Goal: Task Accomplishment & Management: Use online tool/utility

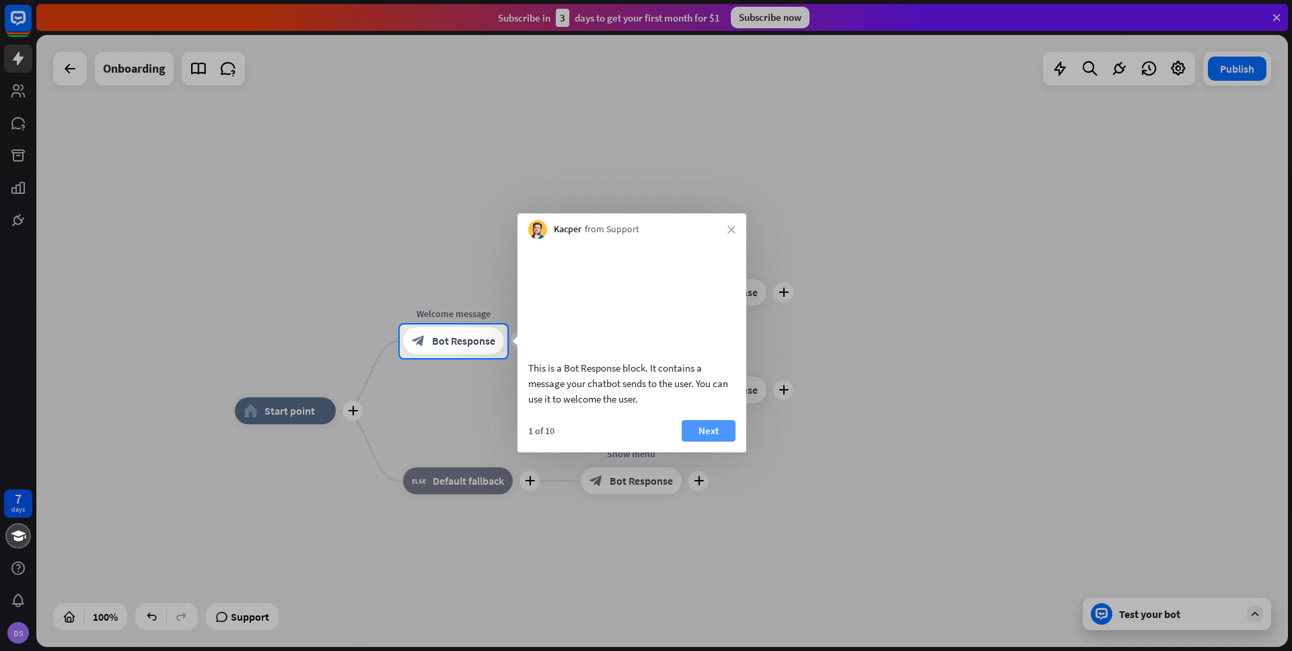
click at [707, 441] on button "Next" at bounding box center [709, 431] width 54 height 22
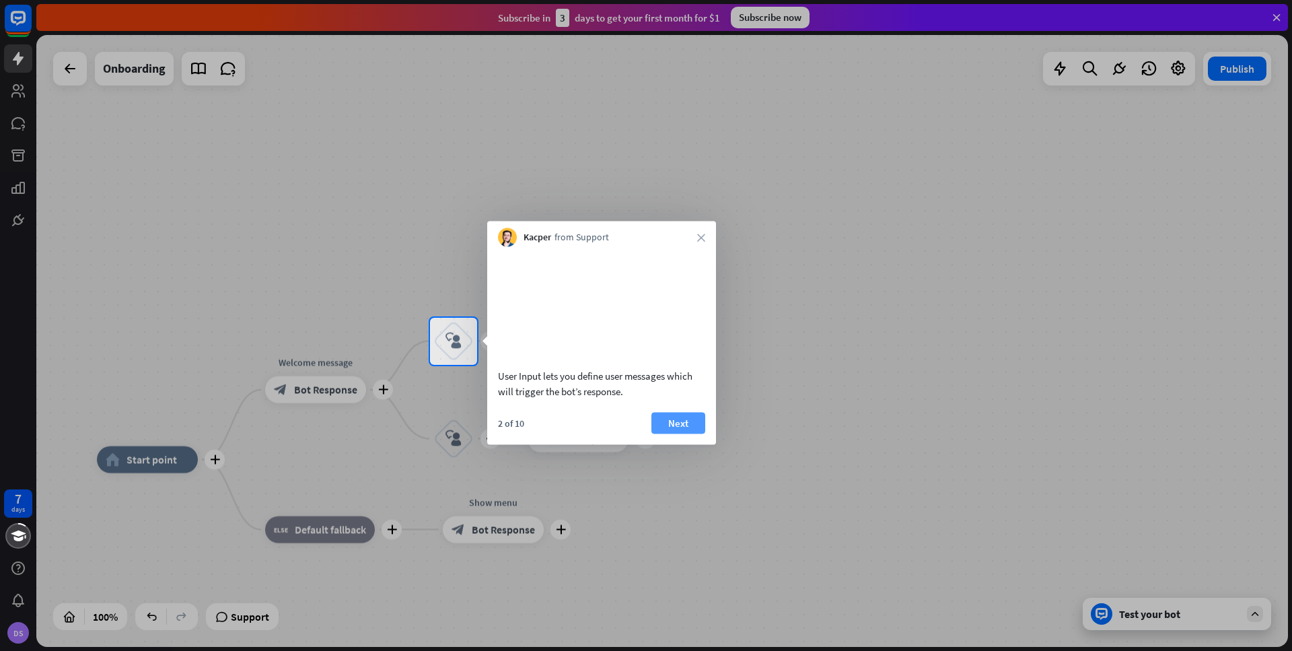
click at [684, 433] on button "Next" at bounding box center [678, 423] width 54 height 22
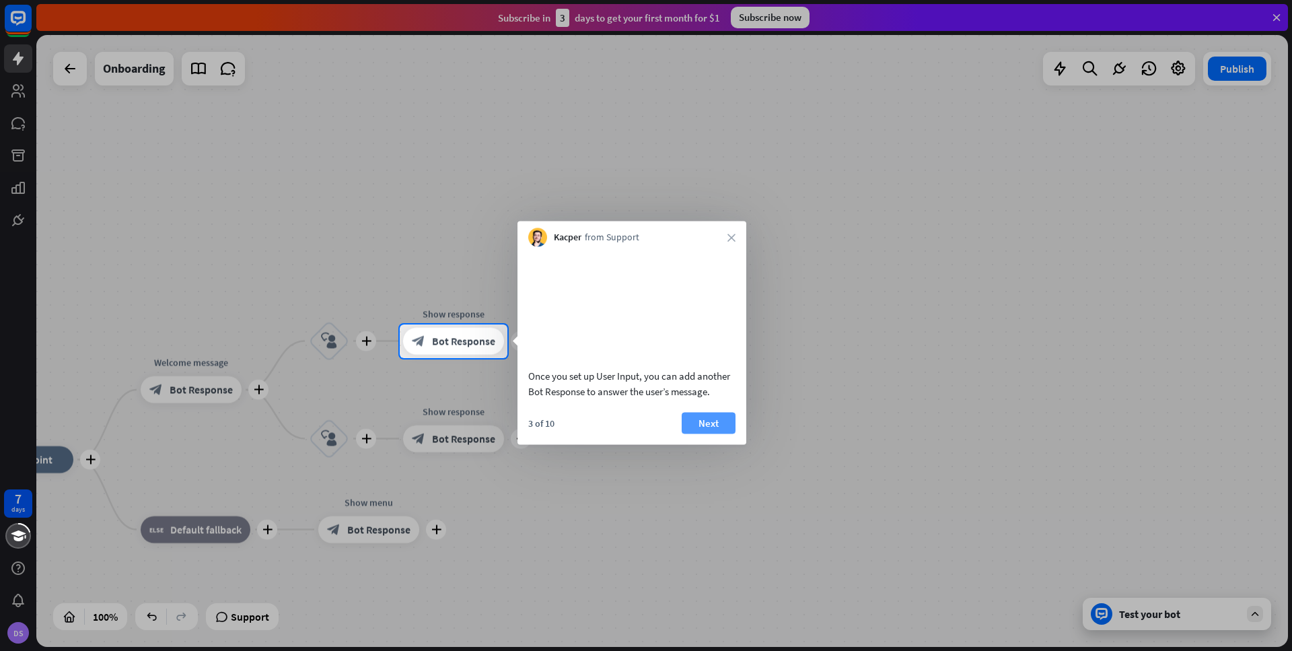
click at [703, 433] on button "Next" at bounding box center [709, 423] width 54 height 22
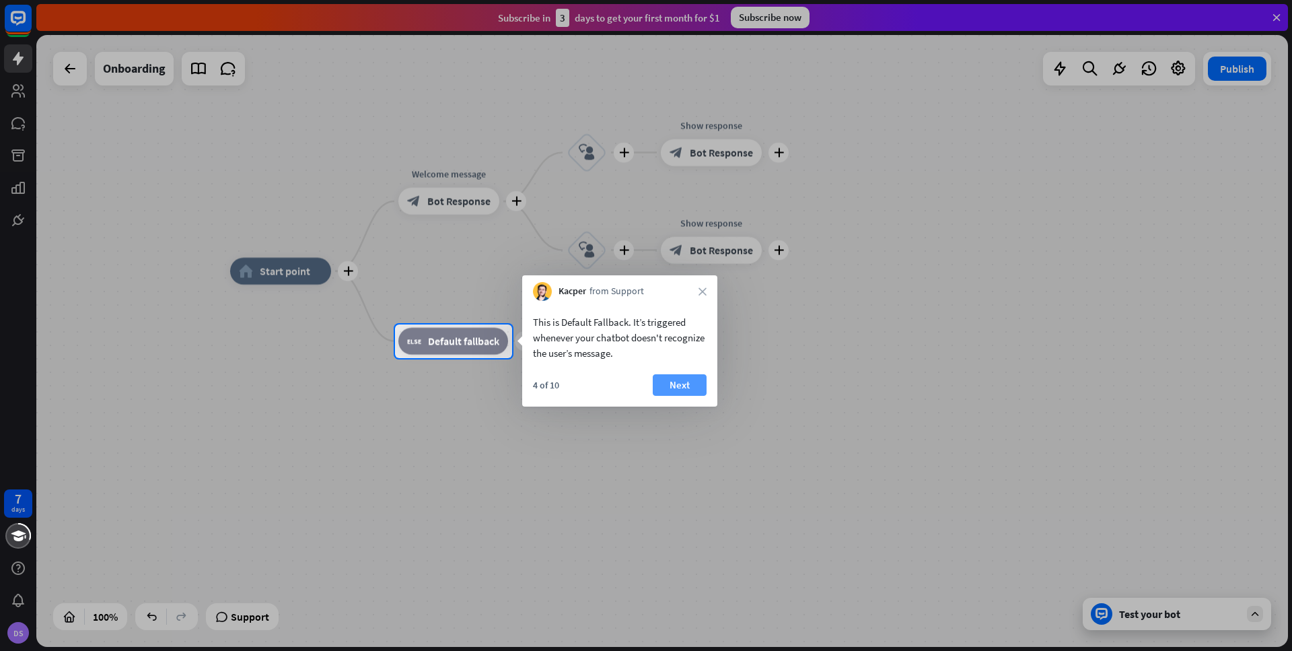
click at [682, 384] on button "Next" at bounding box center [680, 385] width 54 height 22
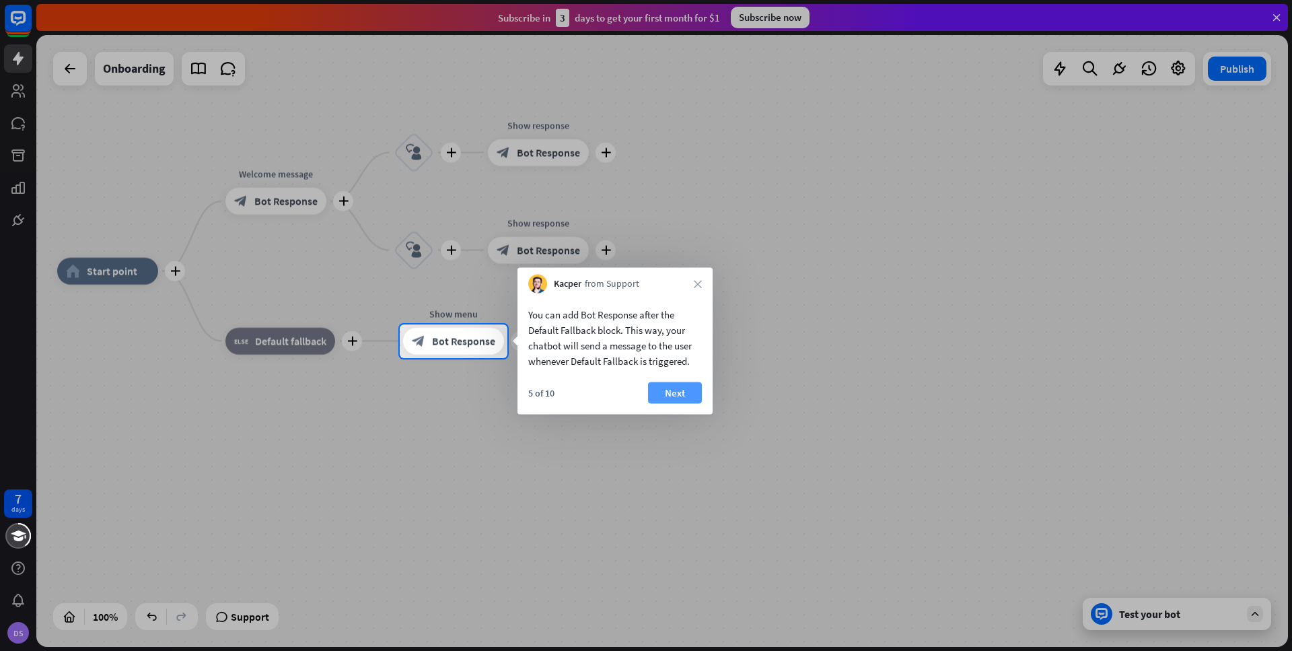
click at [688, 396] on button "Next" at bounding box center [675, 393] width 54 height 22
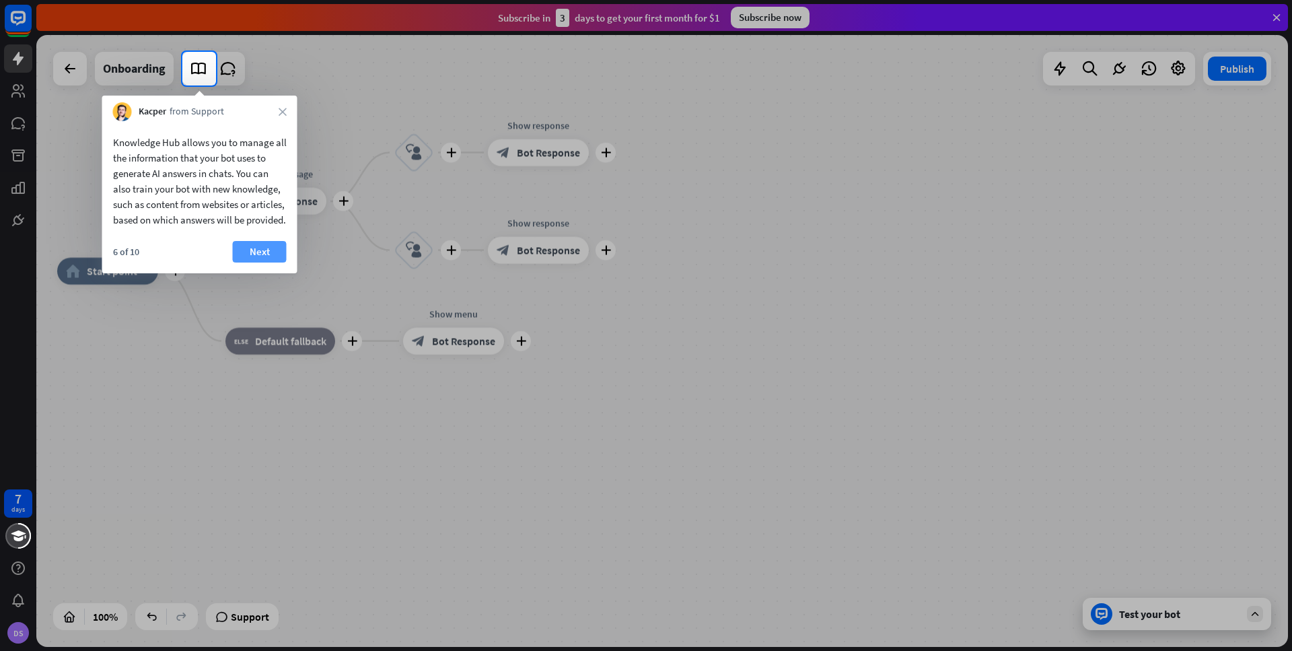
click at [254, 262] on button "Next" at bounding box center [260, 252] width 54 height 22
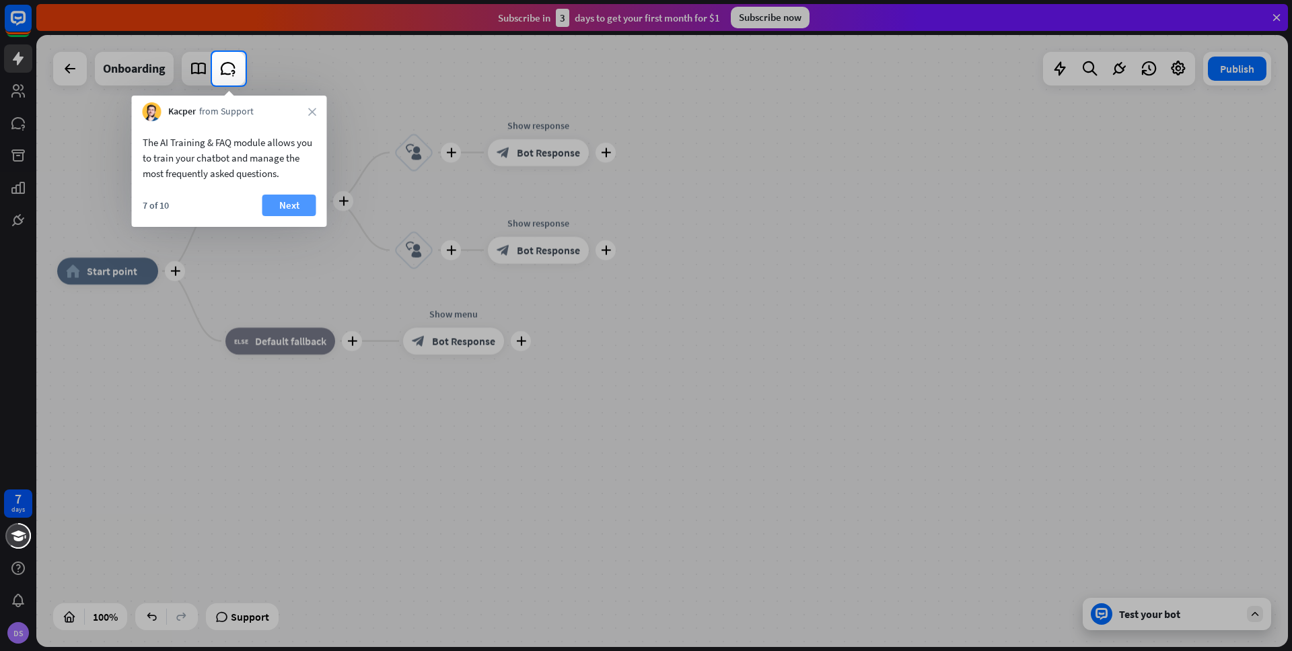
click at [288, 202] on button "Next" at bounding box center [289, 205] width 54 height 22
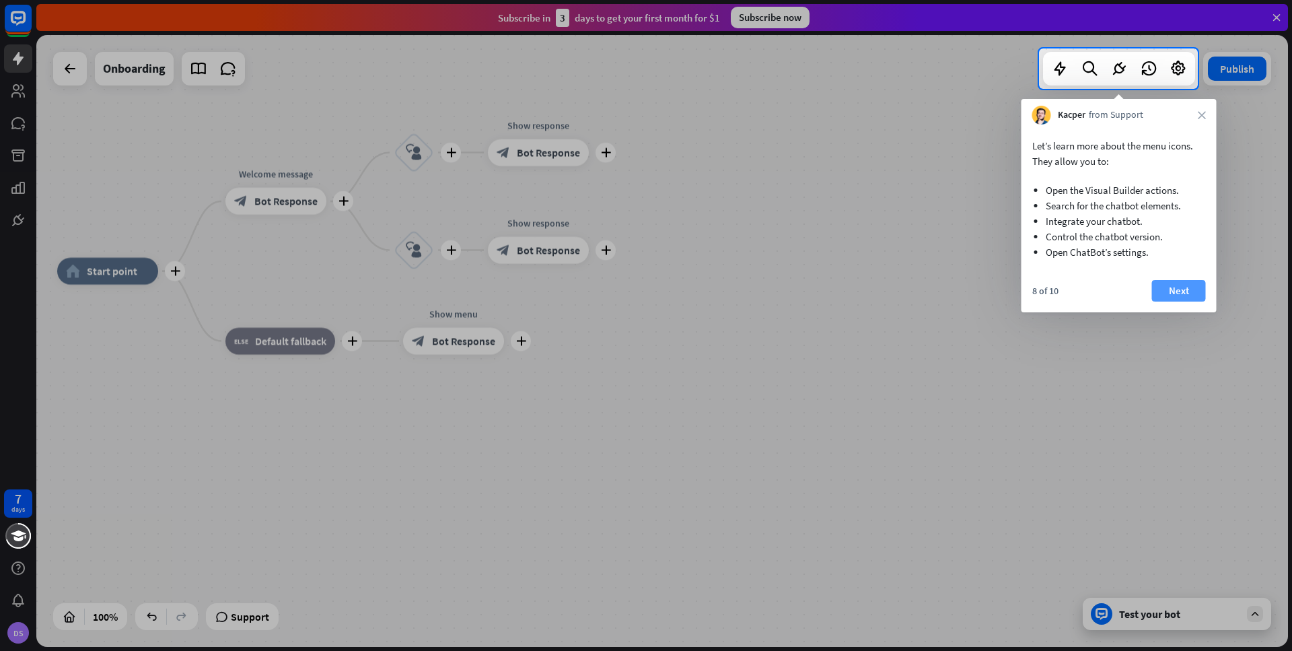
click at [1192, 290] on button "Next" at bounding box center [1179, 291] width 54 height 22
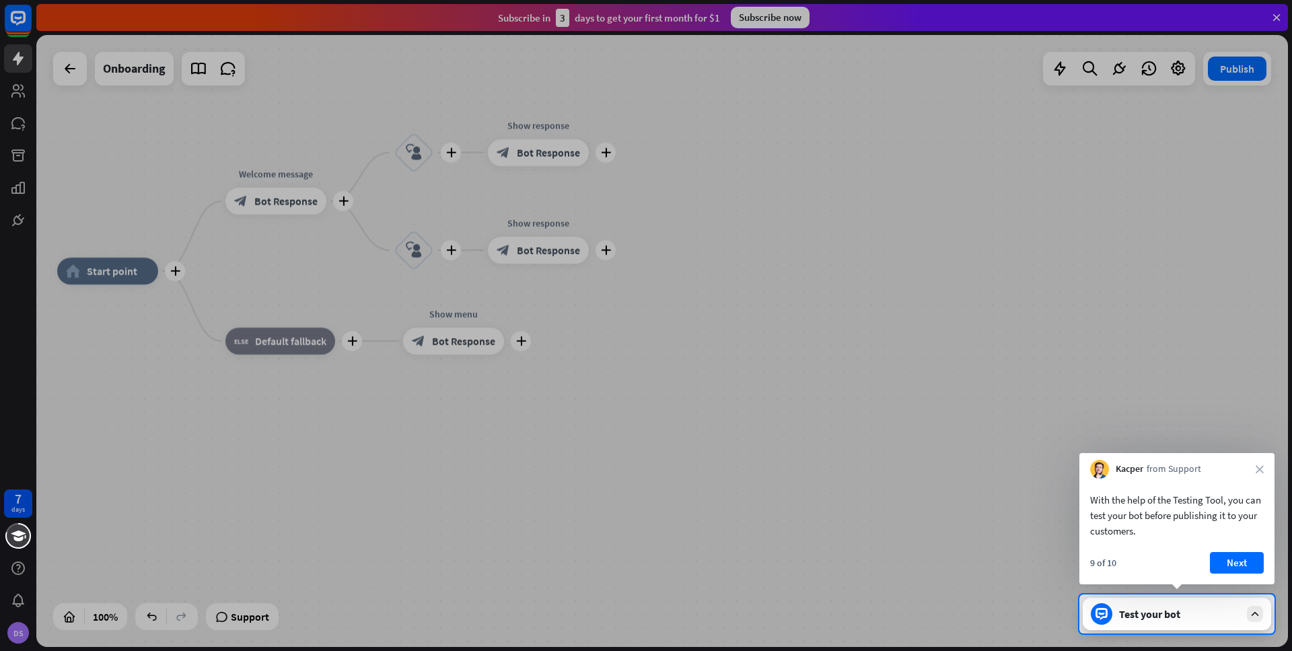
click at [1242, 560] on button "Next" at bounding box center [1237, 563] width 54 height 22
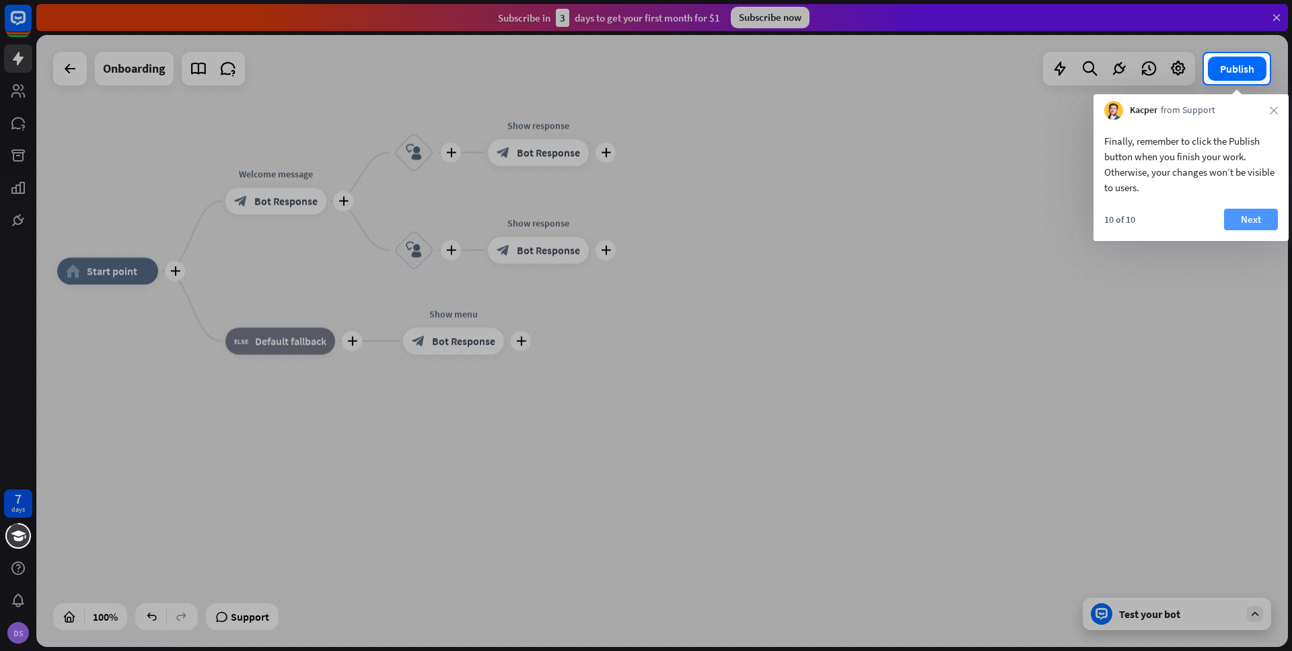
click at [1257, 219] on button "Next" at bounding box center [1251, 220] width 54 height 22
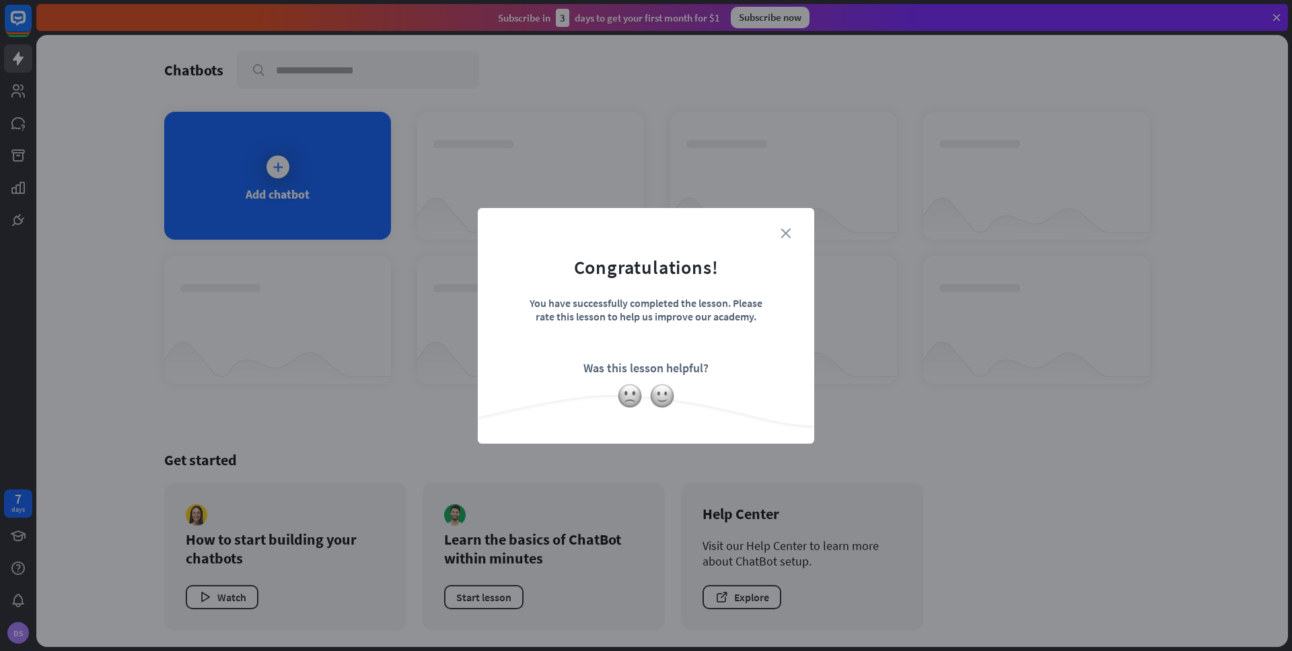
click at [783, 231] on icon "close" at bounding box center [786, 233] width 10 height 10
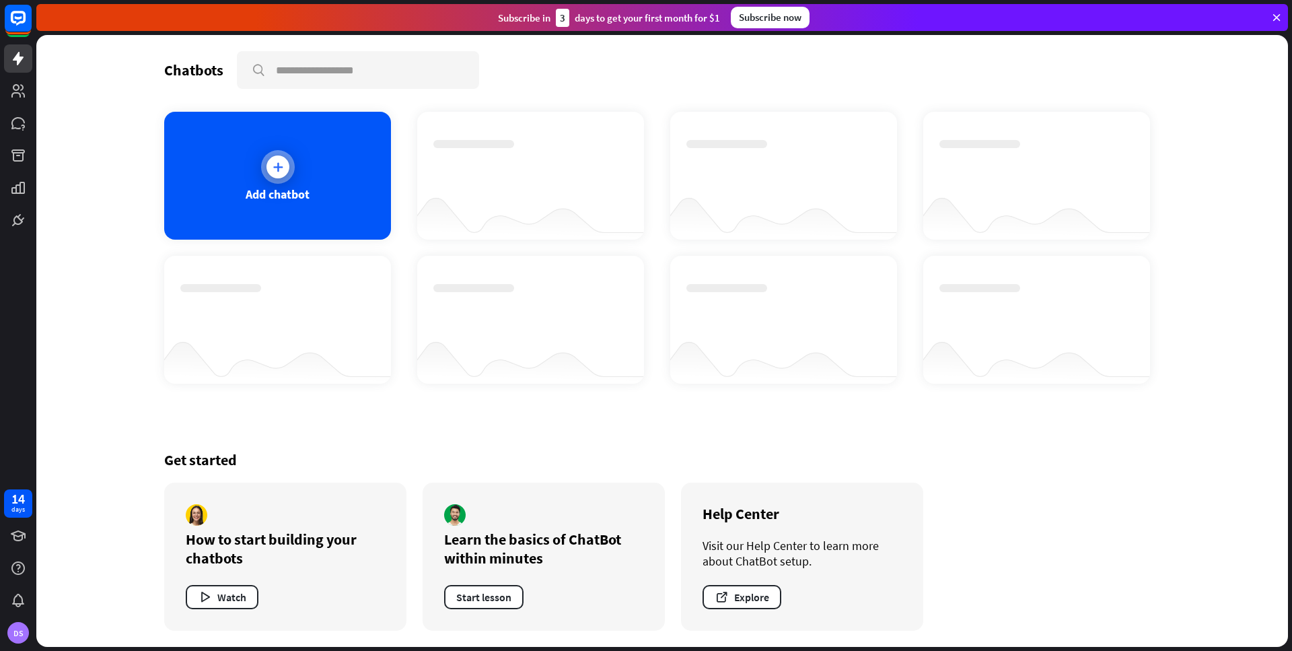
click at [283, 163] on icon at bounding box center [277, 166] width 13 height 13
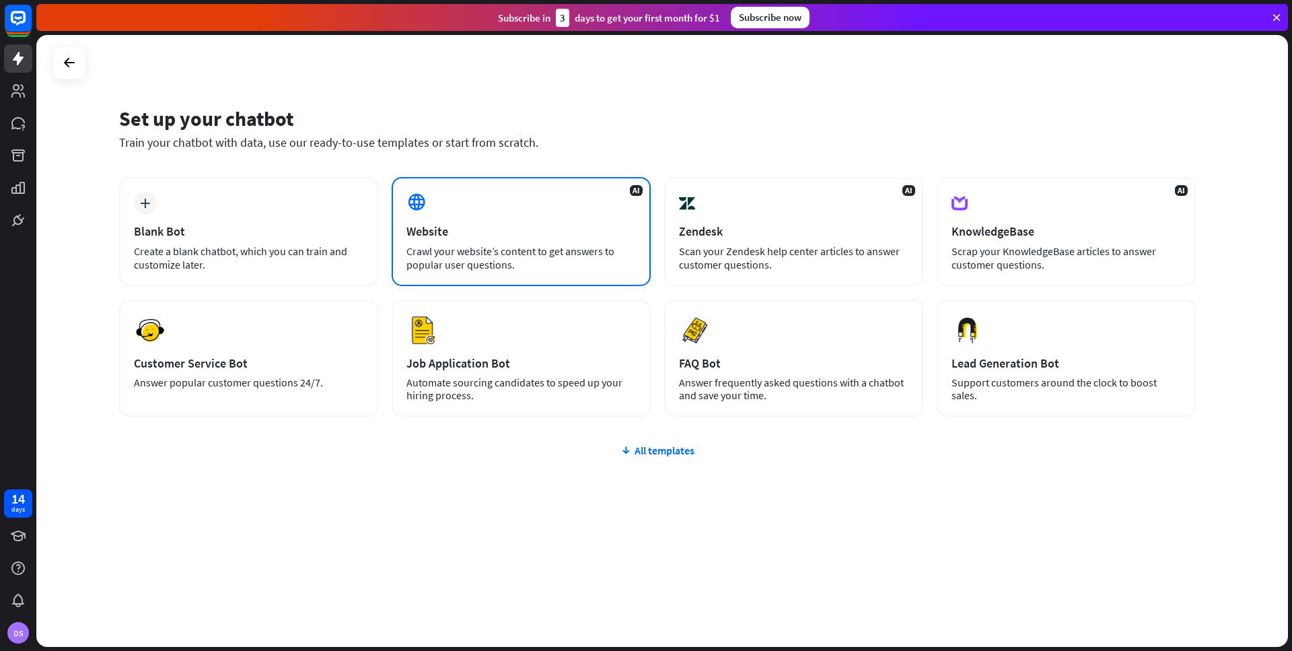
click at [508, 254] on div "Crawl your website’s content to get answers to popular user questions." at bounding box center [520, 257] width 229 height 27
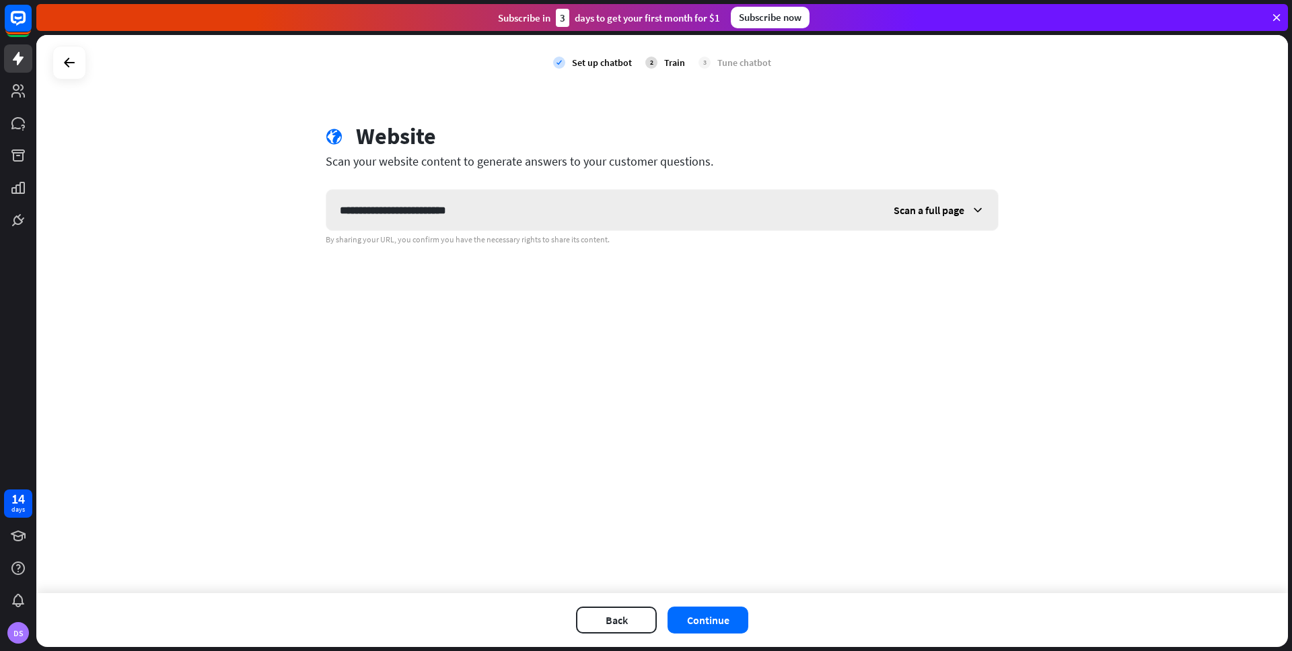
type input "**********"
click at [918, 215] on span "Scan a full page" at bounding box center [929, 209] width 71 height 13
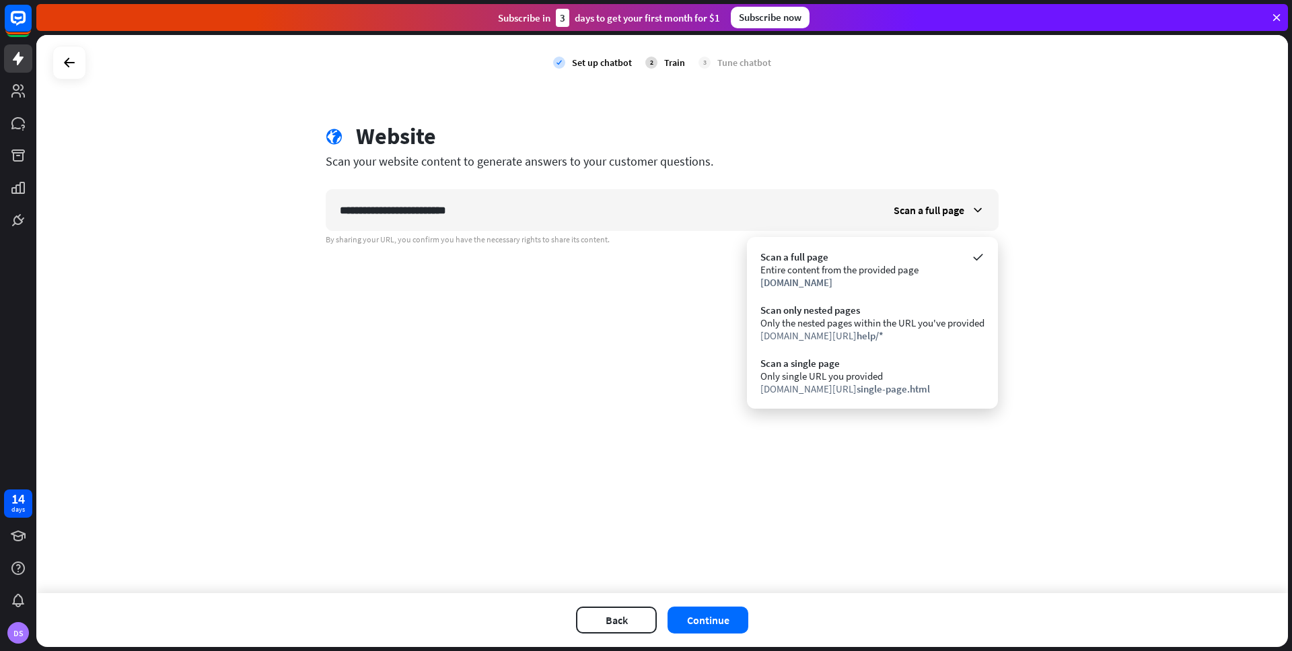
click at [836, 171] on div "**********" at bounding box center [662, 183] width 705 height 122
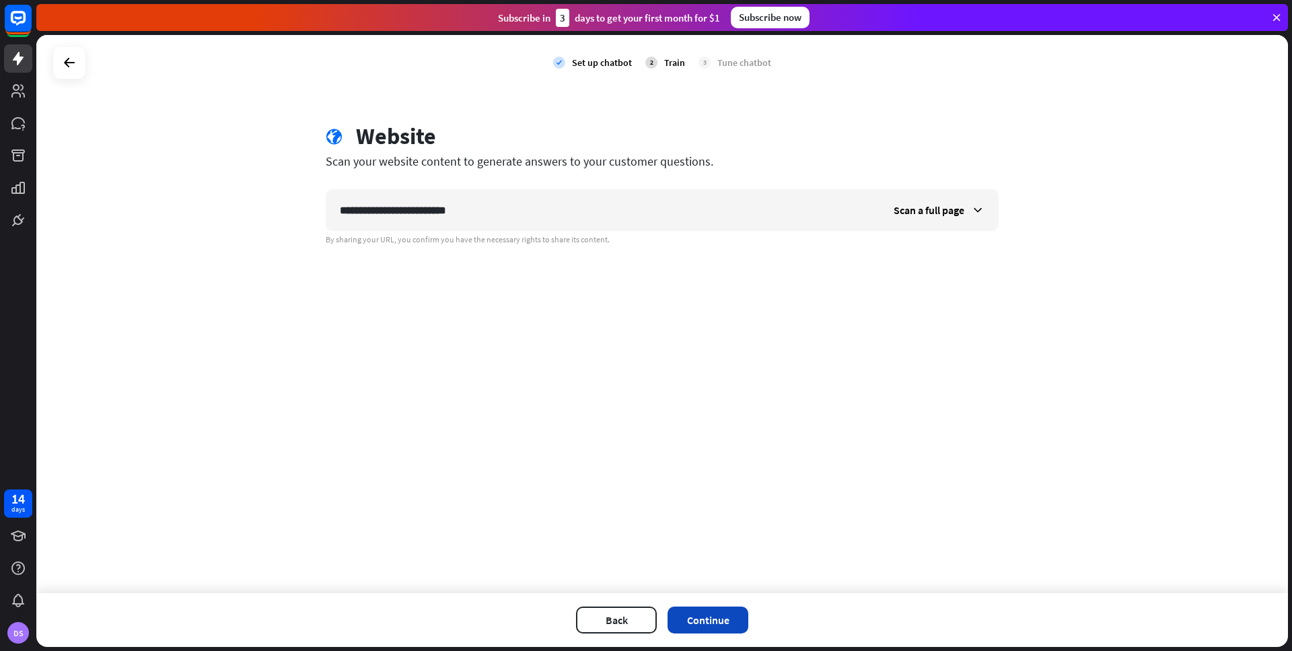
click at [733, 628] on button "Continue" at bounding box center [707, 619] width 81 height 27
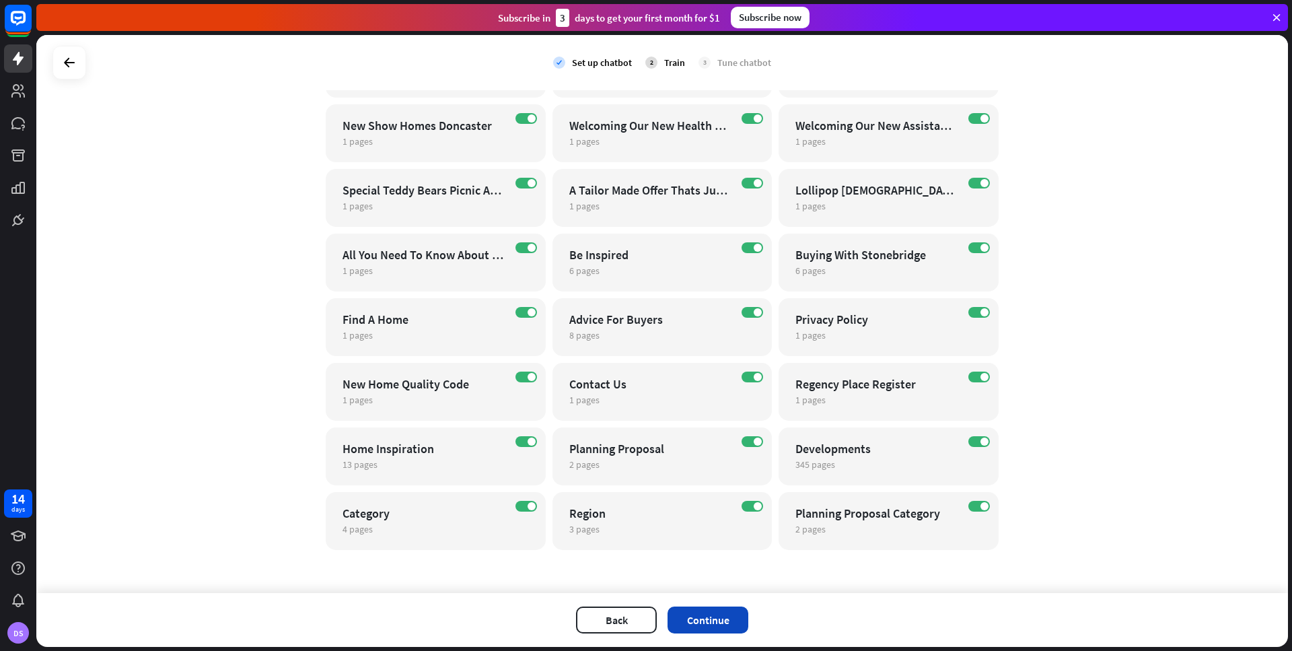
scroll to position [1076, 0]
click at [719, 628] on button "Continue" at bounding box center [707, 619] width 81 height 27
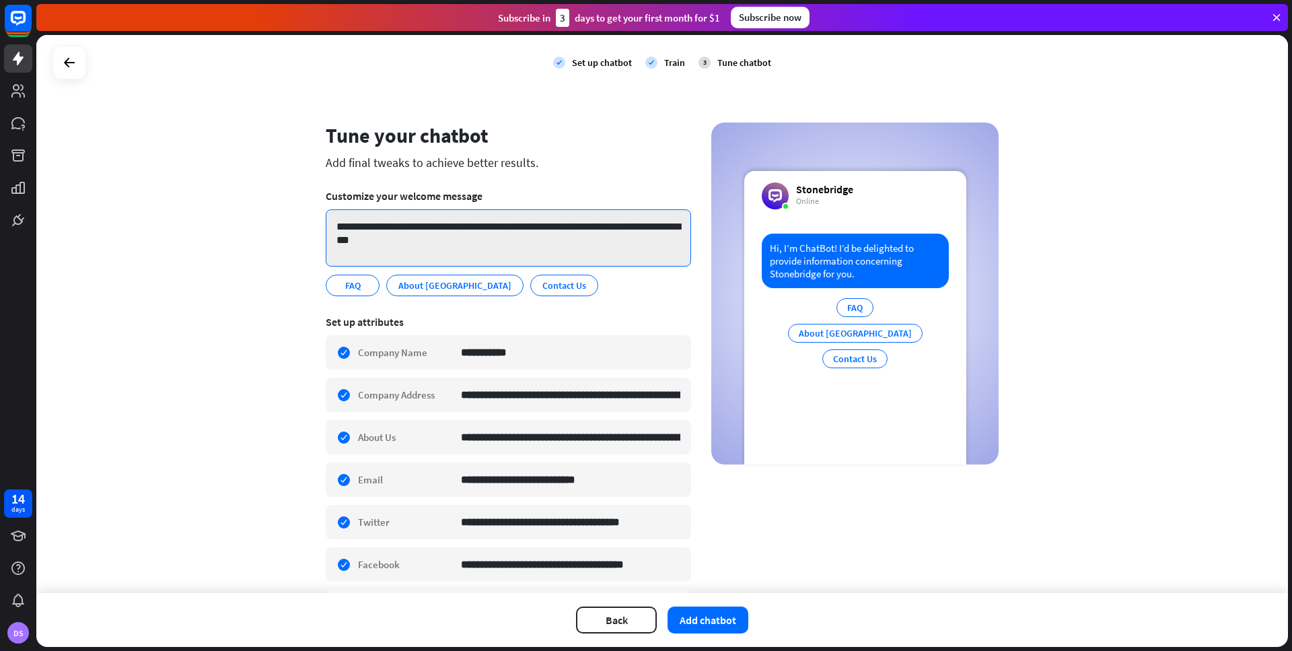
click at [425, 246] on textarea "**********" at bounding box center [508, 237] width 365 height 57
drag, startPoint x: 408, startPoint y: 226, endPoint x: 473, endPoint y: 258, distance: 72.8
click at [473, 258] on textarea "**********" at bounding box center [508, 237] width 365 height 57
paste textarea "**********"
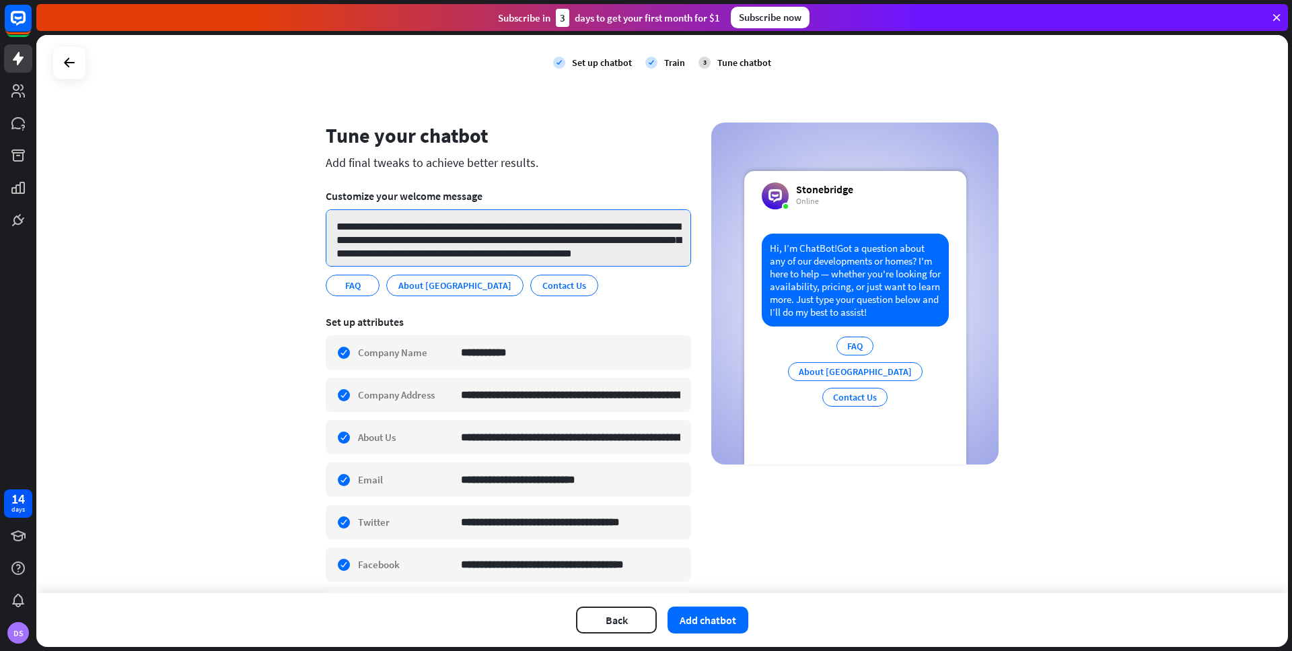
click at [409, 226] on textarea "**********" at bounding box center [508, 237] width 365 height 57
type textarea "**********"
drag, startPoint x: 242, startPoint y: 271, endPoint x: 250, endPoint y: 275, distance: 9.0
click at [244, 272] on div "**********" at bounding box center [662, 314] width 1252 height 558
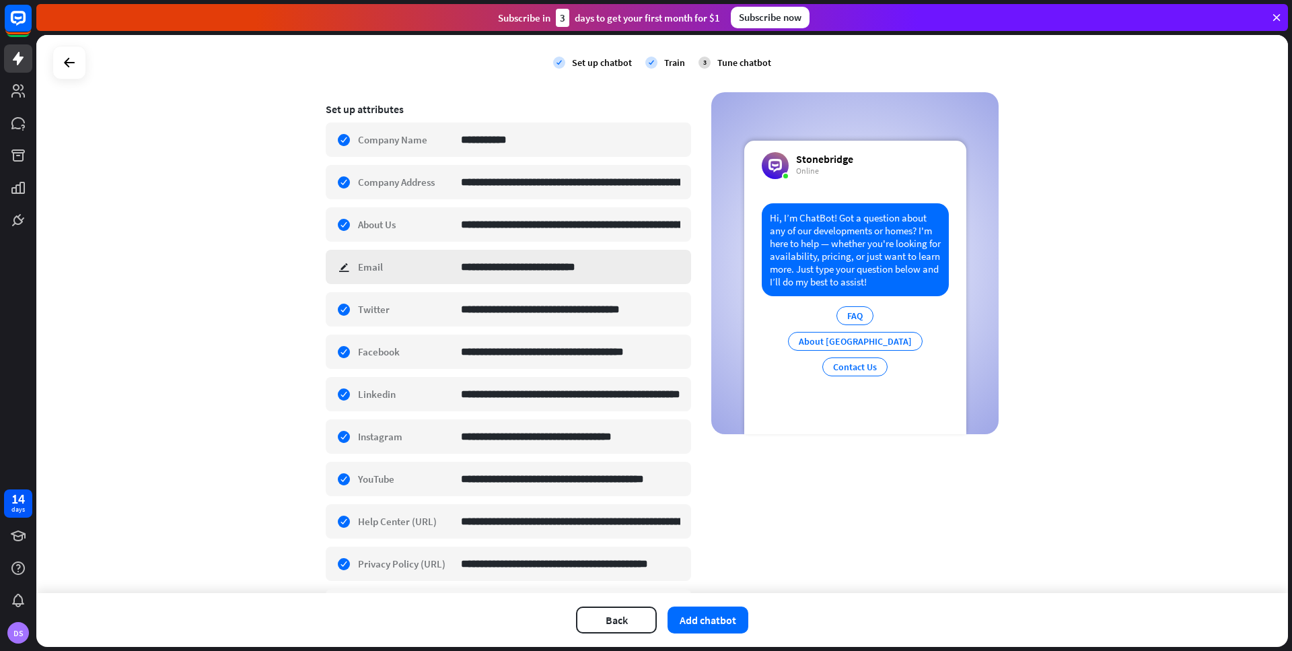
scroll to position [214, 0]
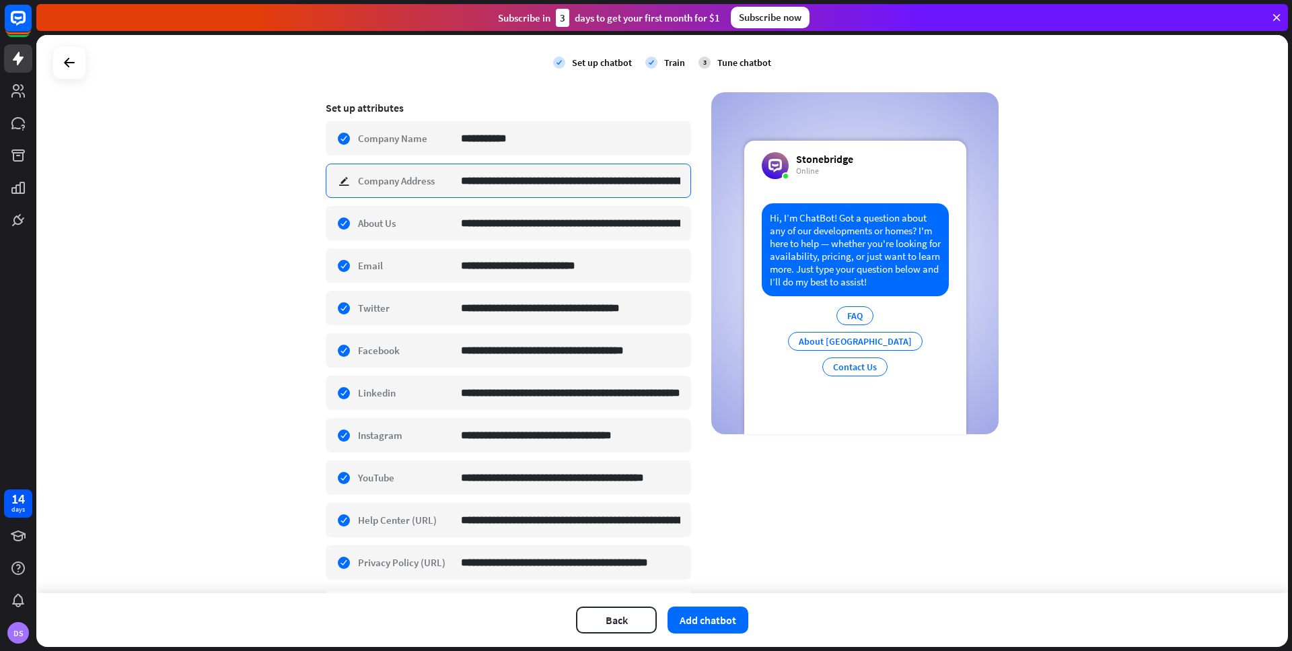
click at [522, 184] on input "**********" at bounding box center [570, 180] width 219 height 33
drag, startPoint x: 522, startPoint y: 184, endPoint x: 456, endPoint y: 184, distance: 66.6
click at [456, 184] on div "**********" at bounding box center [508, 181] width 365 height 34
drag, startPoint x: 569, startPoint y: 179, endPoint x: 730, endPoint y: 182, distance: 160.8
click at [730, 182] on div "**********" at bounding box center [662, 273] width 673 height 731
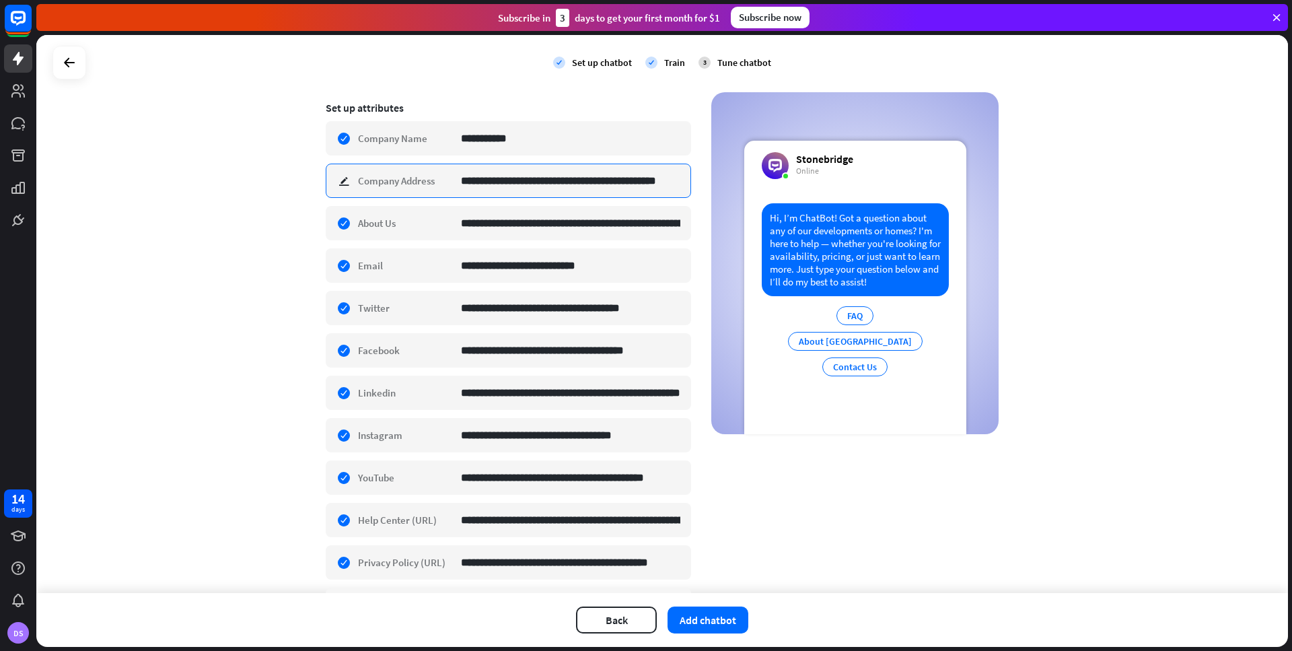
drag, startPoint x: 604, startPoint y: 186, endPoint x: 616, endPoint y: 184, distance: 12.4
click at [607, 186] on input "**********" at bounding box center [570, 180] width 219 height 33
type input "**********"
click at [529, 224] on input "**********" at bounding box center [570, 223] width 219 height 33
drag, startPoint x: 542, startPoint y: 223, endPoint x: 657, endPoint y: 233, distance: 115.5
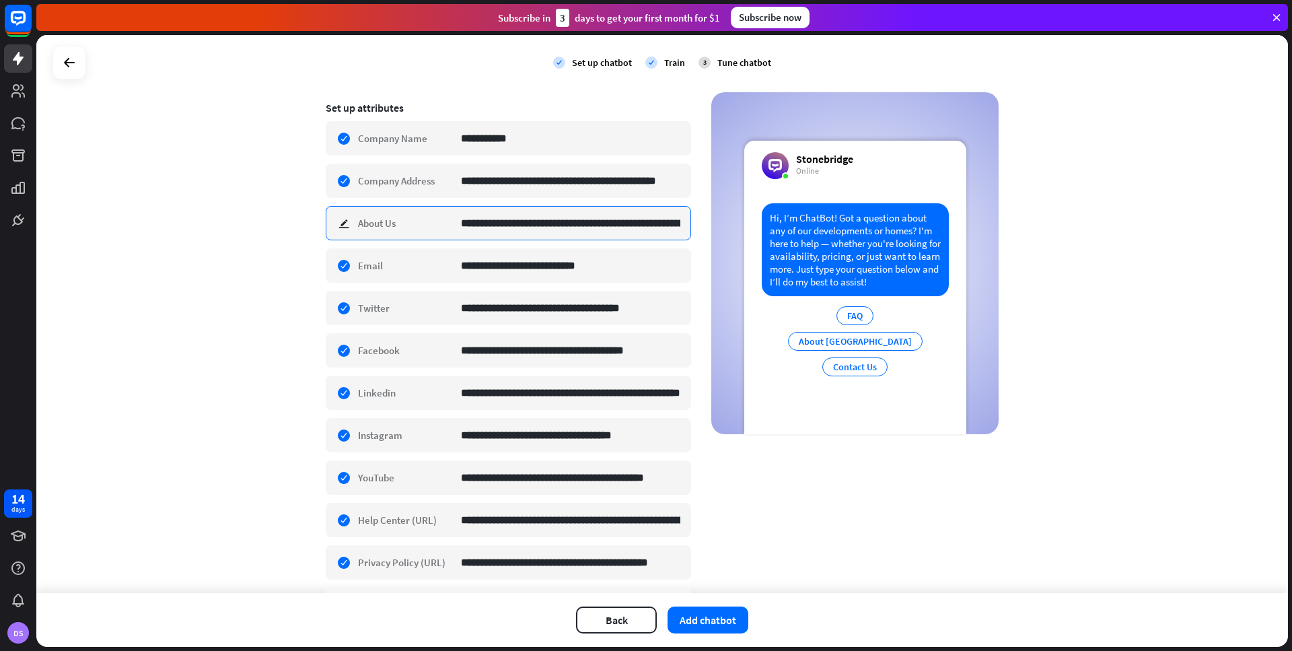
click at [718, 221] on div "**********" at bounding box center [662, 273] width 673 height 731
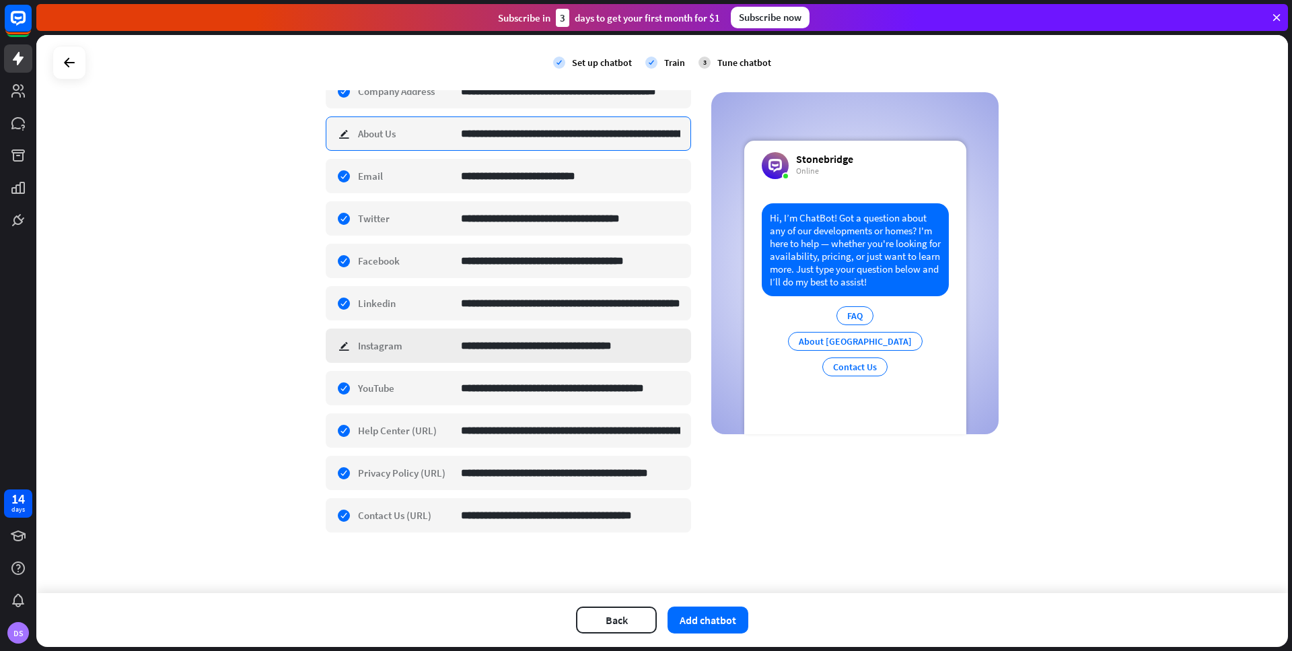
scroll to position [303, 0]
drag, startPoint x: 602, startPoint y: 429, endPoint x: 612, endPoint y: 430, distance: 10.8
click at [612, 430] on input "**********" at bounding box center [570, 430] width 219 height 33
click at [422, 428] on div "**********" at bounding box center [508, 430] width 365 height 34
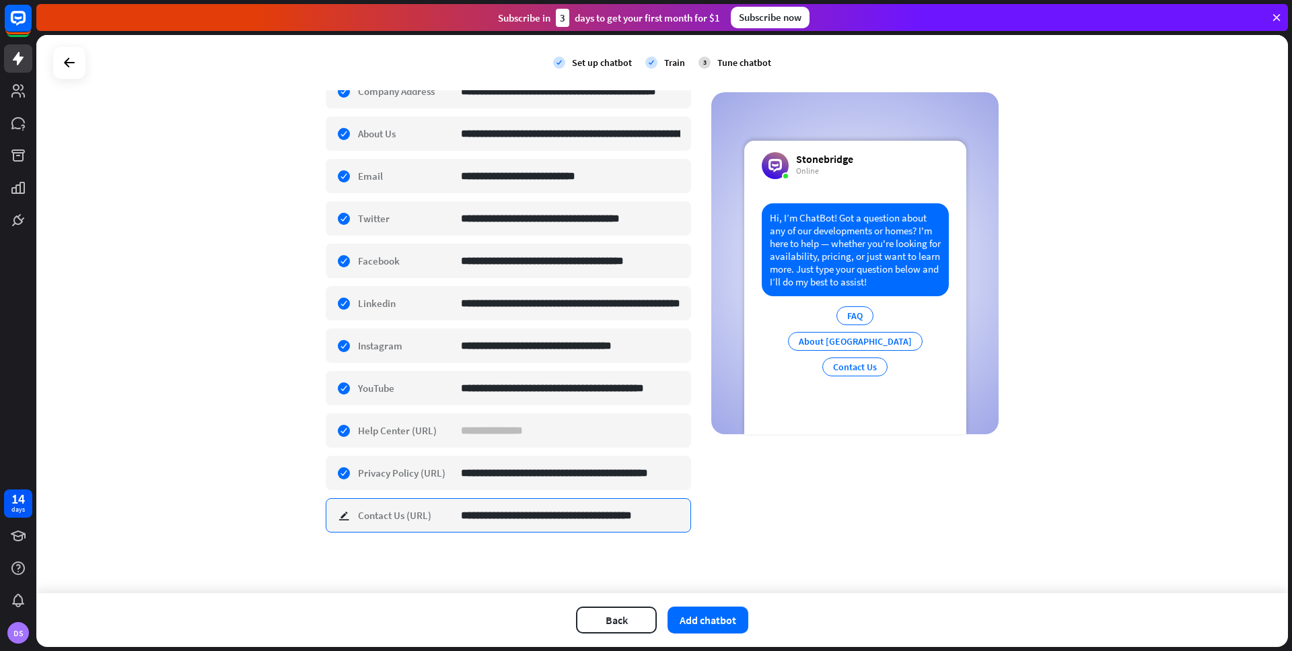
drag, startPoint x: 490, startPoint y: 512, endPoint x: 655, endPoint y: 503, distance: 165.8
click at [715, 519] on div "**********" at bounding box center [662, 184] width 673 height 731
drag, startPoint x: 698, startPoint y: 441, endPoint x: 705, endPoint y: 591, distance: 150.2
click at [698, 442] on div "**********" at bounding box center [662, 184] width 673 height 731
click at [710, 618] on button "Add chatbot" at bounding box center [707, 619] width 81 height 27
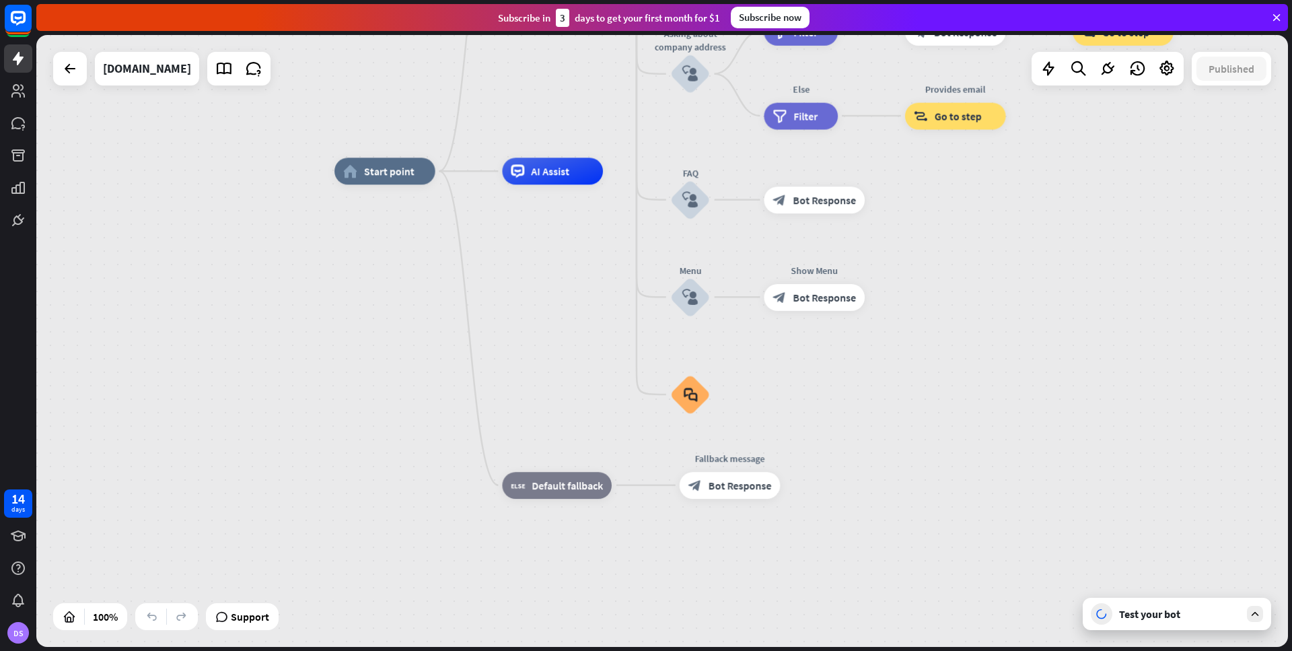
click at [1204, 614] on div "Test your bot" at bounding box center [1179, 613] width 121 height 13
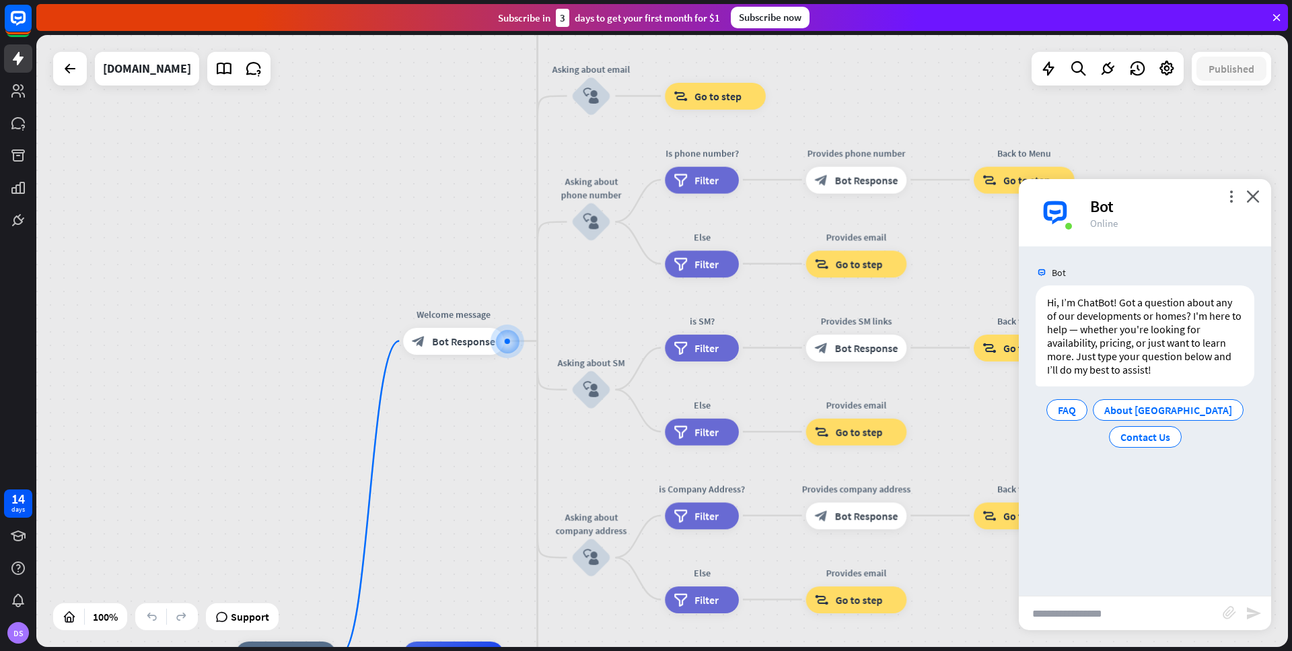
drag, startPoint x: 1100, startPoint y: 613, endPoint x: 1101, endPoint y: 602, distance: 10.8
click at [1100, 612] on input "text" at bounding box center [1121, 613] width 204 height 34
type input "**********"
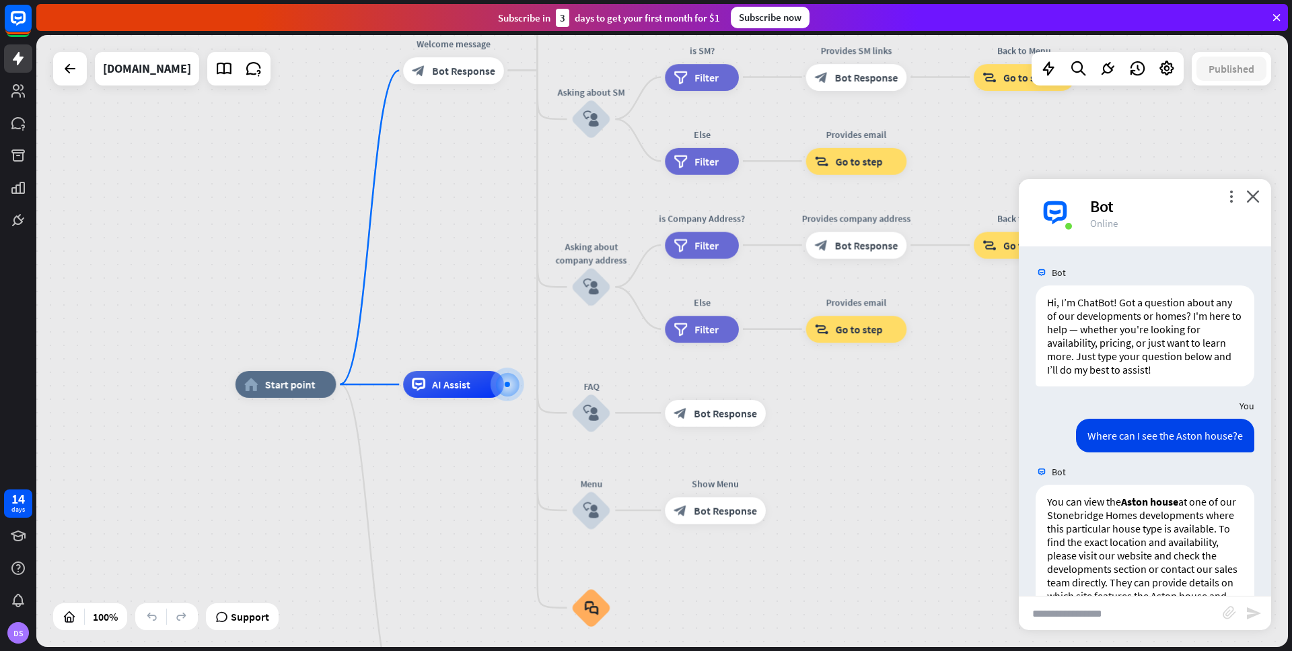
scroll to position [91, 0]
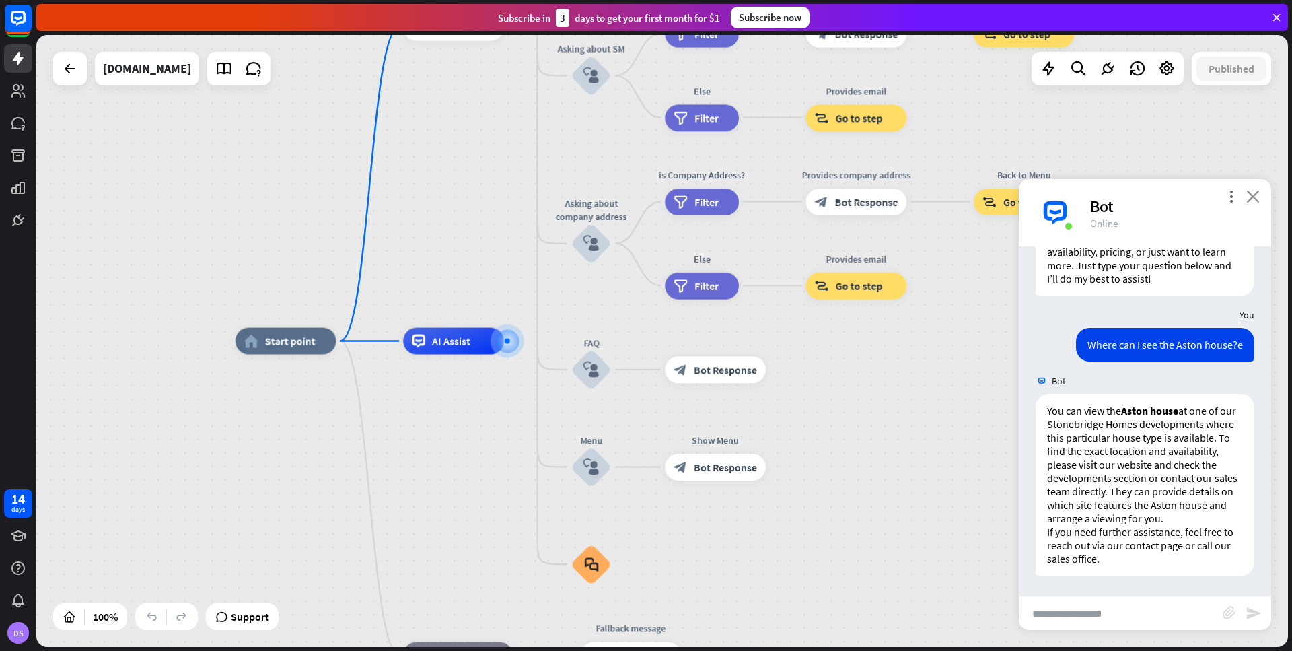
click at [1254, 196] on icon "close" at bounding box center [1252, 196] width 13 height 13
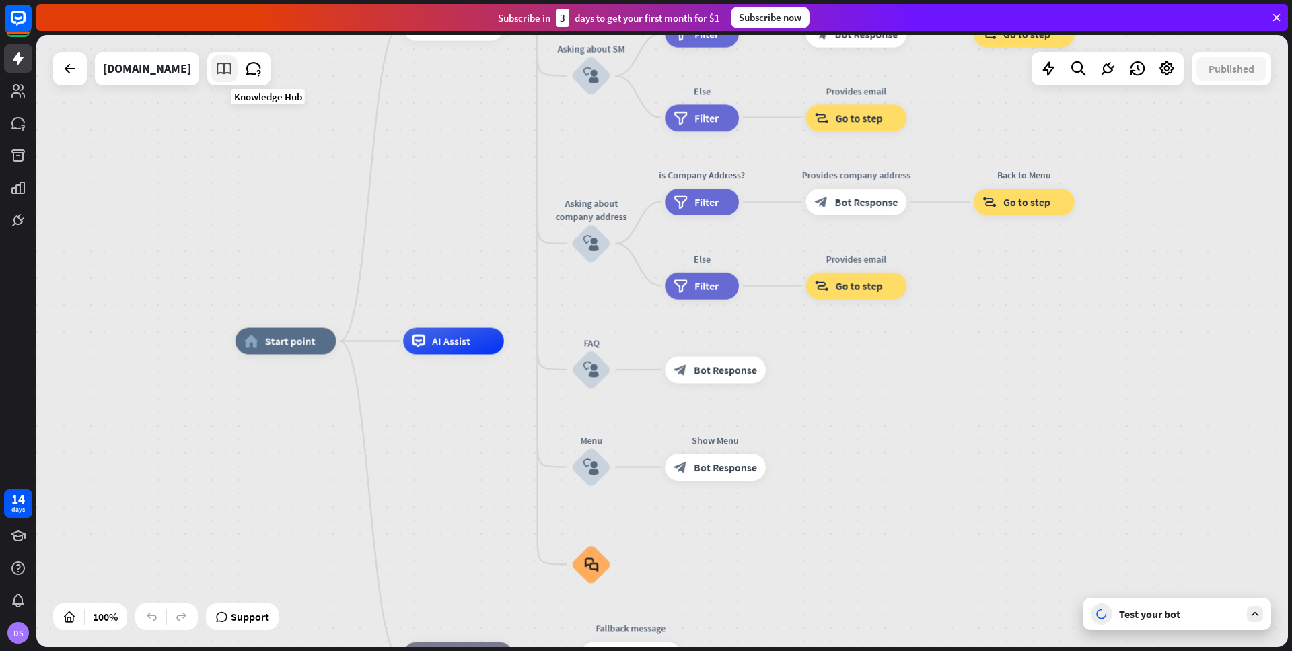
click at [233, 64] on icon at bounding box center [223, 68] width 17 height 17
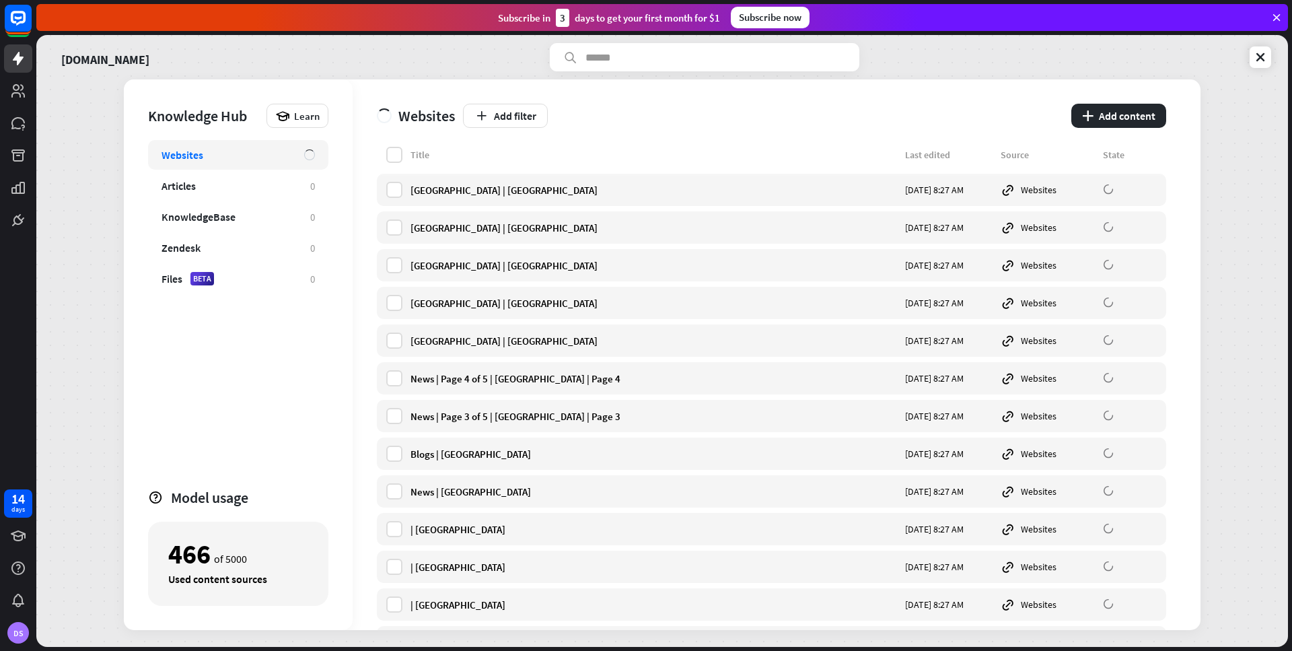
drag, startPoint x: 489, startPoint y: 97, endPoint x: 464, endPoint y: 94, distance: 24.4
click at [488, 96] on div "Knowledge Hub Learn Websites Articles 0 KnowledgeBase 0 Zendesk 0 Files BETA 0 …" at bounding box center [662, 354] width 1077 height 550
drag, startPoint x: 1121, startPoint y: 116, endPoint x: 1100, endPoint y: 130, distance: 24.8
click at [1121, 116] on button "plus Add content" at bounding box center [1118, 116] width 95 height 24
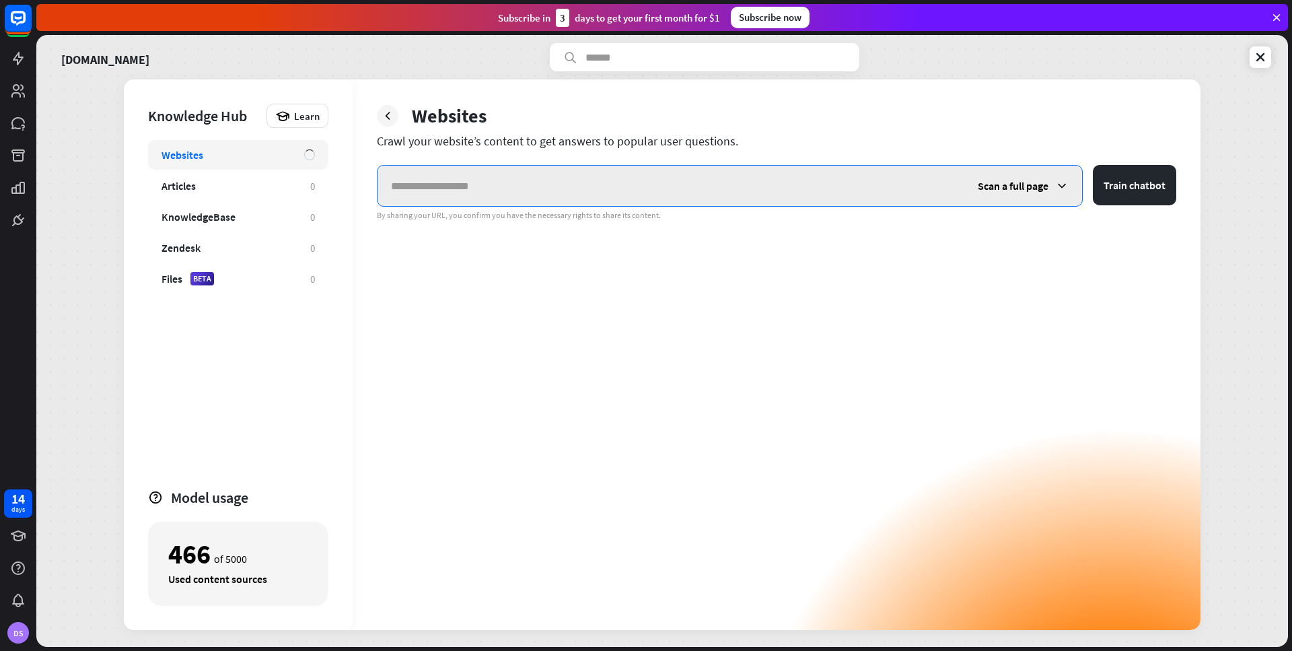
paste input "**********"
type input "**********"
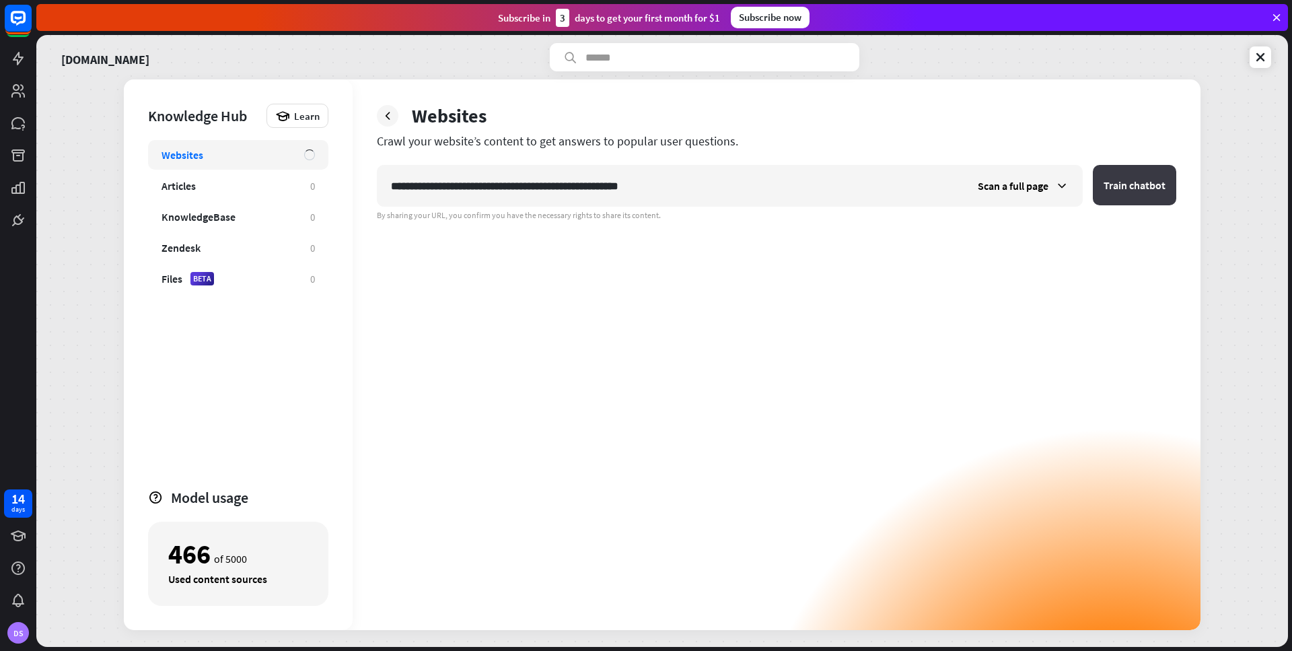
click at [1114, 180] on button "Train chatbot" at bounding box center [1134, 185] width 83 height 40
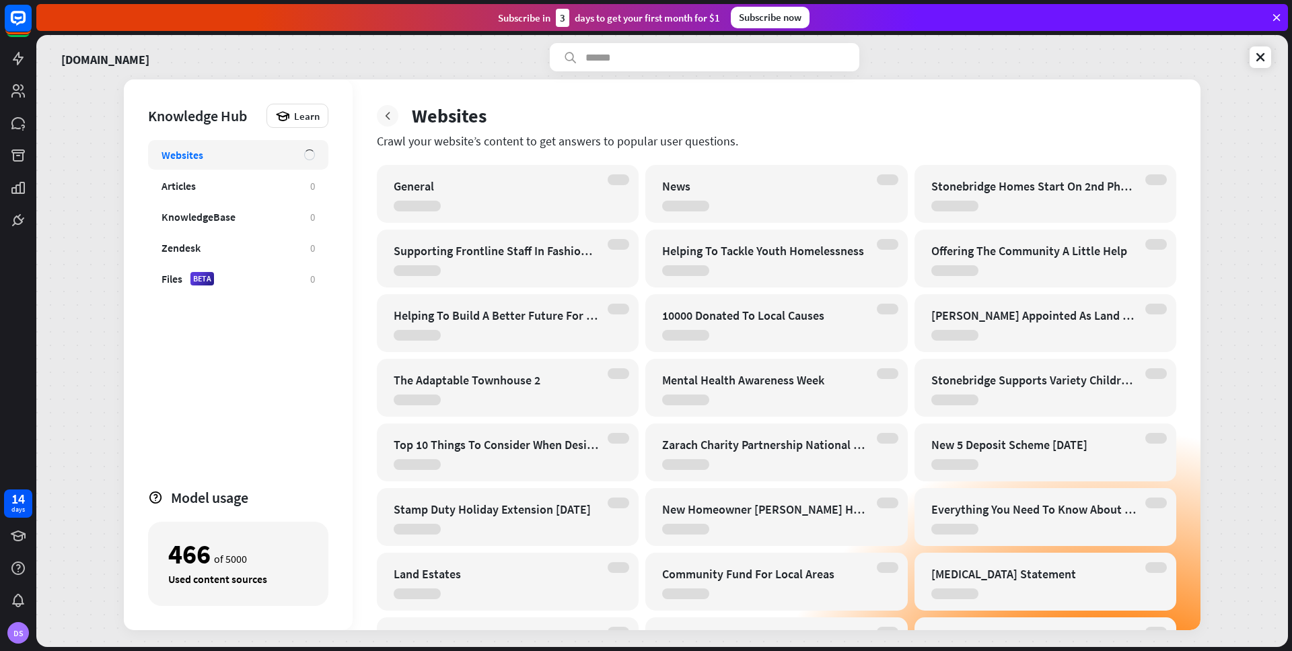
click at [388, 118] on icon at bounding box center [387, 115] width 13 height 13
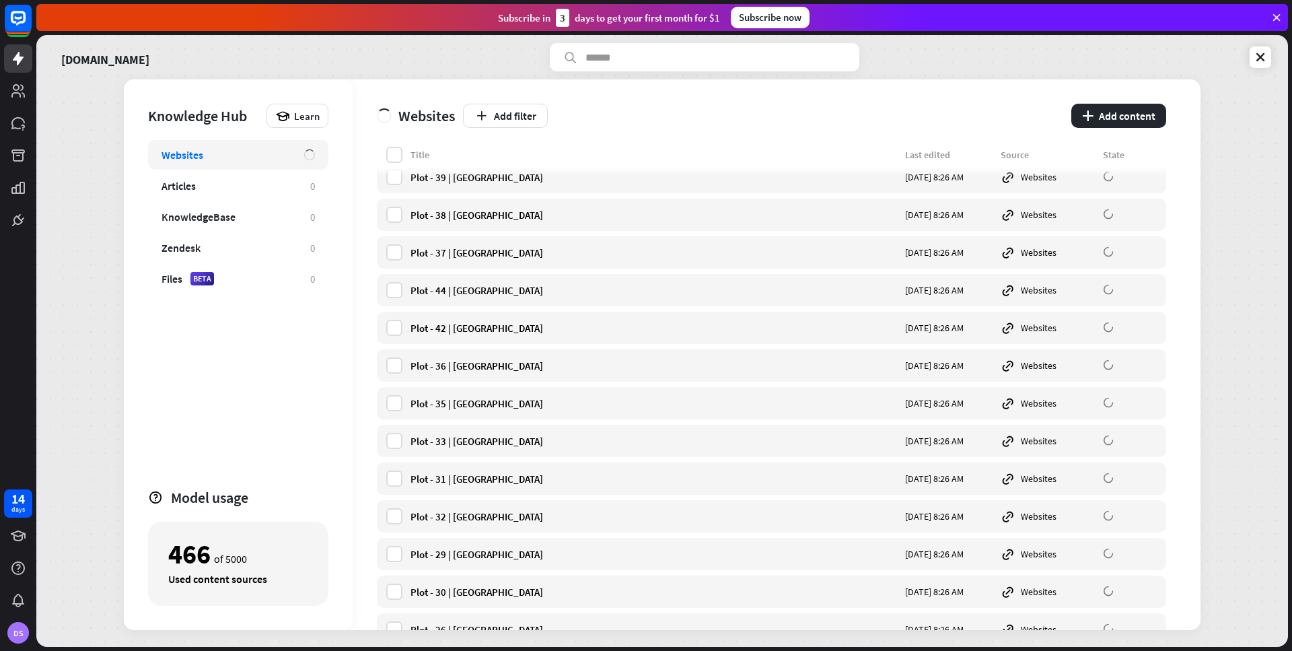
scroll to position [7566, 0]
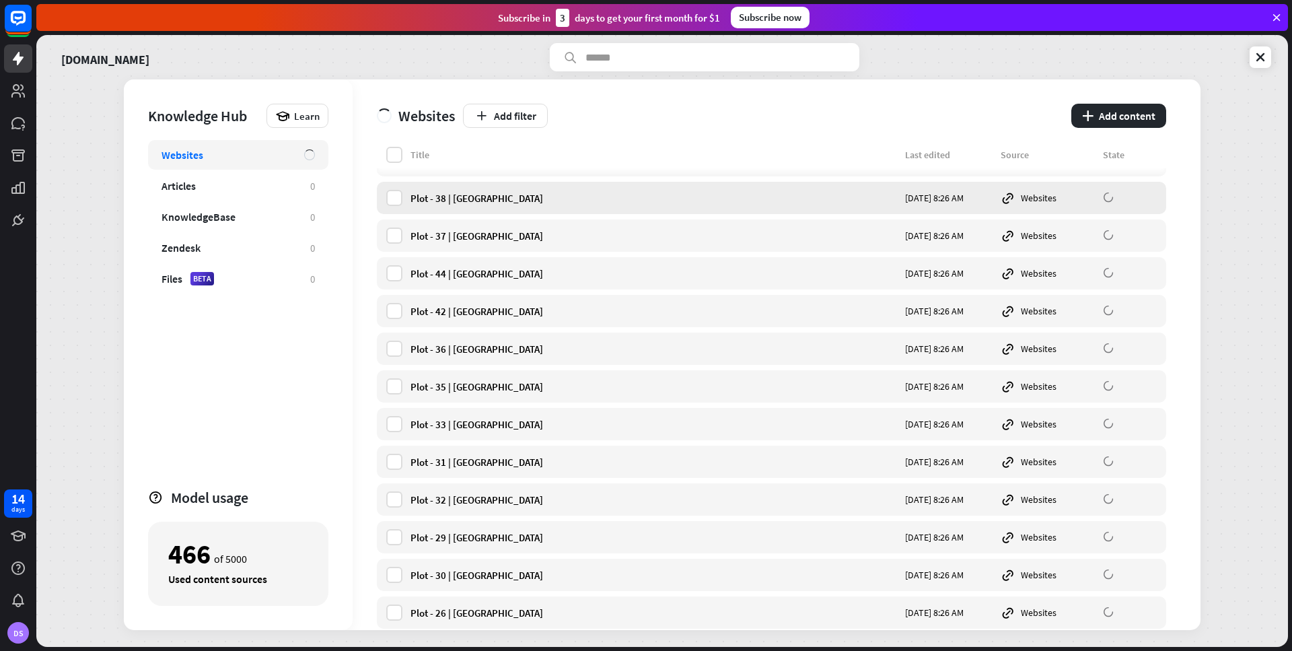
click at [480, 201] on div "Plot - 38 | [GEOGRAPHIC_DATA]" at bounding box center [653, 198] width 486 height 13
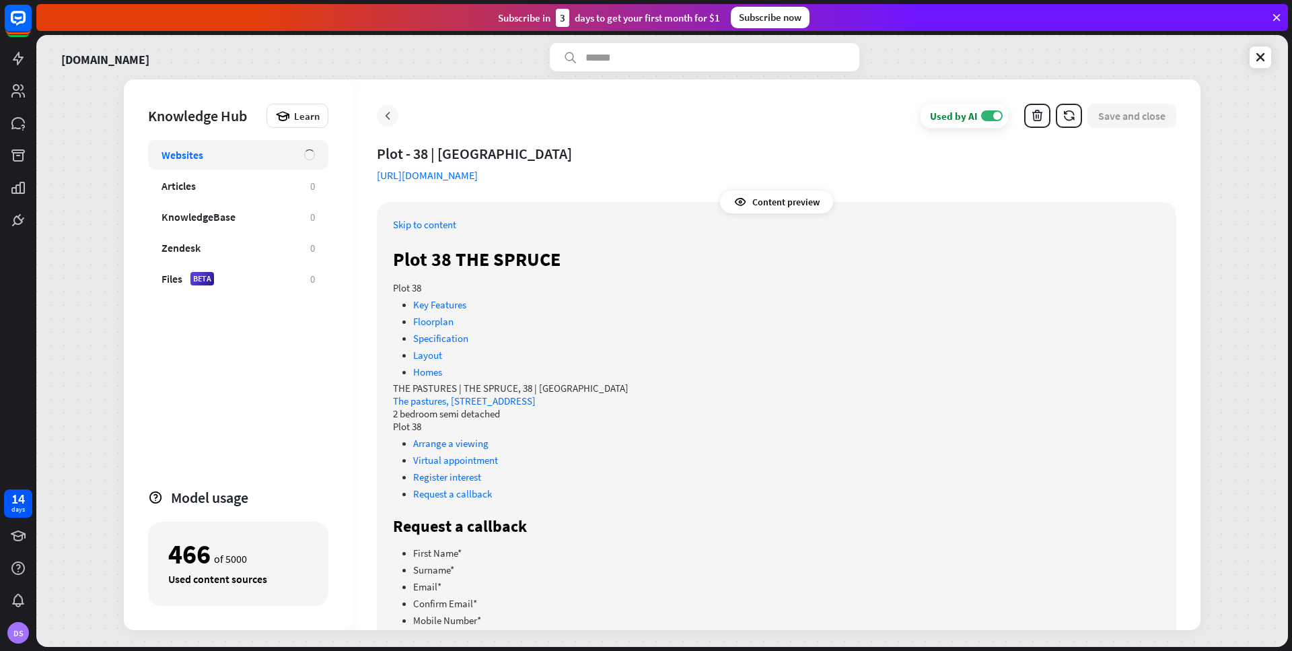
click at [391, 117] on icon at bounding box center [387, 115] width 13 height 13
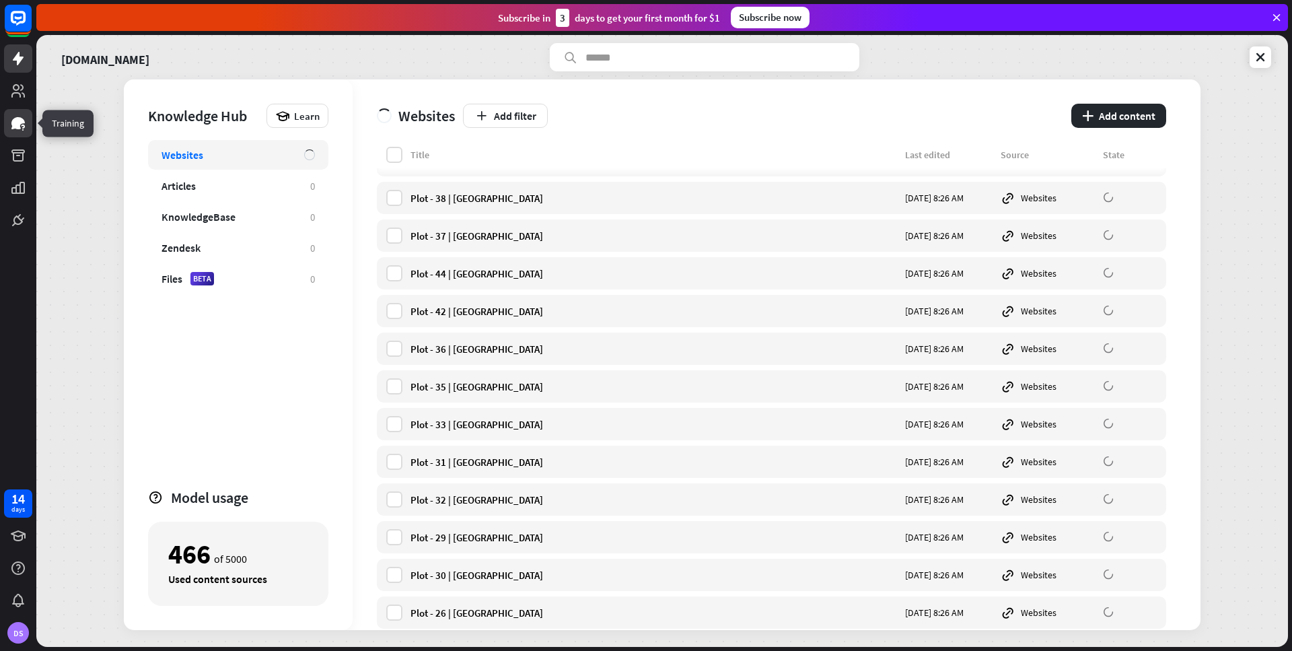
click at [22, 134] on link at bounding box center [18, 123] width 28 height 28
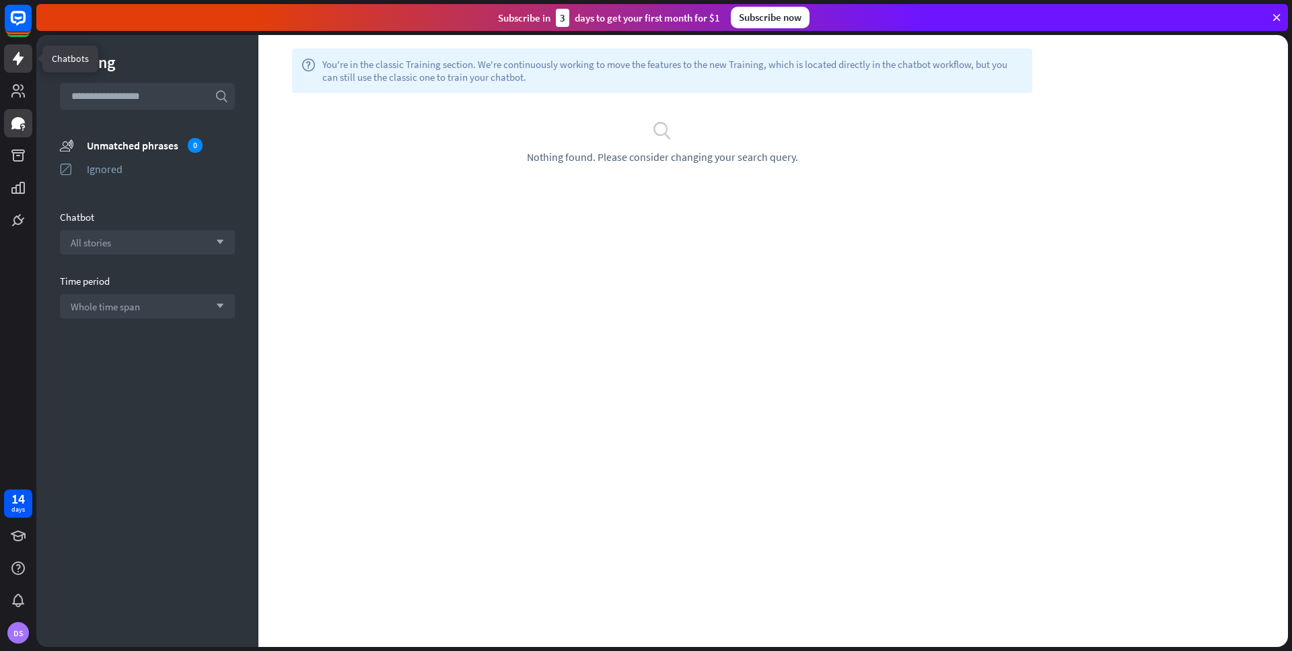
click at [17, 67] on link at bounding box center [18, 58] width 28 height 28
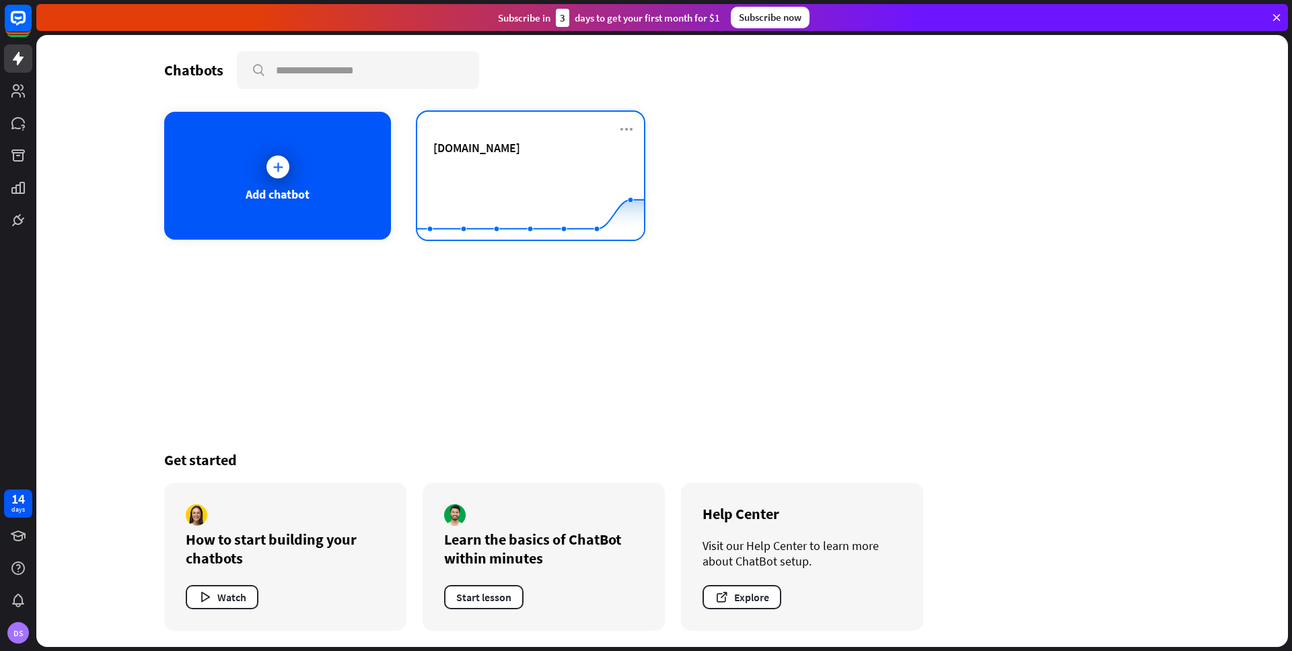
click at [465, 160] on div "[DOMAIN_NAME]" at bounding box center [530, 163] width 194 height 47
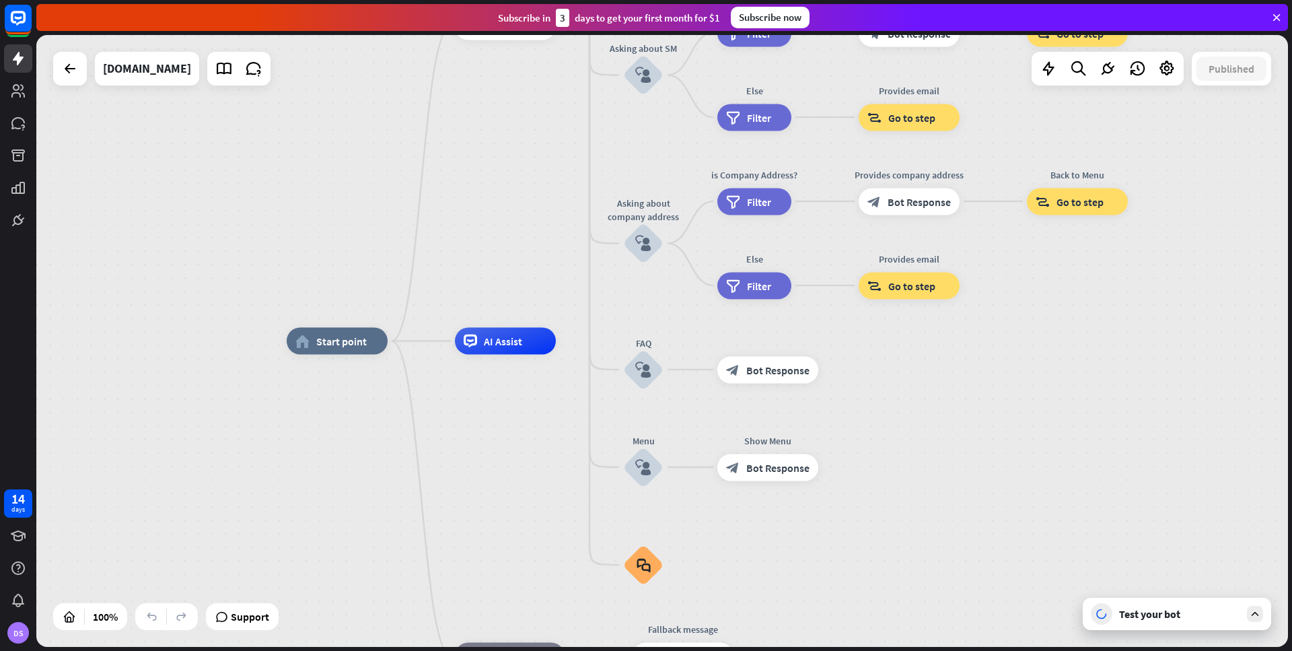
click at [1149, 622] on div "Test your bot" at bounding box center [1177, 614] width 188 height 32
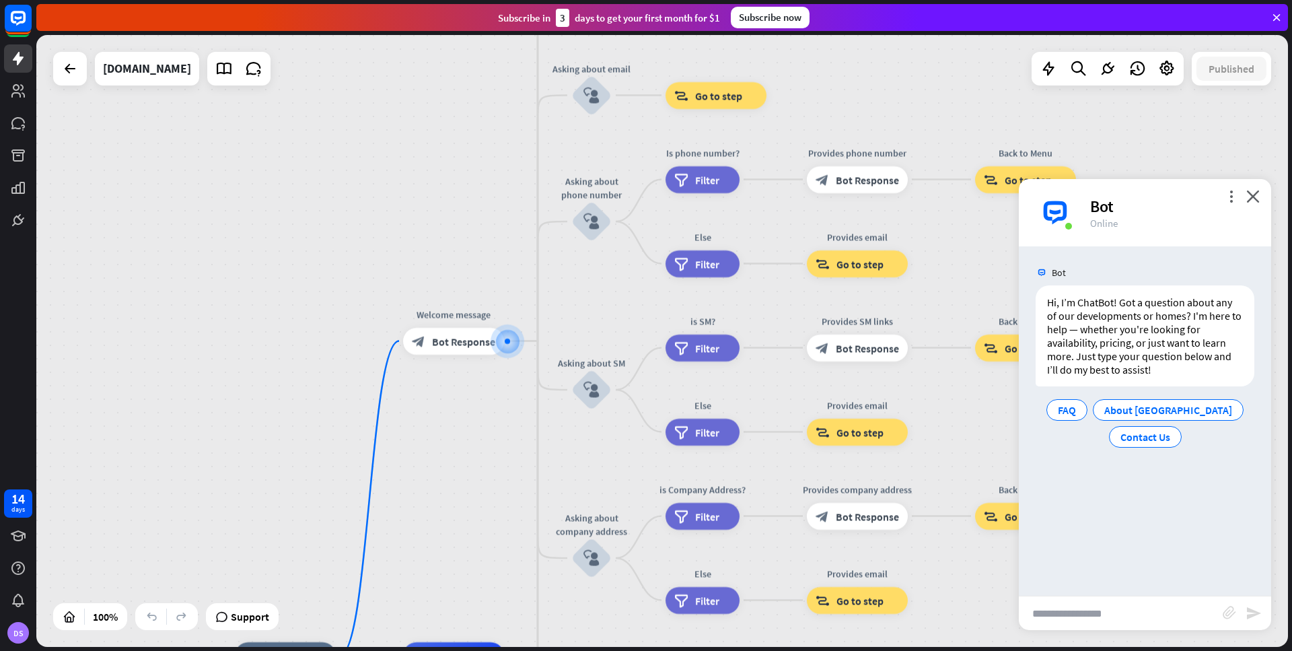
drag, startPoint x: 1083, startPoint y: 607, endPoint x: 1093, endPoint y: 600, distance: 12.7
click at [1086, 604] on input "text" at bounding box center [1121, 613] width 204 height 34
type input "**********"
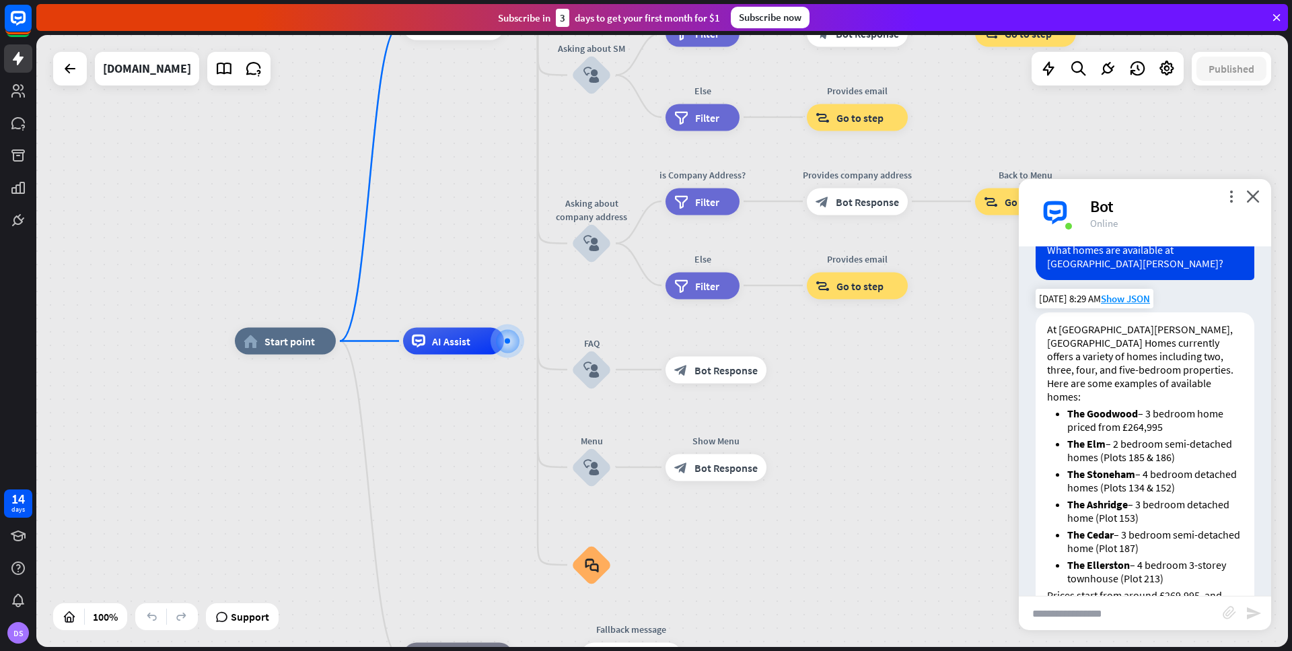
scroll to position [188, 0]
click at [1138, 290] on span "Show JSON" at bounding box center [1125, 296] width 49 height 13
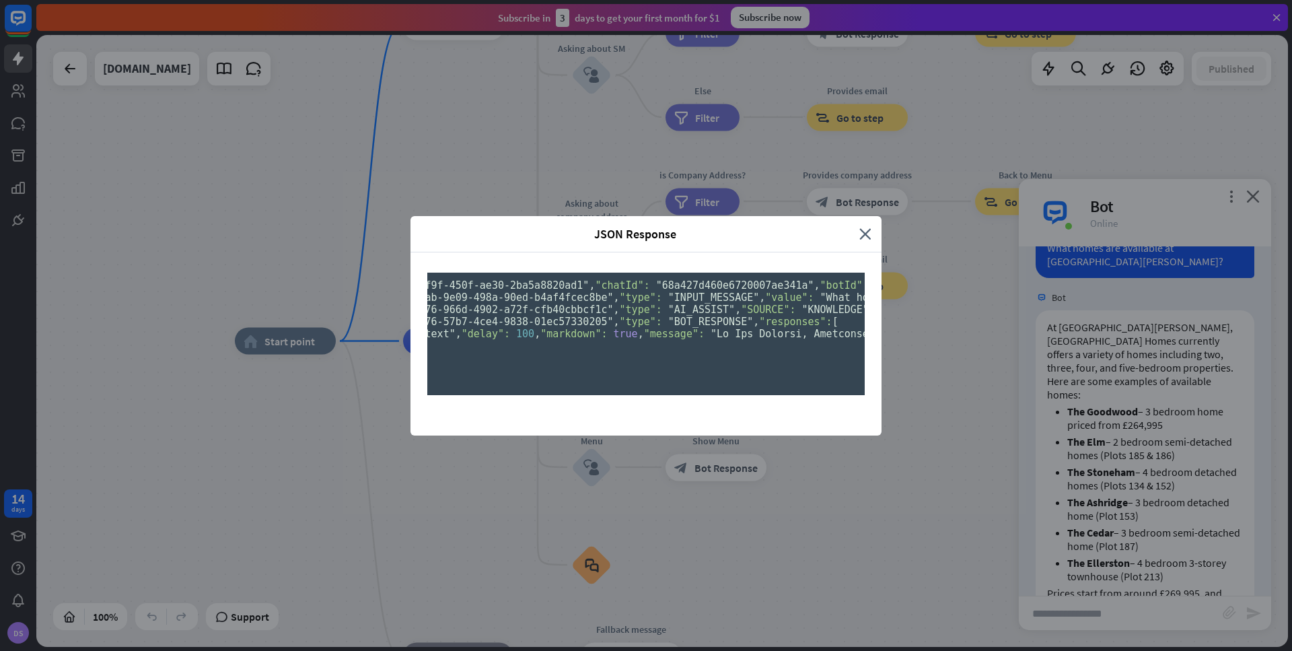
scroll to position [0, 0]
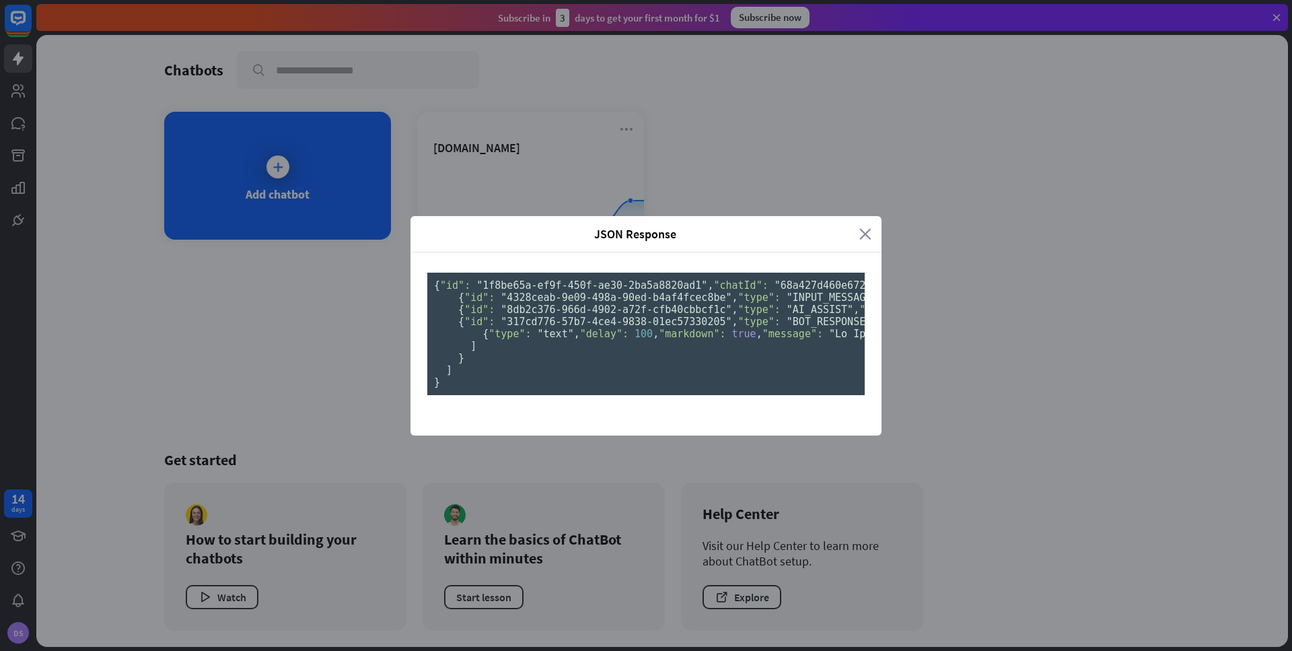
click at [860, 216] on div "JSON Response close" at bounding box center [645, 234] width 471 height 36
drag, startPoint x: 865, startPoint y: 51, endPoint x: 881, endPoint y: 65, distance: 21.0
click at [865, 226] on icon "close" at bounding box center [865, 233] width 12 height 15
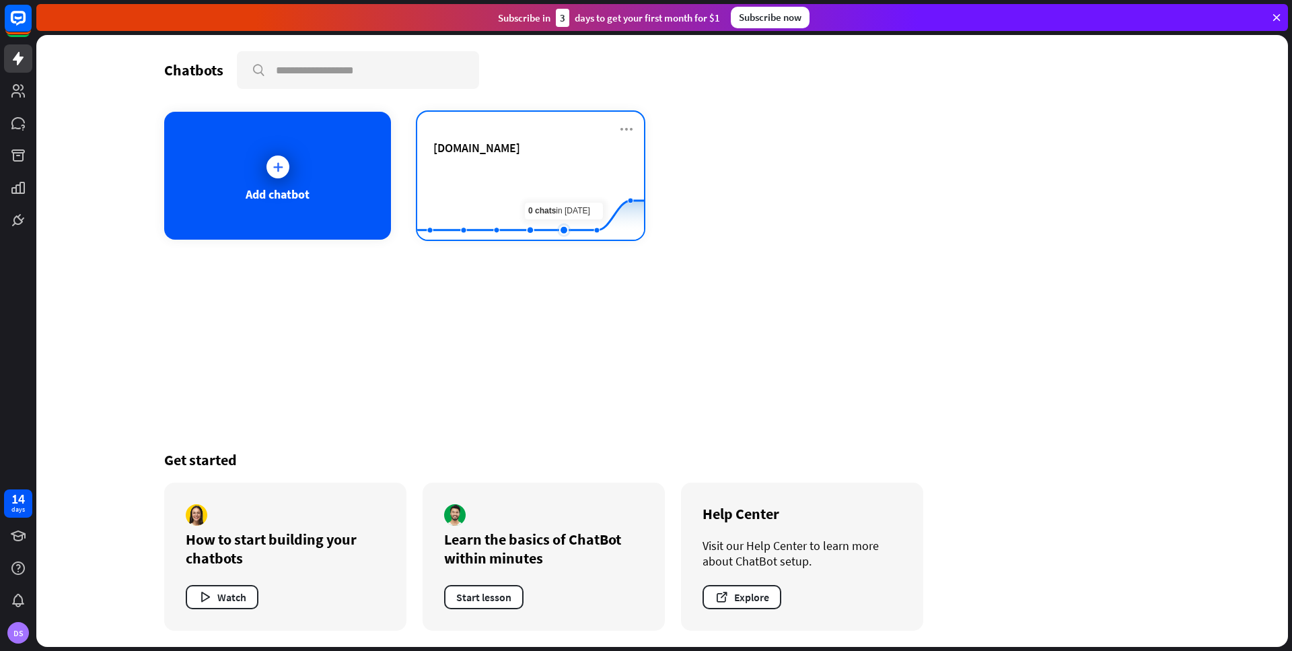
click at [558, 179] on rect at bounding box center [530, 206] width 227 height 84
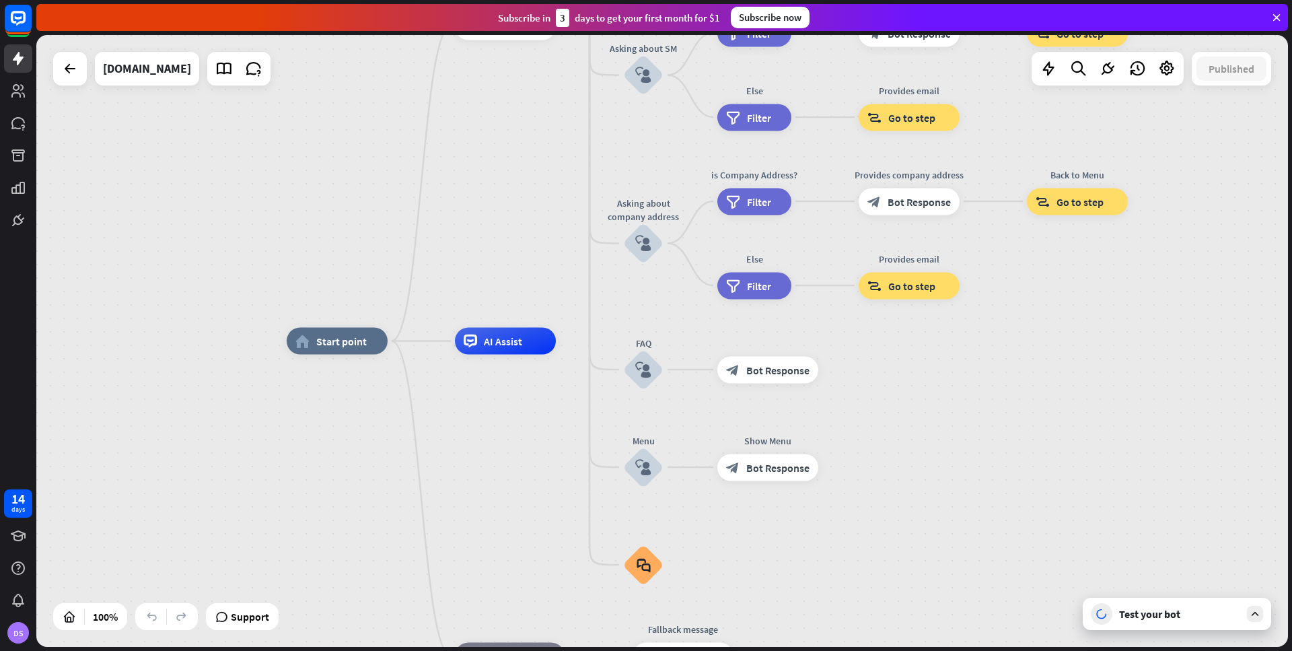
click at [1144, 612] on div "Test your bot" at bounding box center [1179, 613] width 121 height 13
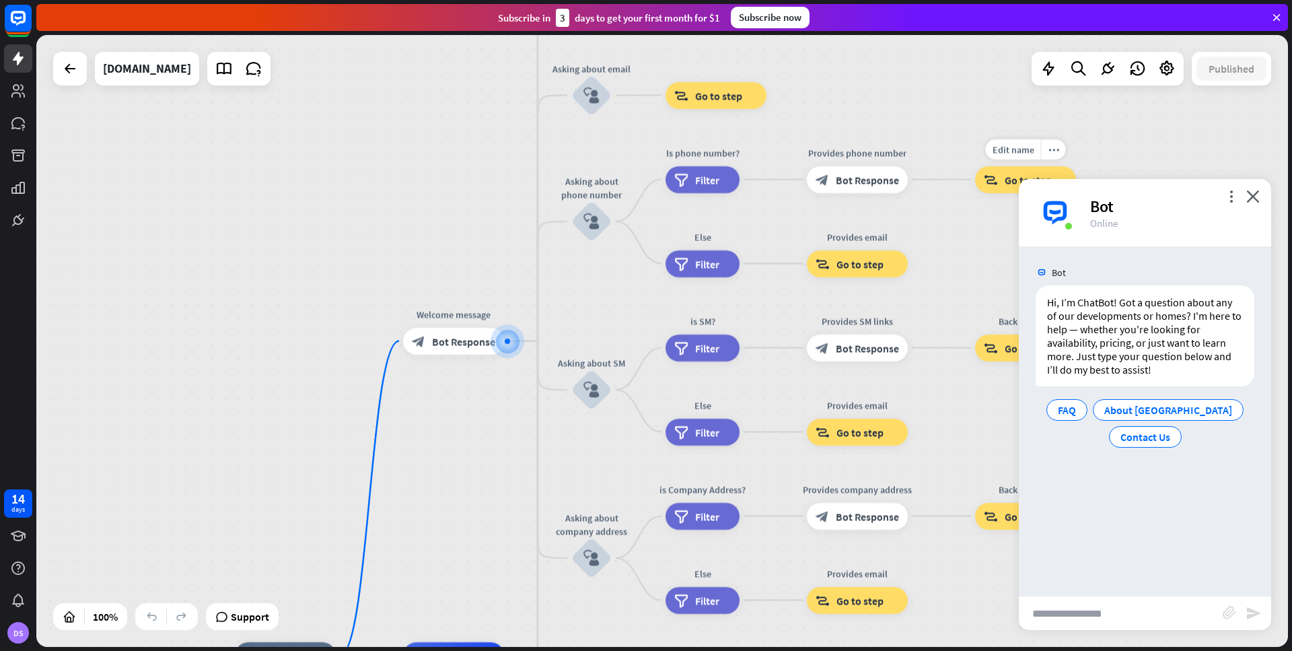
click at [1079, 621] on input "text" at bounding box center [1121, 613] width 204 height 34
paste input "**********"
type input "**********"
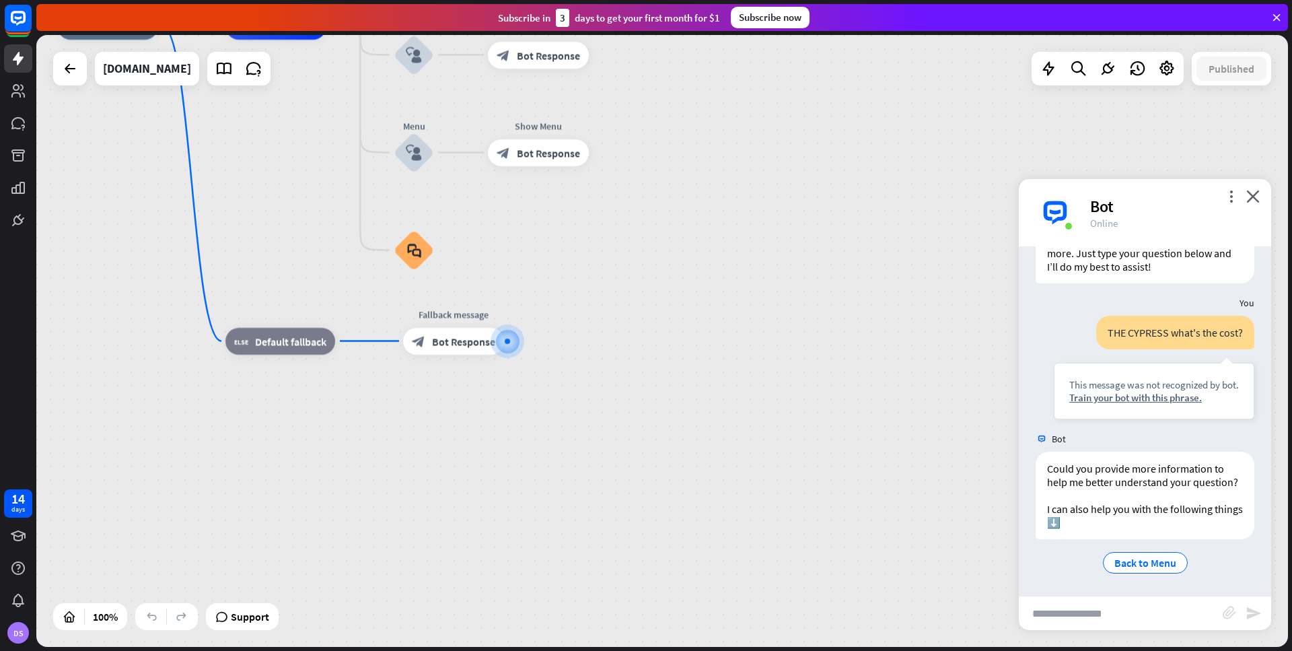
scroll to position [104, 0]
paste input "**********"
type input "**********"
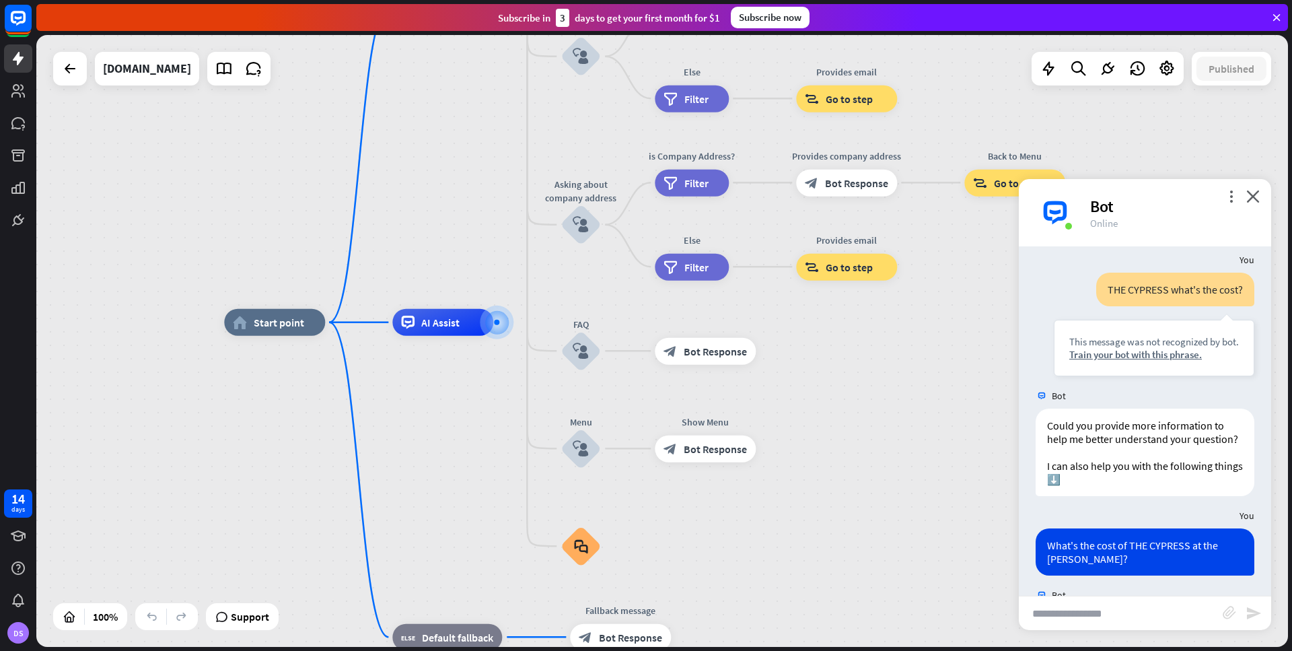
scroll to position [252, 0]
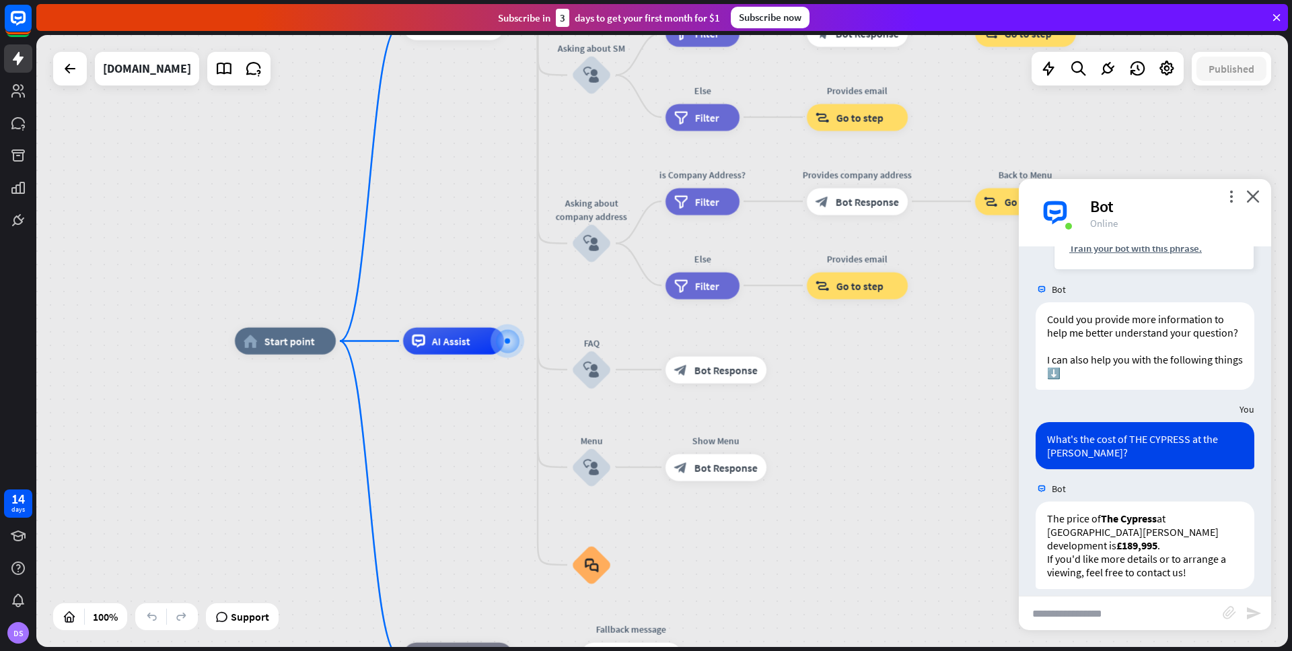
click at [1065, 616] on input "text" at bounding box center [1121, 613] width 204 height 34
type input "**********"
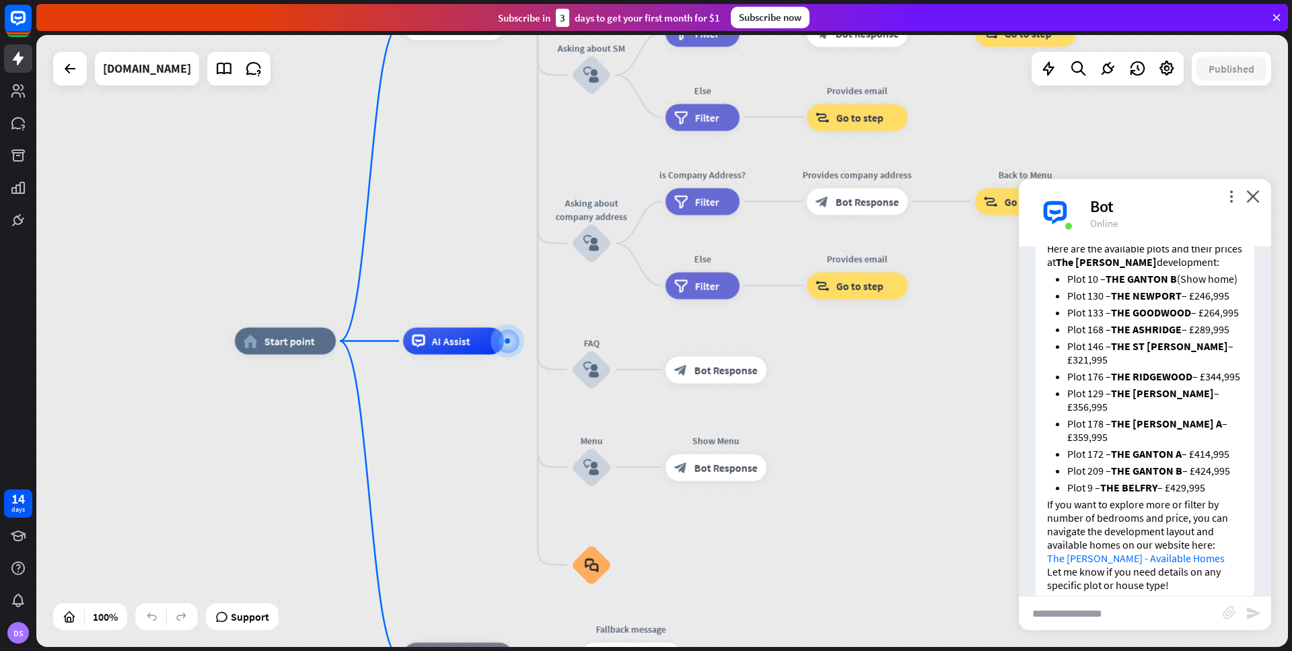
scroll to position [721, 0]
click at [1116, 607] on input "text" at bounding box center [1121, 613] width 204 height 34
type input "**********"
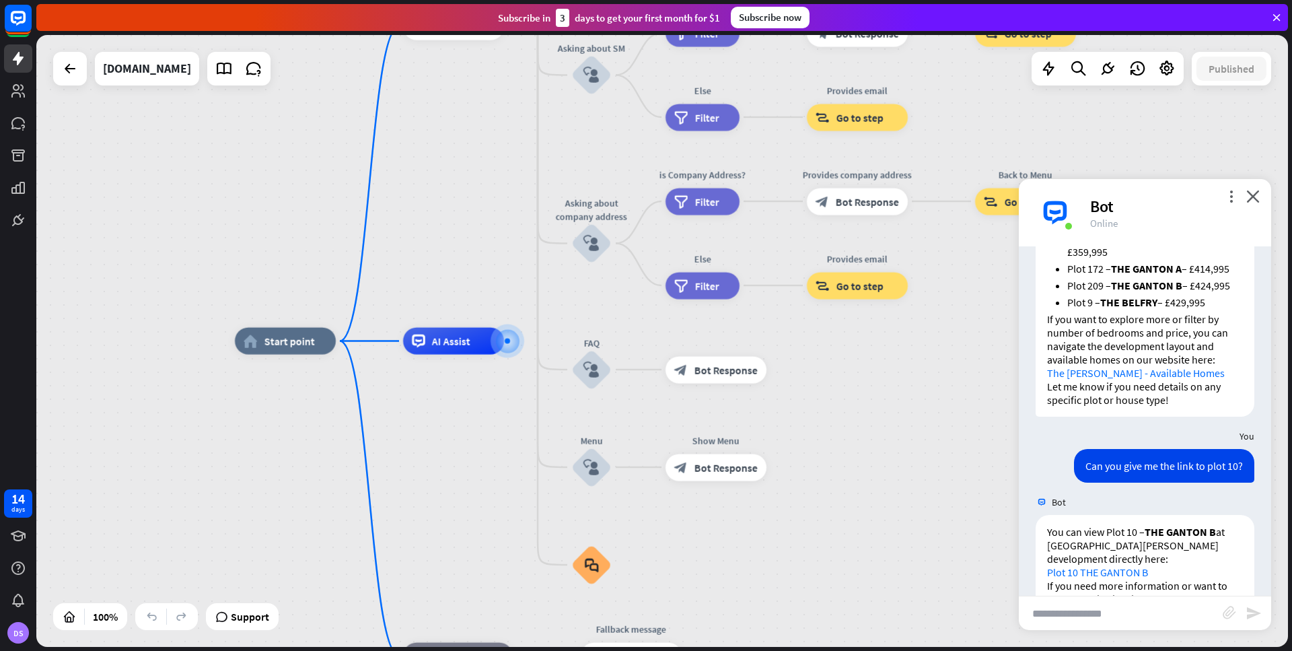
scroll to position [906, 0]
click at [1100, 565] on link "Plot 10 THE GANTON B" at bounding box center [1097, 571] width 101 height 13
click at [1229, 196] on icon "more_vert" at bounding box center [1231, 196] width 13 height 13
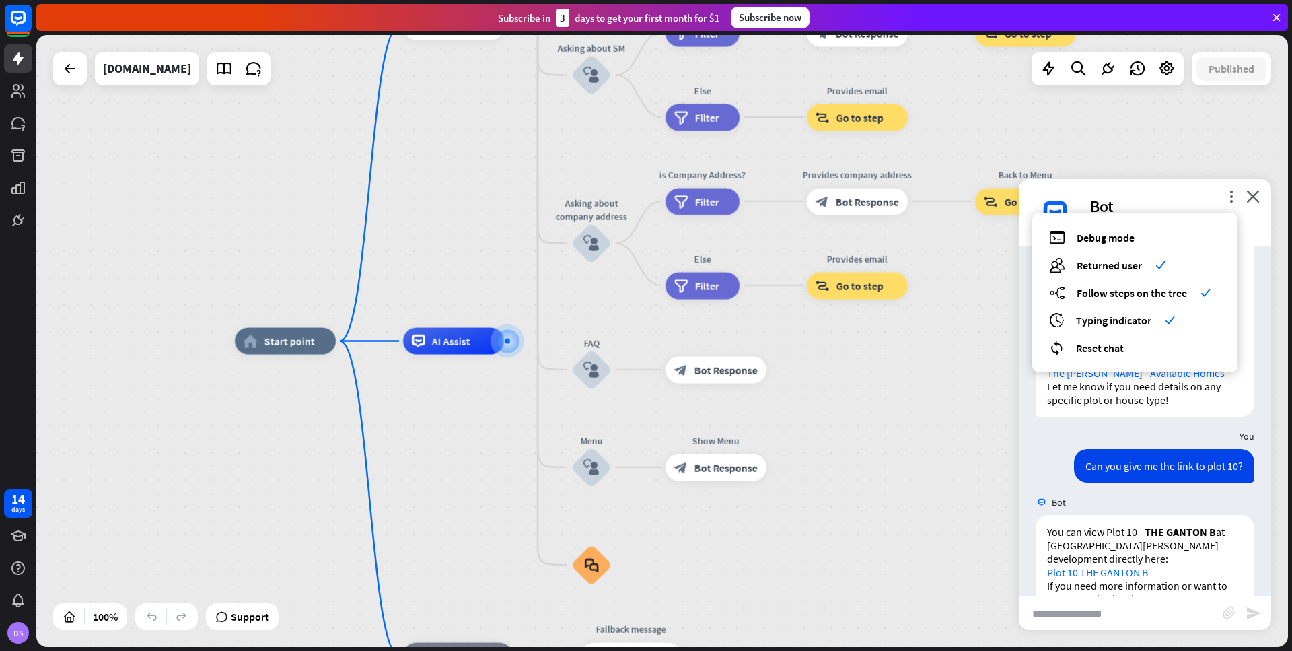
click at [1163, 143] on div "home_2 Start point Welcome message block_bot_response Bot Response About us blo…" at bounding box center [662, 341] width 1252 height 612
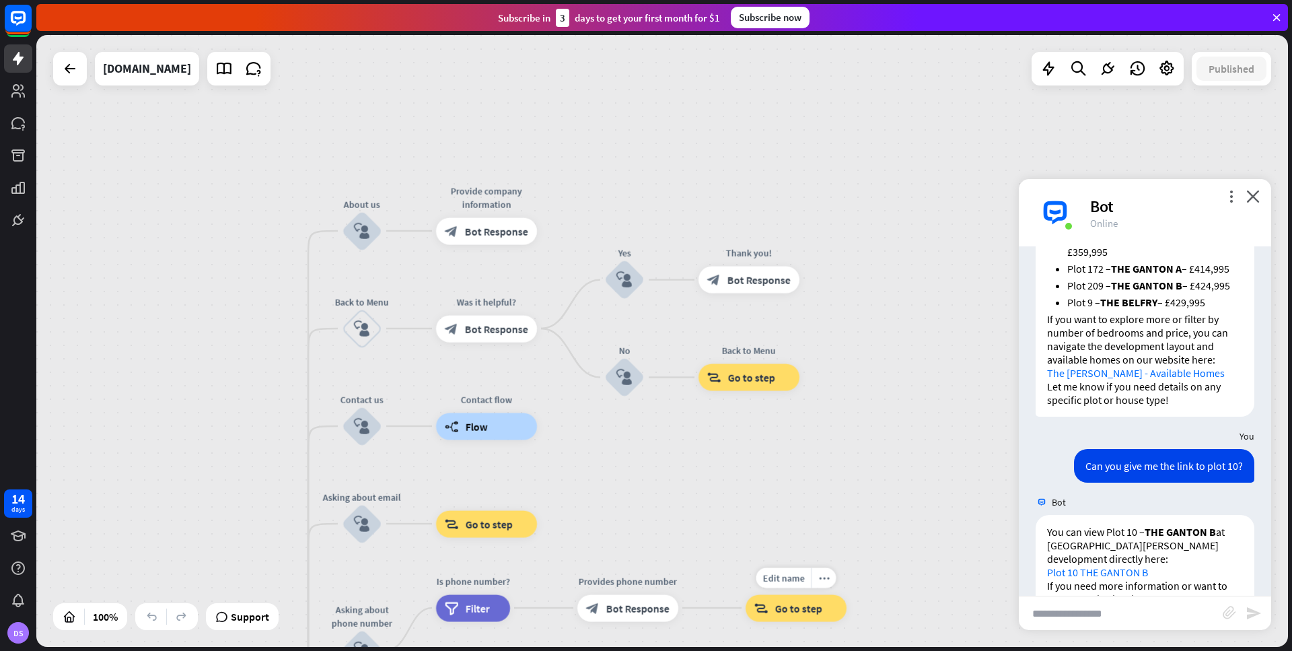
click at [1102, 608] on input "text" at bounding box center [1121, 613] width 204 height 34
type input "**********"
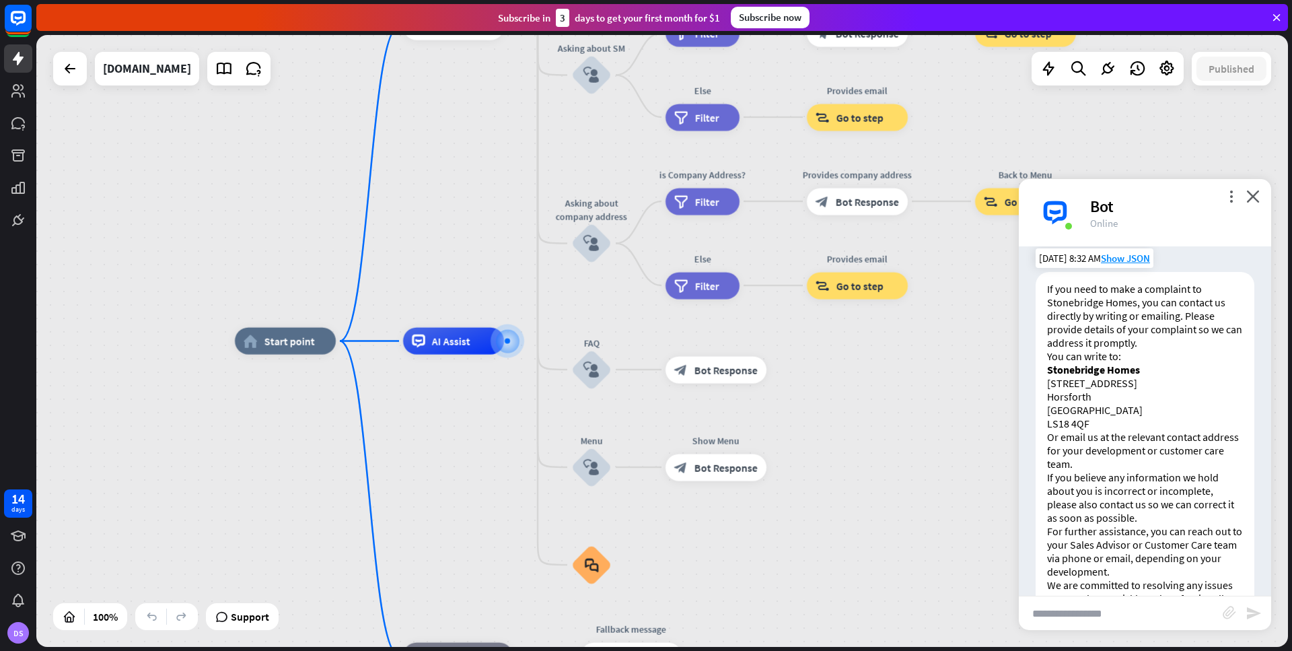
scroll to position [1348, 0]
click at [1082, 612] on input "text" at bounding box center [1121, 613] width 204 height 34
type input "**********"
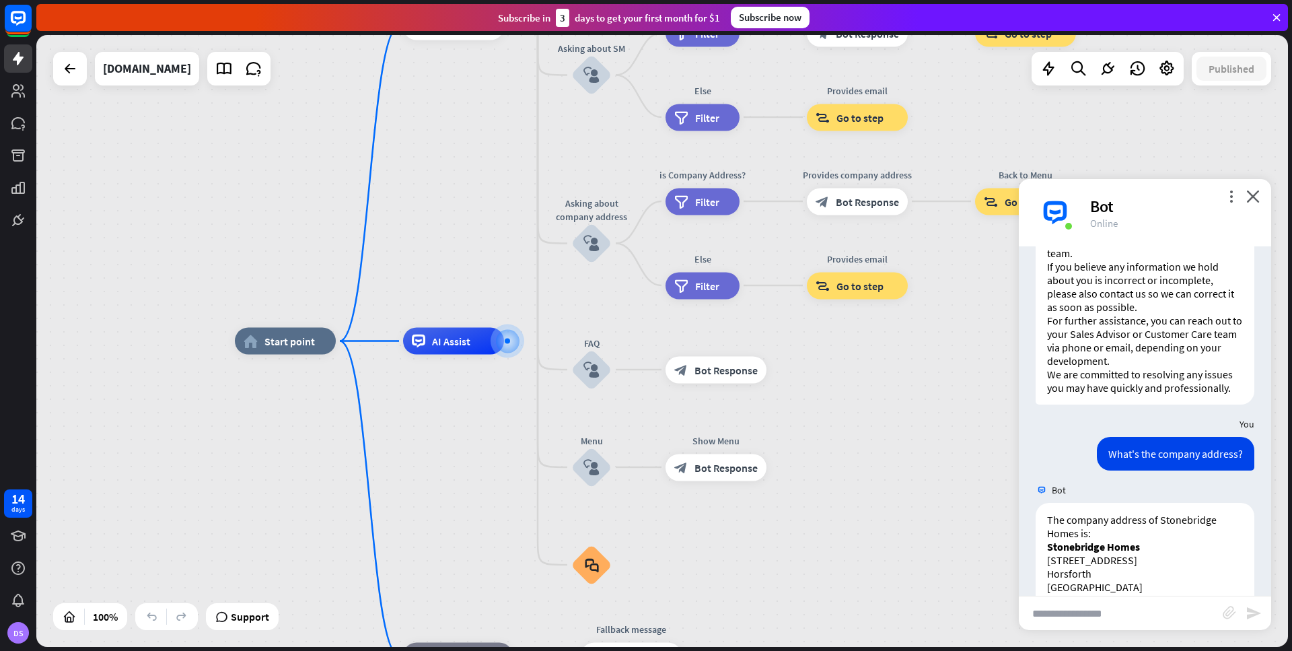
scroll to position [1587, 0]
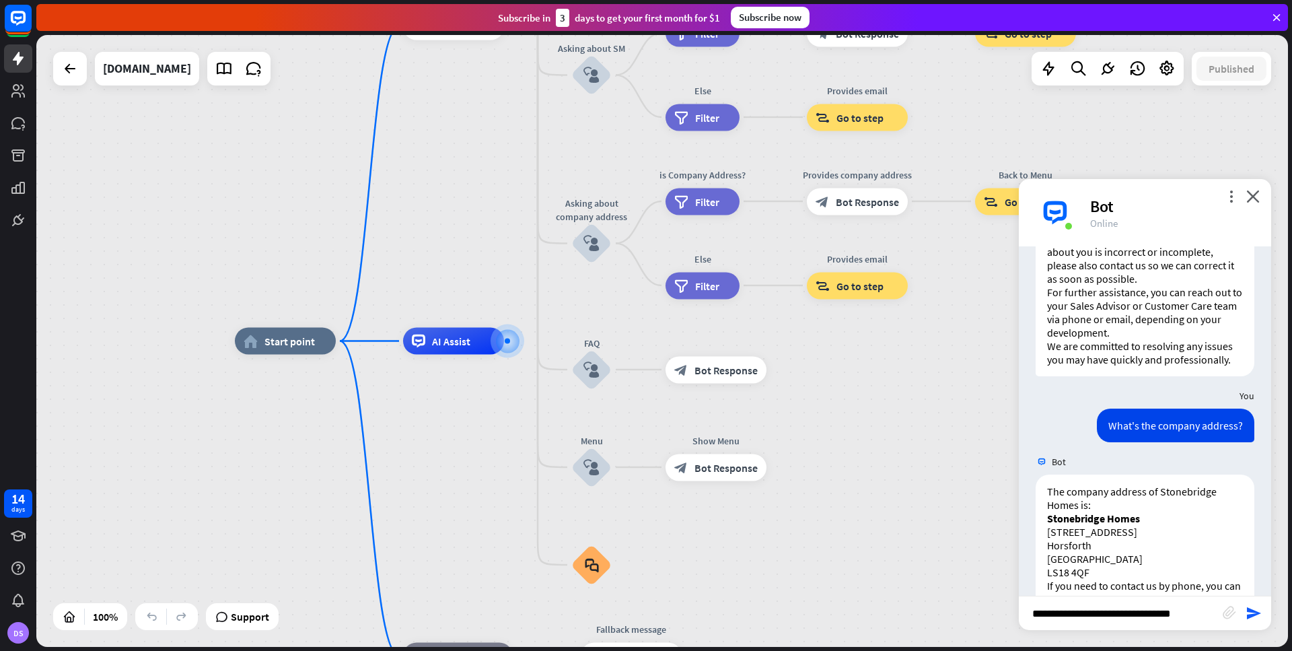
type input "**********"
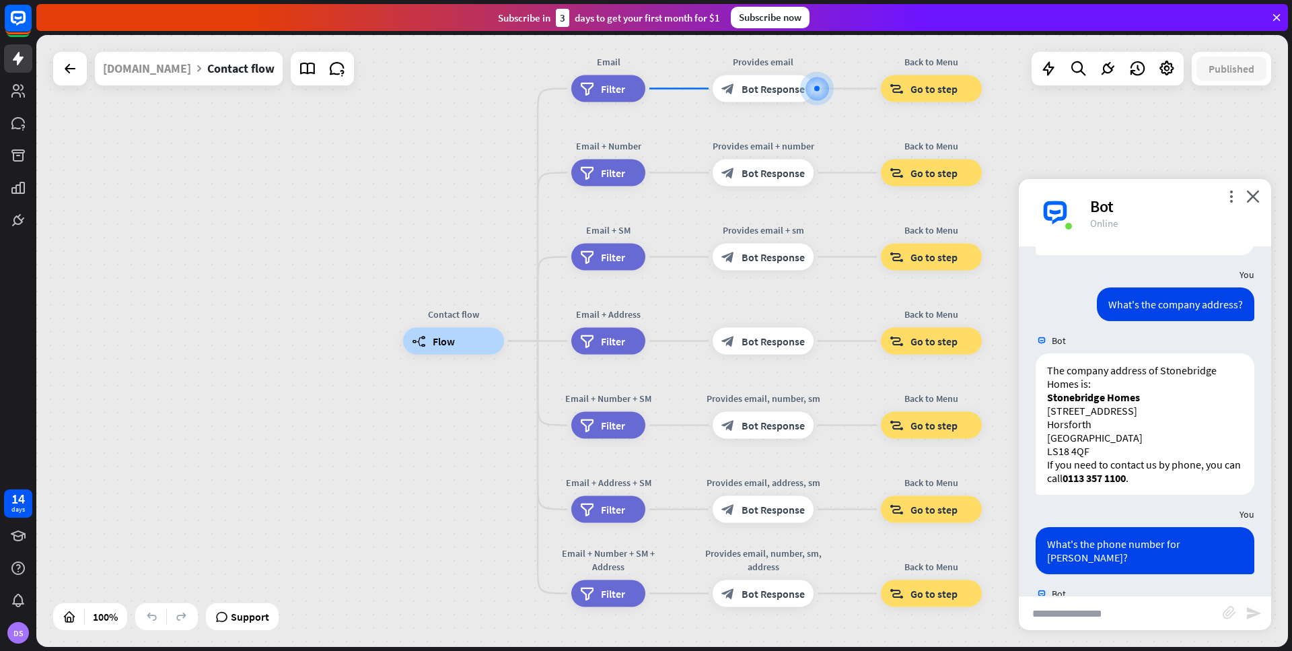
scroll to position [1719, 0]
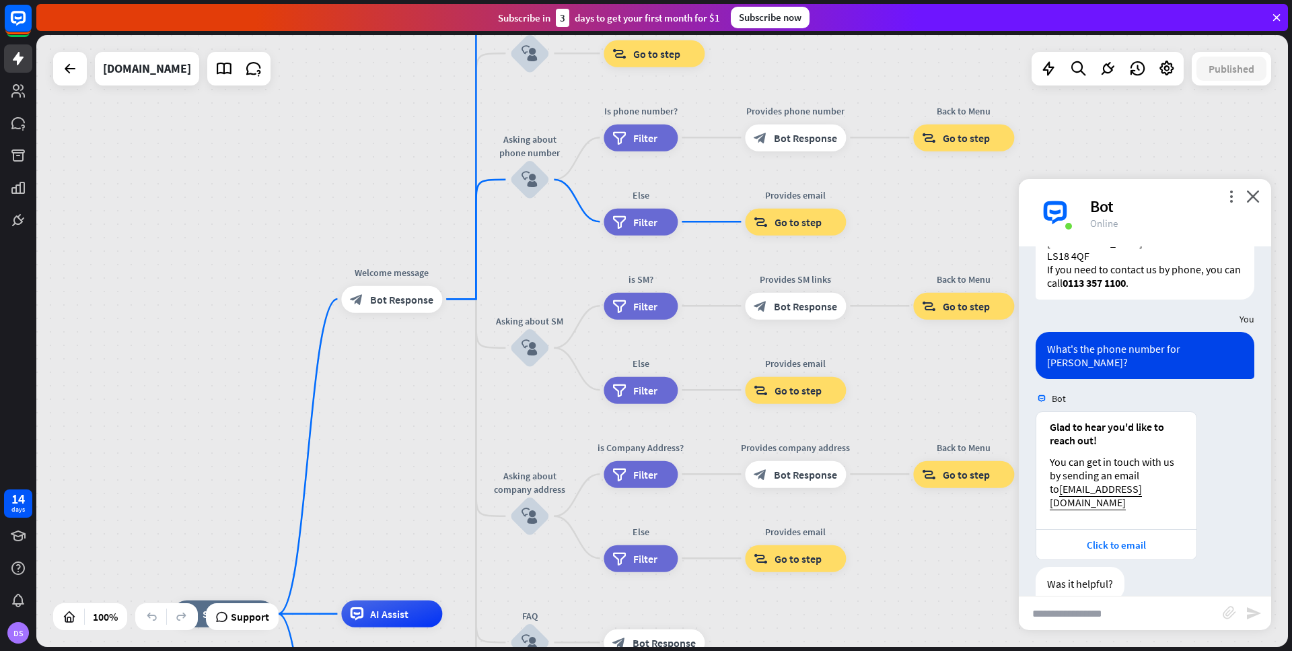
scroll to position [1912, 0]
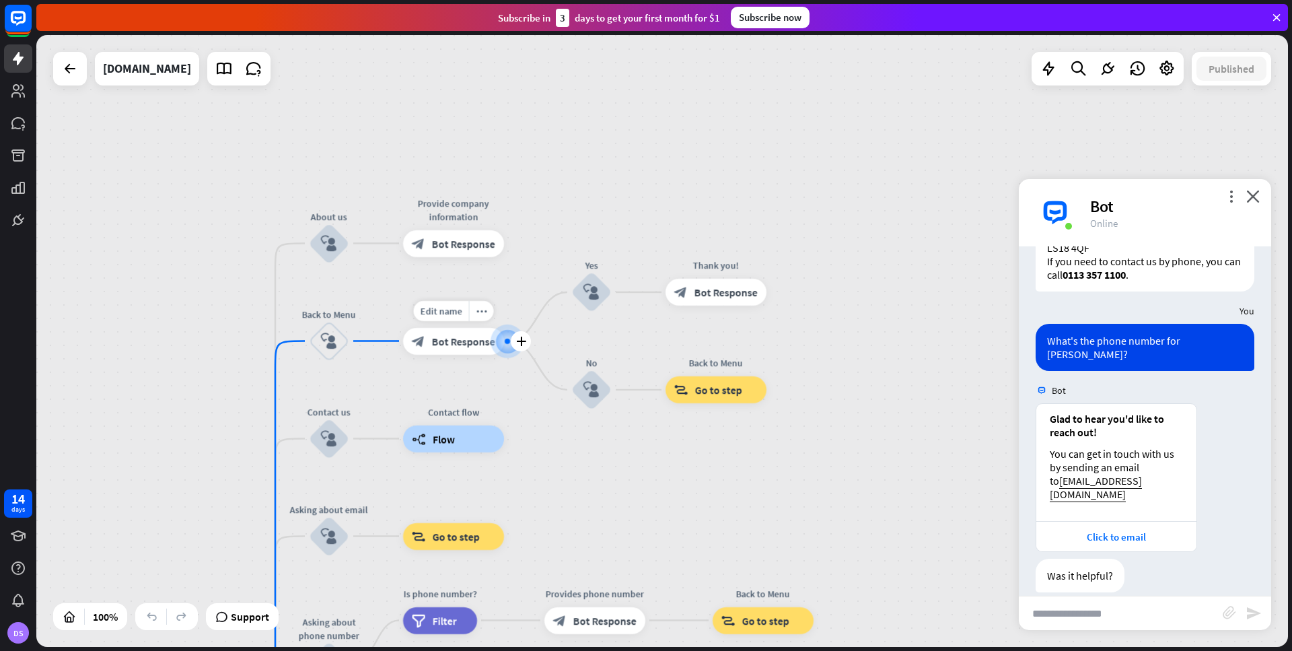
click at [453, 340] on span "Bot Response" at bounding box center [463, 340] width 63 height 13
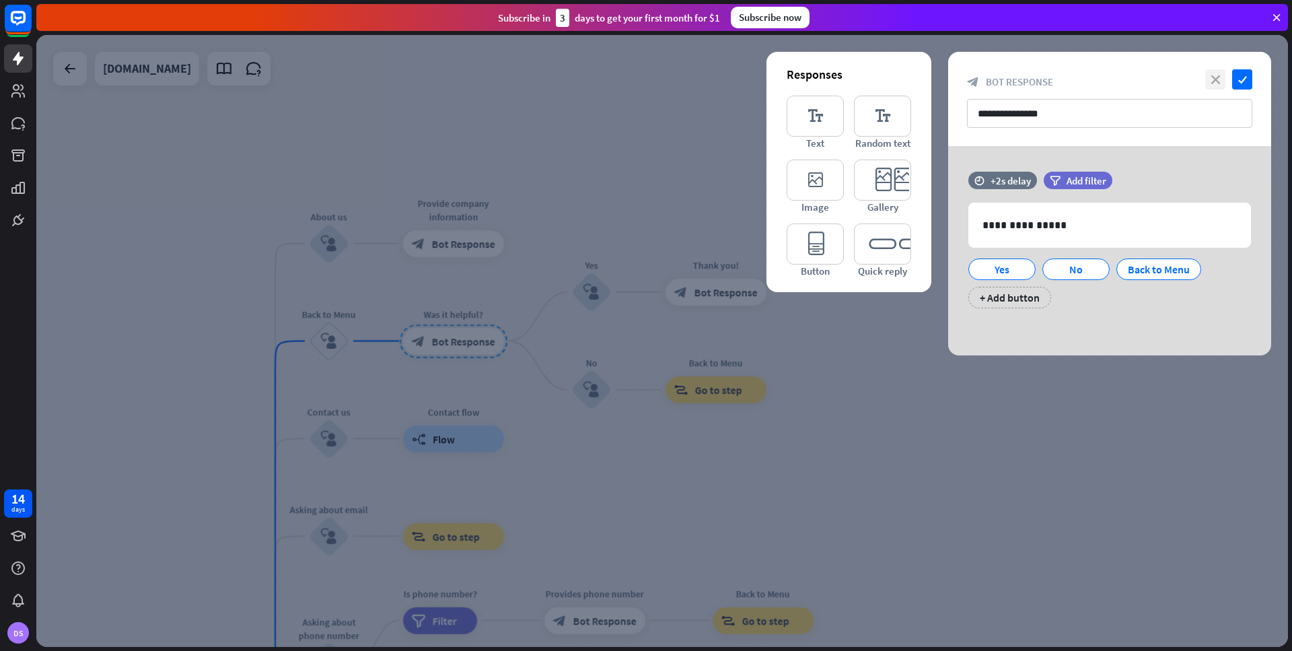
click at [1215, 75] on icon "close" at bounding box center [1215, 79] width 20 height 20
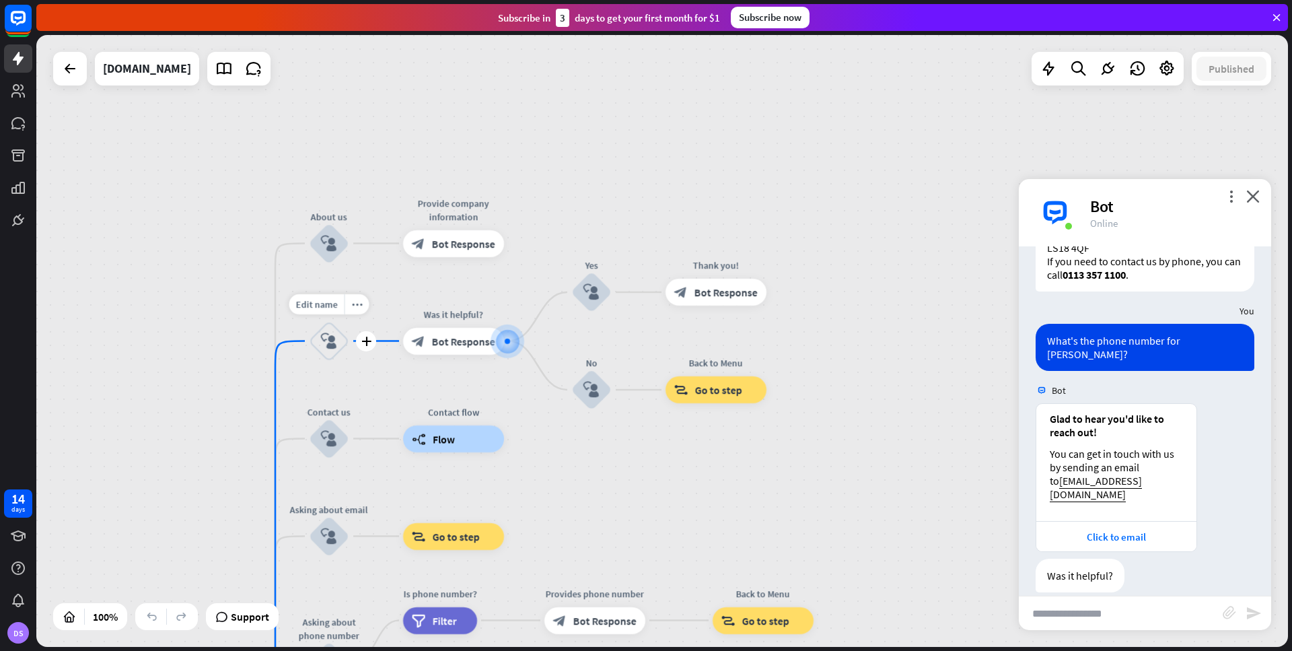
click at [331, 340] on icon "block_user_input" at bounding box center [329, 341] width 16 height 16
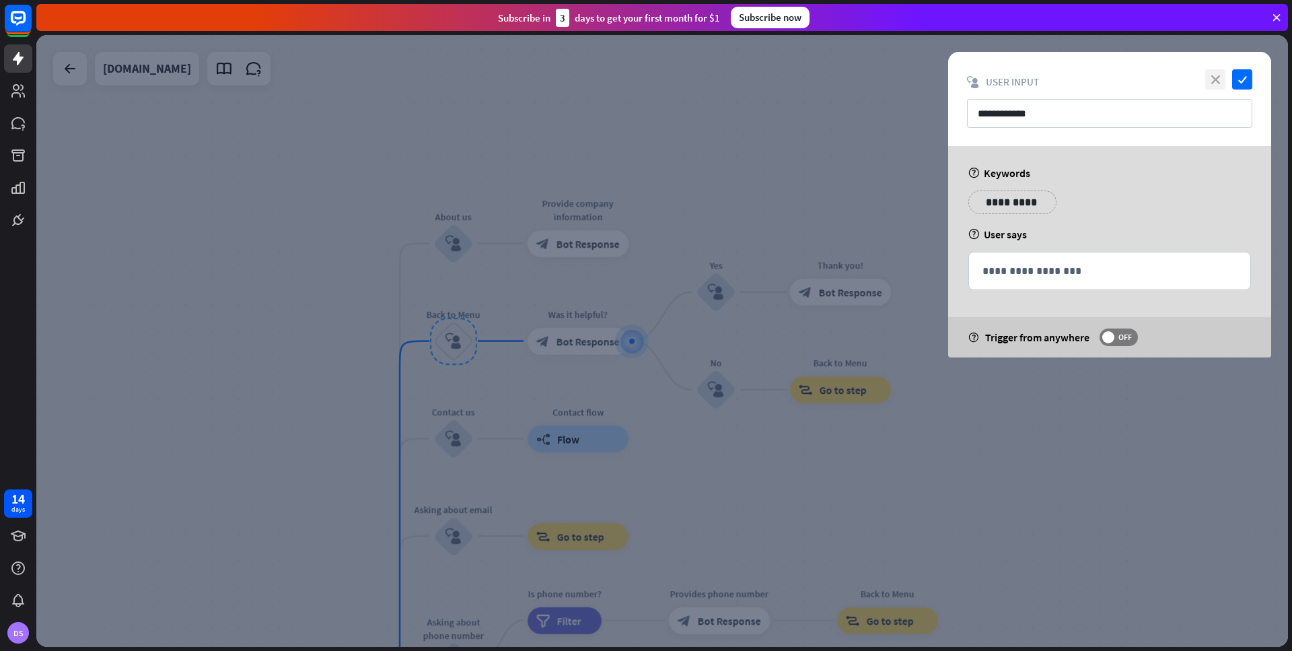
click at [1211, 78] on icon "close" at bounding box center [1215, 79] width 20 height 20
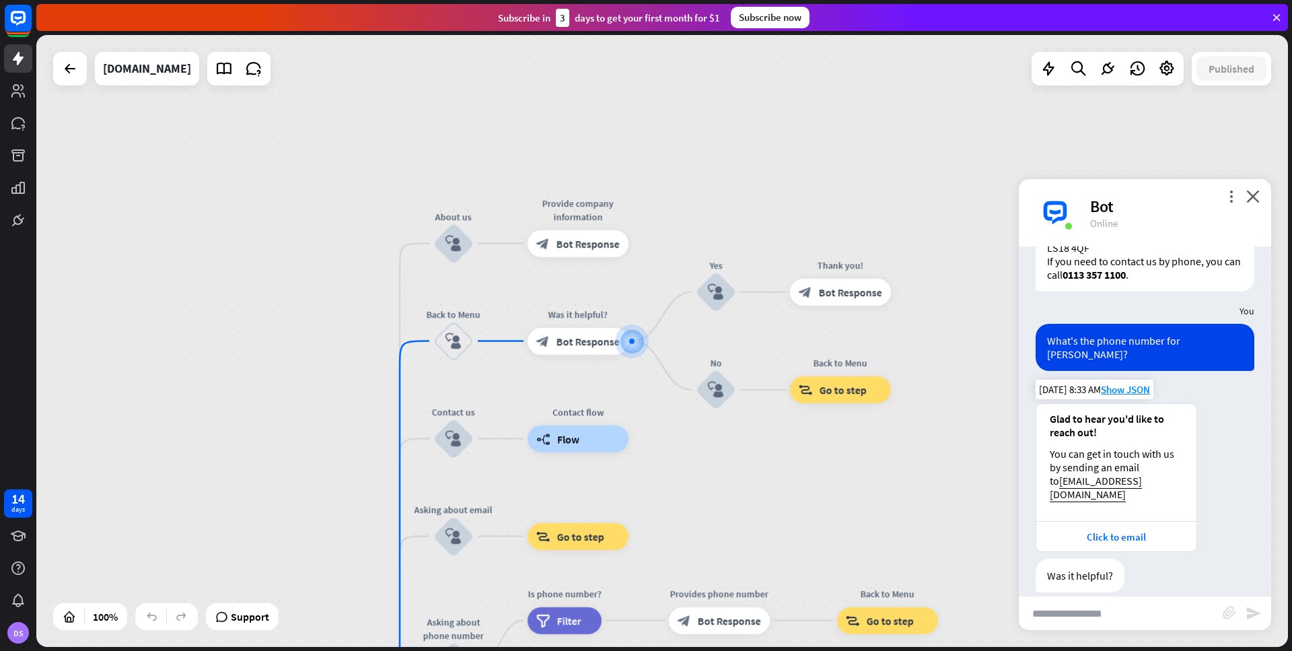
click at [1126, 404] on div "Glad to hear you'd like to reach out! You can get in touch with us by sending a…" at bounding box center [1116, 462] width 160 height 117
click at [947, 423] on div "home_2 Start point Welcome message block_bot_response Bot Response About us blo…" at bounding box center [662, 341] width 1252 height 612
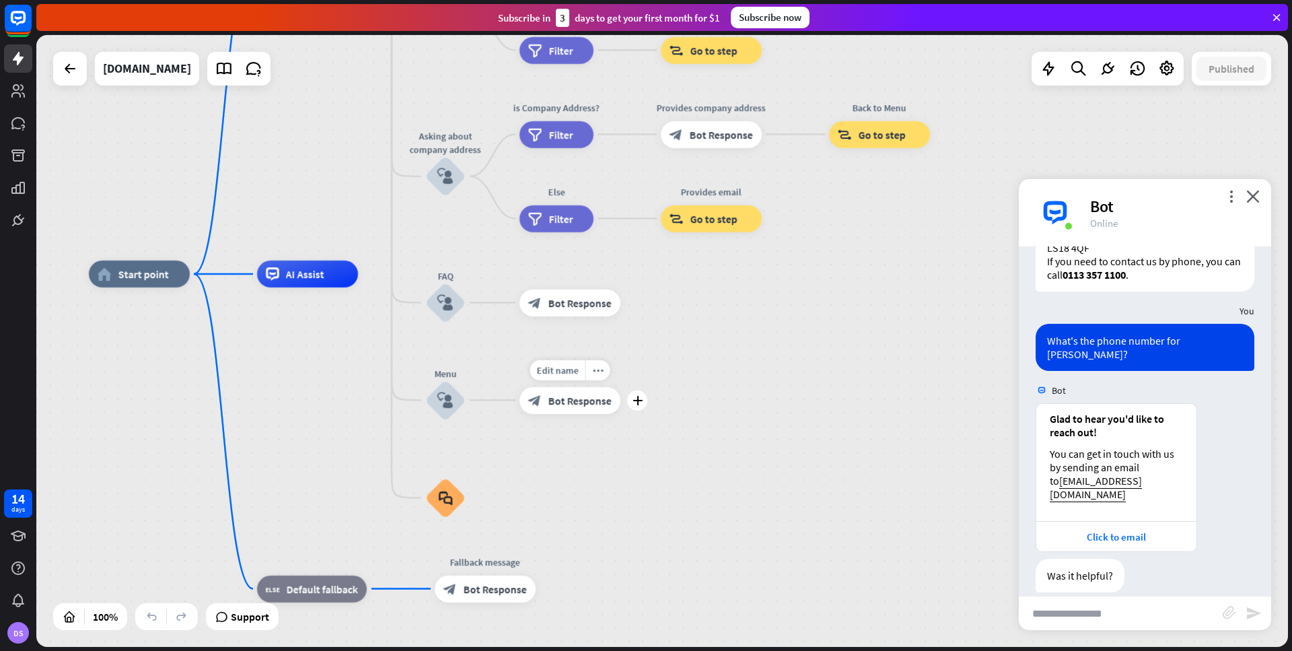
click at [575, 402] on span "Bot Response" at bounding box center [579, 400] width 63 height 13
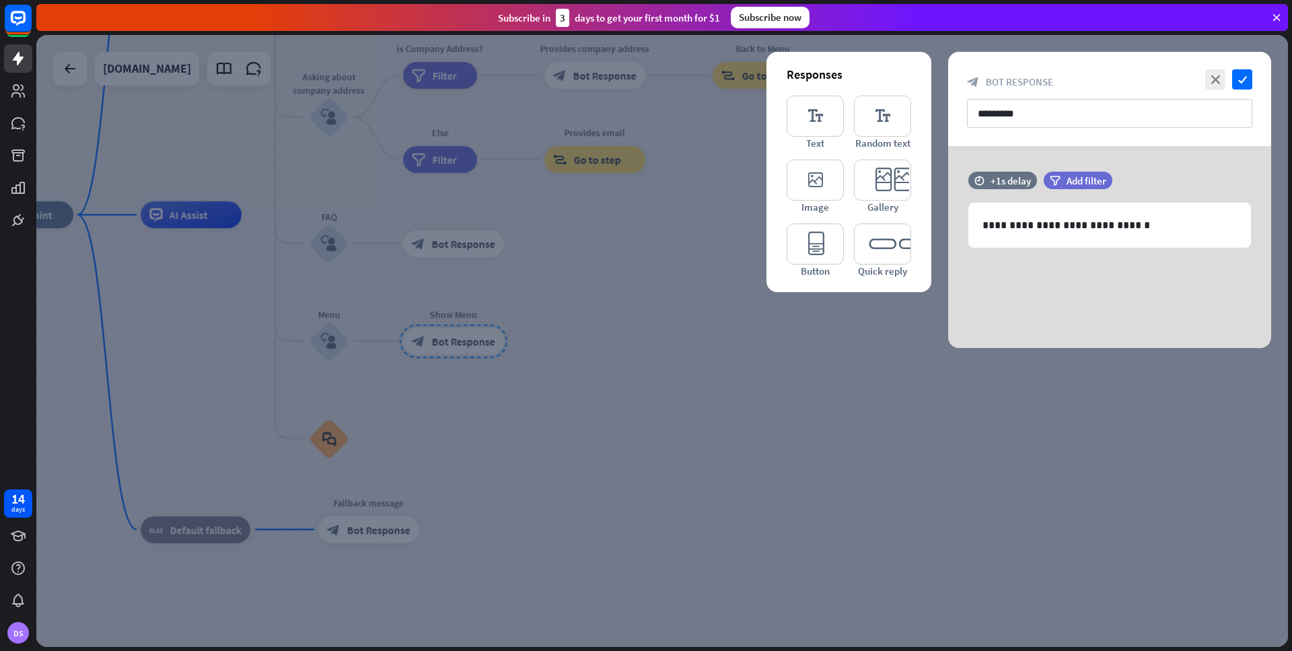
drag, startPoint x: 1213, startPoint y: 75, endPoint x: 885, endPoint y: 198, distance: 350.7
click at [1213, 76] on icon "close" at bounding box center [1215, 79] width 20 height 20
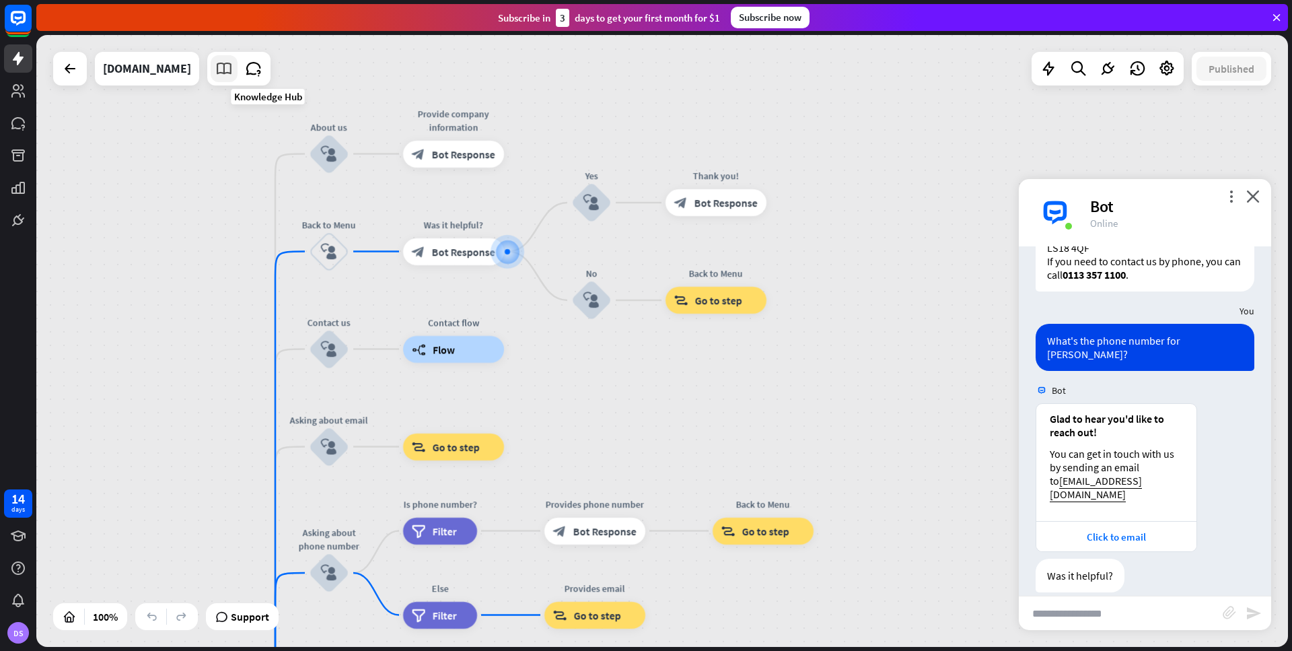
click at [233, 67] on icon at bounding box center [223, 68] width 17 height 17
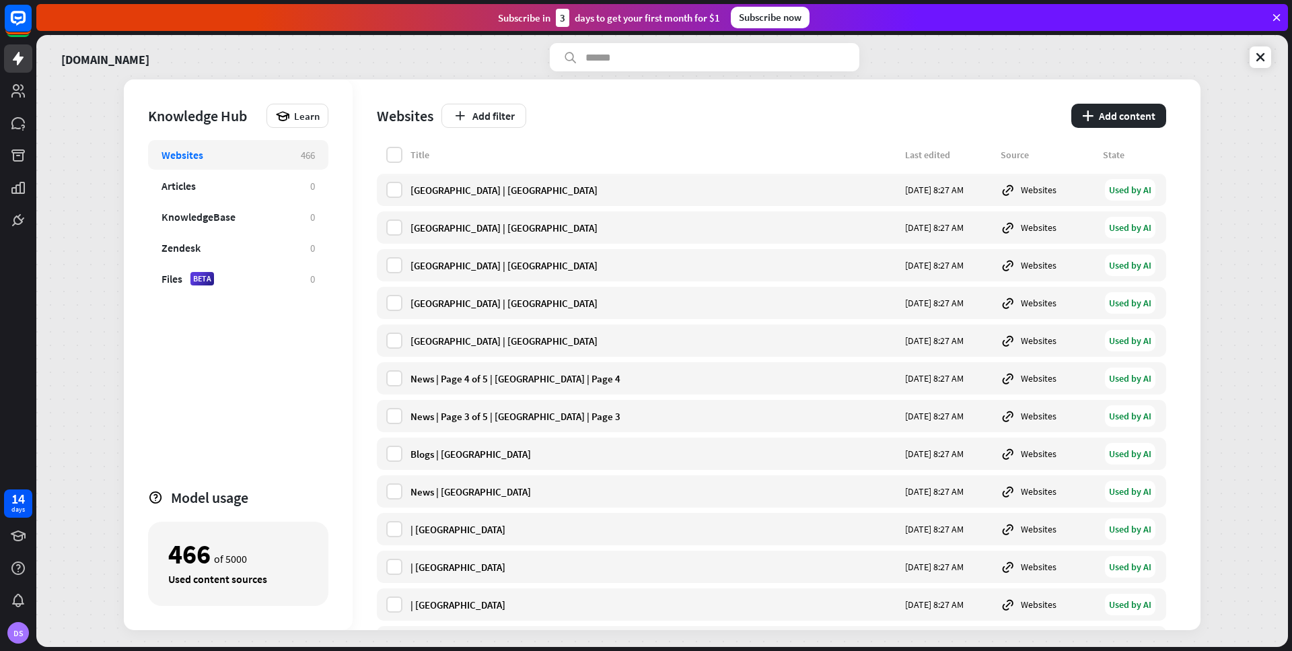
drag, startPoint x: 1176, startPoint y: 96, endPoint x: 784, endPoint y: 73, distance: 392.3
click at [1176, 96] on div "Knowledge Hub Learn Websites 466 Articles 0 KnowledgeBase 0 Zendesk 0 Files BET…" at bounding box center [662, 354] width 1077 height 550
click at [513, 192] on div "[GEOGRAPHIC_DATA] | [GEOGRAPHIC_DATA]" at bounding box center [653, 190] width 486 height 13
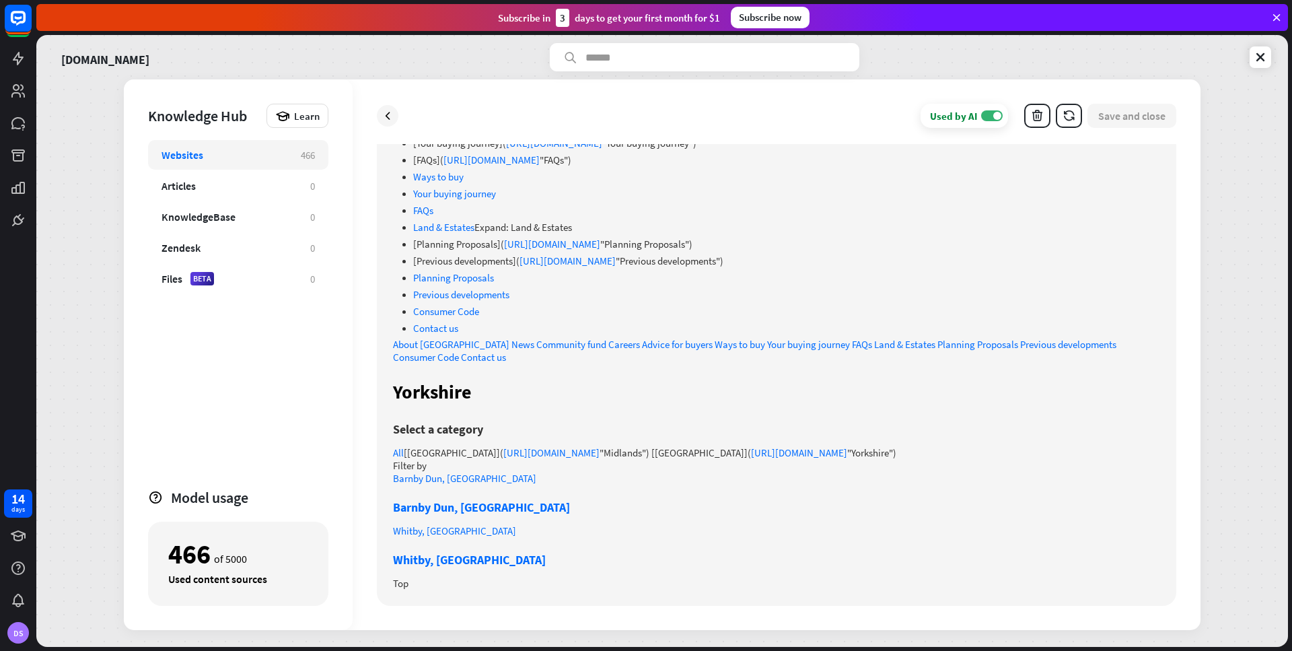
scroll to position [1143, 0]
click at [387, 115] on icon at bounding box center [387, 115] width 13 height 13
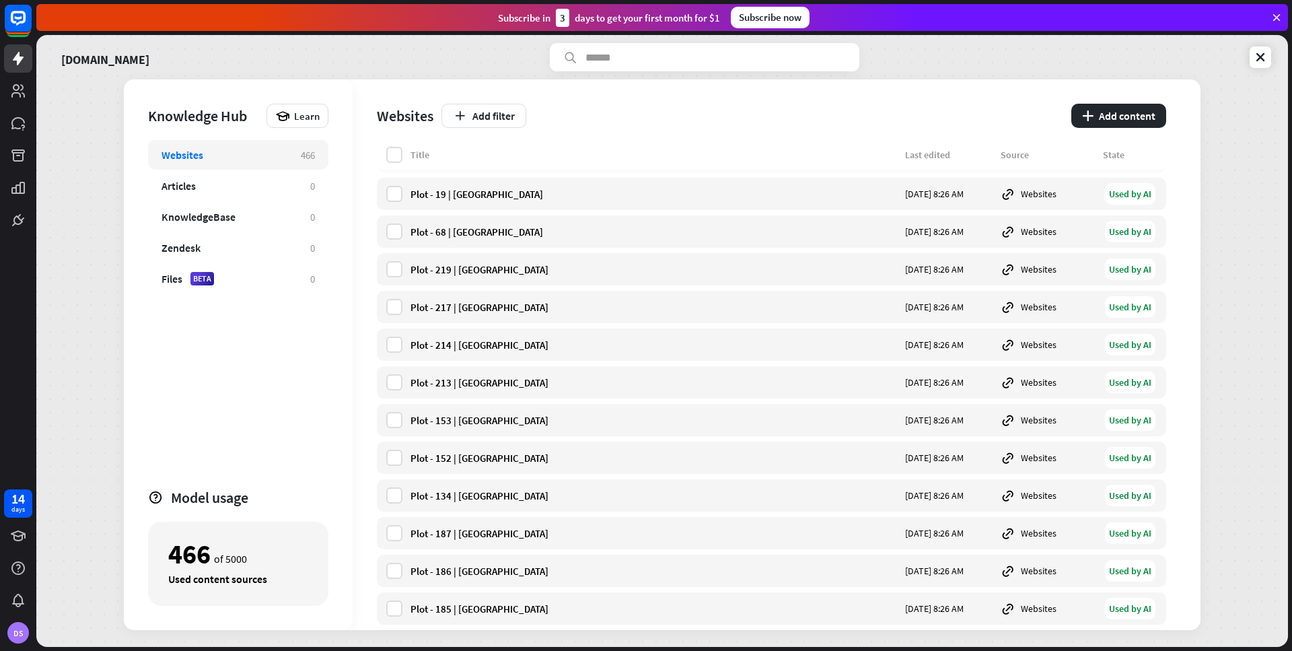
scroll to position [6768, 0]
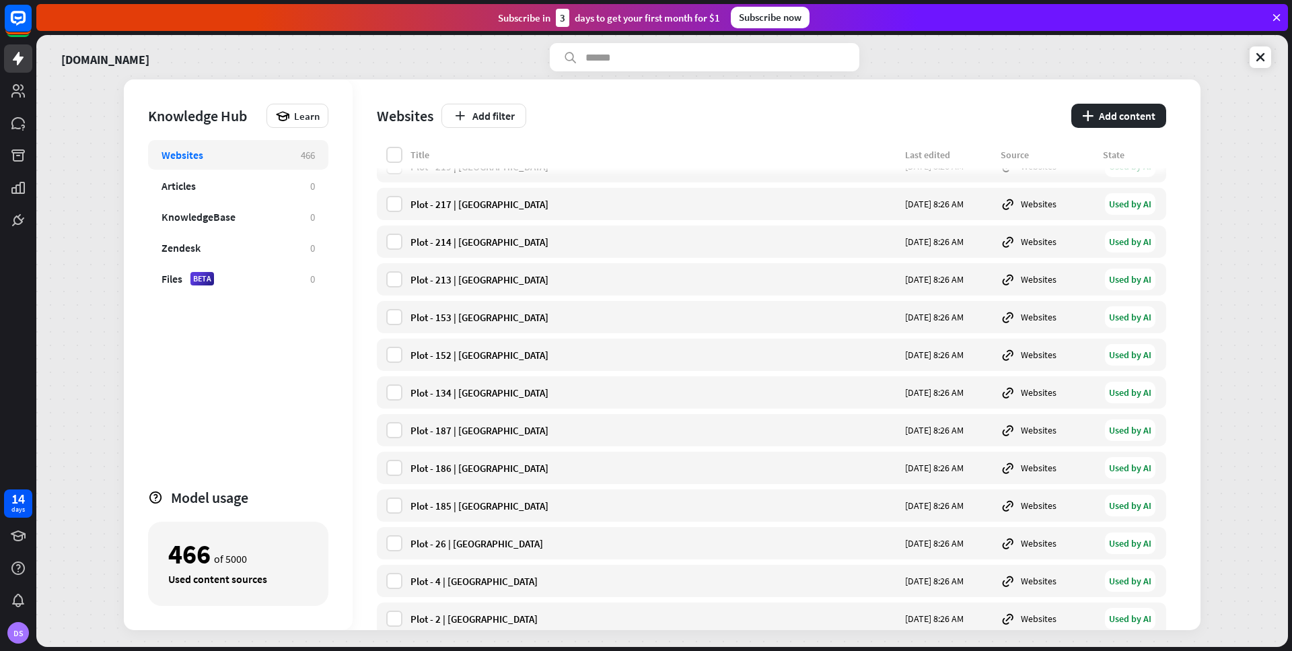
drag, startPoint x: 225, startPoint y: 211, endPoint x: 197, endPoint y: 211, distance: 27.6
click at [224, 542] on div "466 of 5000" at bounding box center [238, 553] width 140 height 23
click at [229, 115] on div "Knowledge Hub" at bounding box center [204, 115] width 112 height 19
click at [413, 186] on div "Knowledge Hub Learn Websites 466 Articles 0 KnowledgeBase 0 Zendesk 0 Files BET…" at bounding box center [662, 354] width 1077 height 550
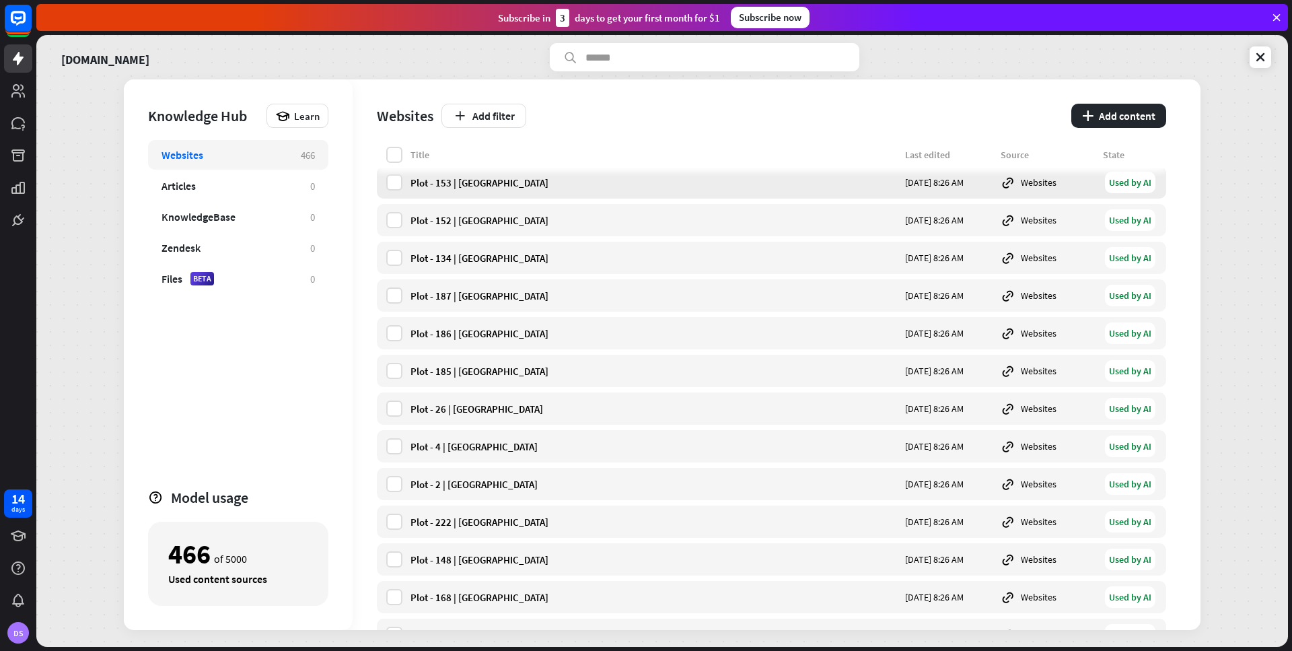
scroll to position [6908, 0]
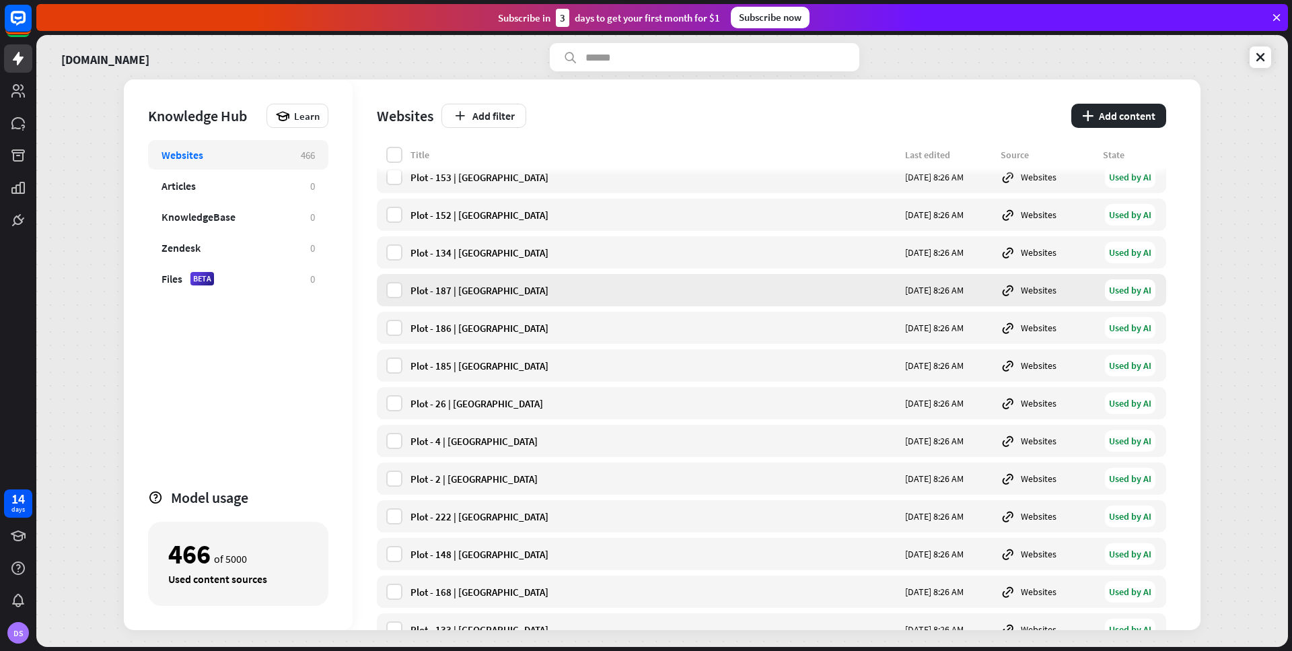
click at [451, 291] on div "Plot - 187 | [GEOGRAPHIC_DATA]" at bounding box center [653, 290] width 486 height 13
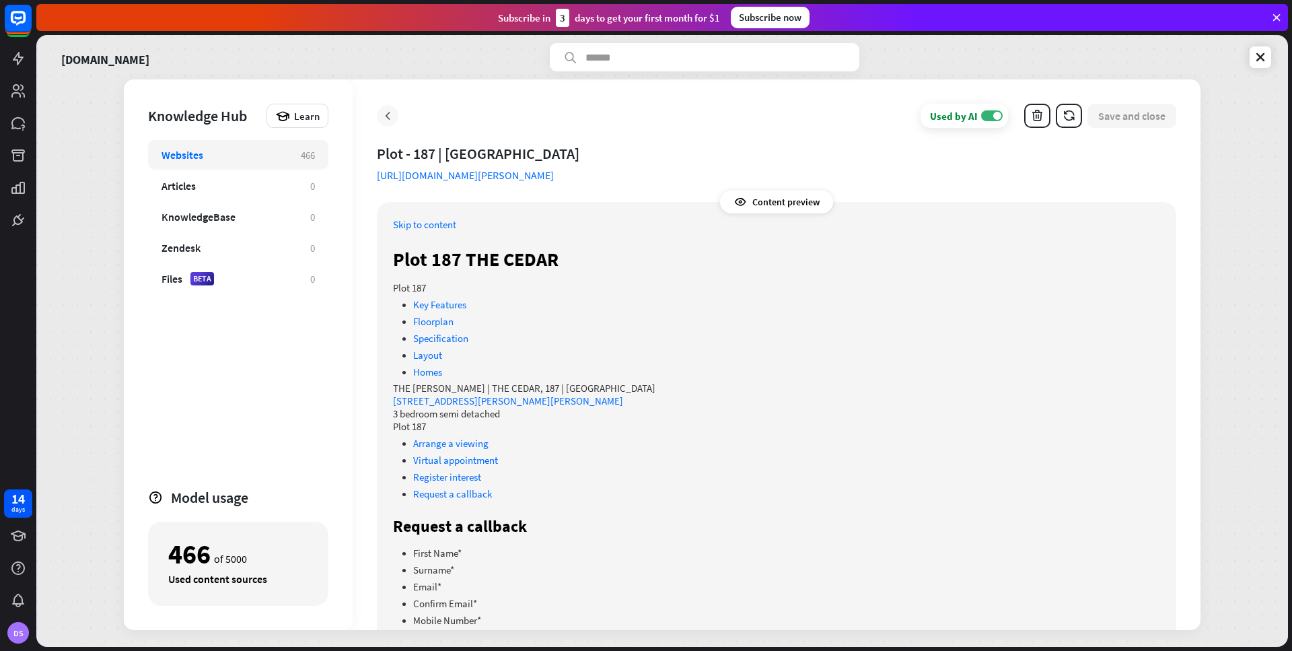
click at [386, 116] on icon at bounding box center [387, 115] width 13 height 13
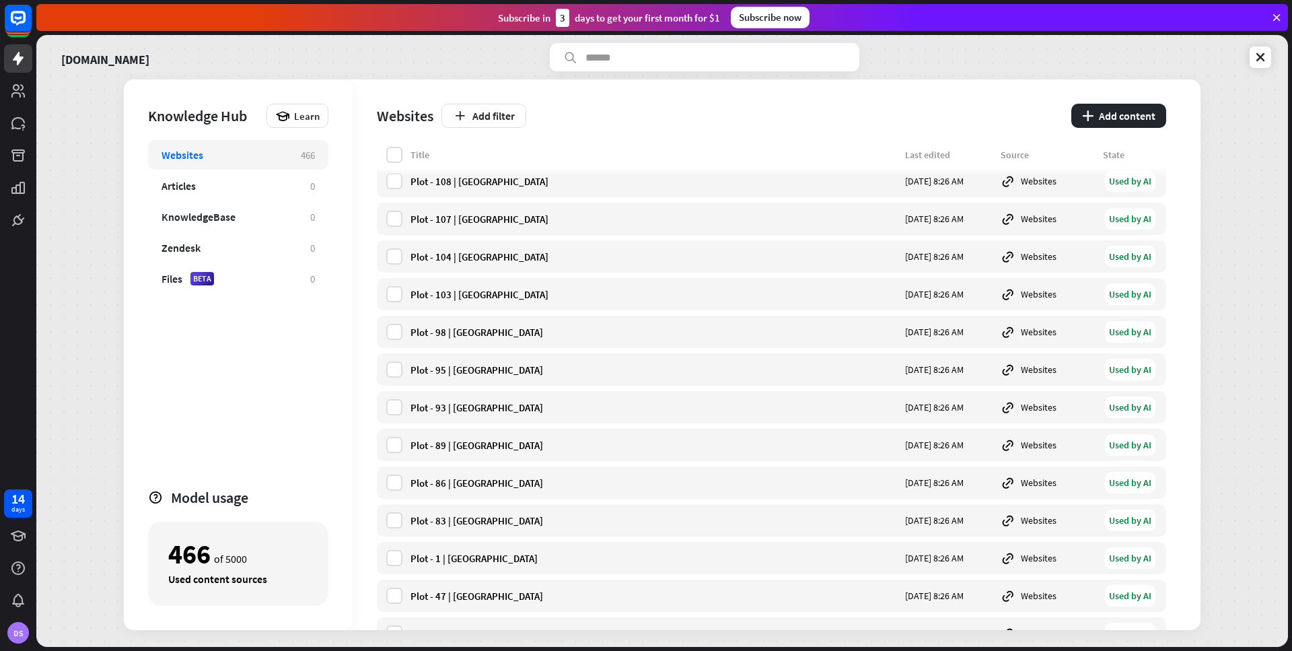
scroll to position [10831, 0]
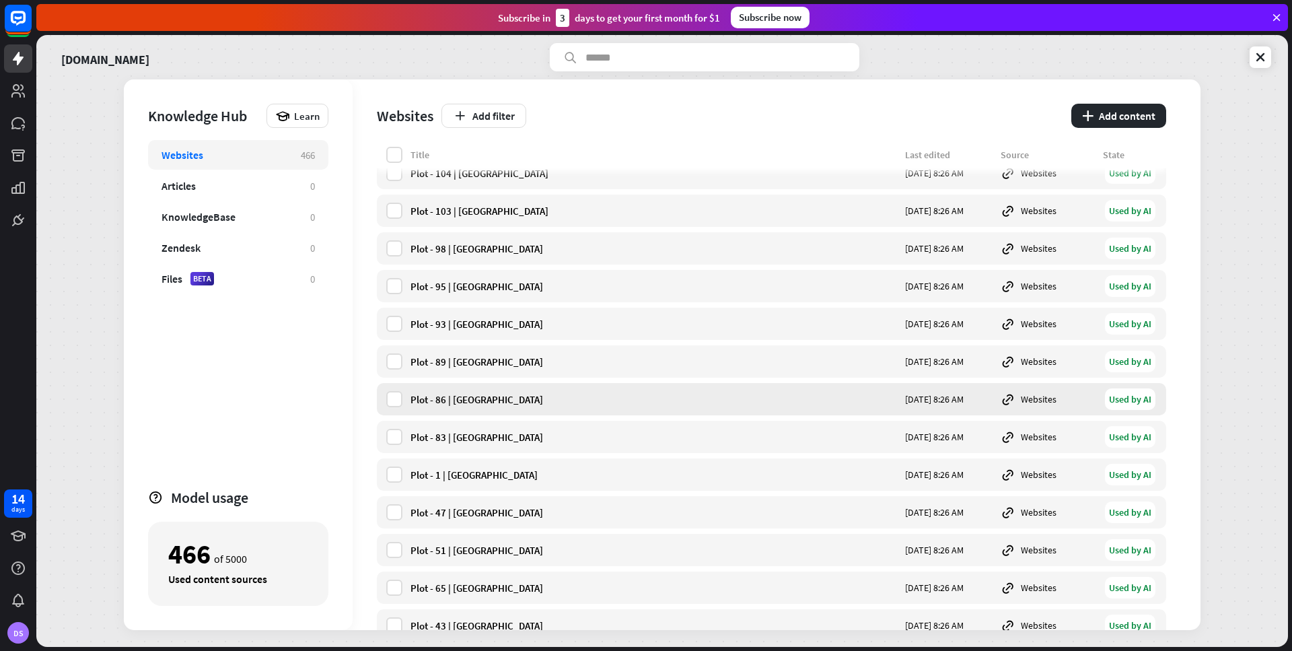
click at [441, 400] on div "Plot - 86 | [GEOGRAPHIC_DATA]" at bounding box center [653, 399] width 486 height 13
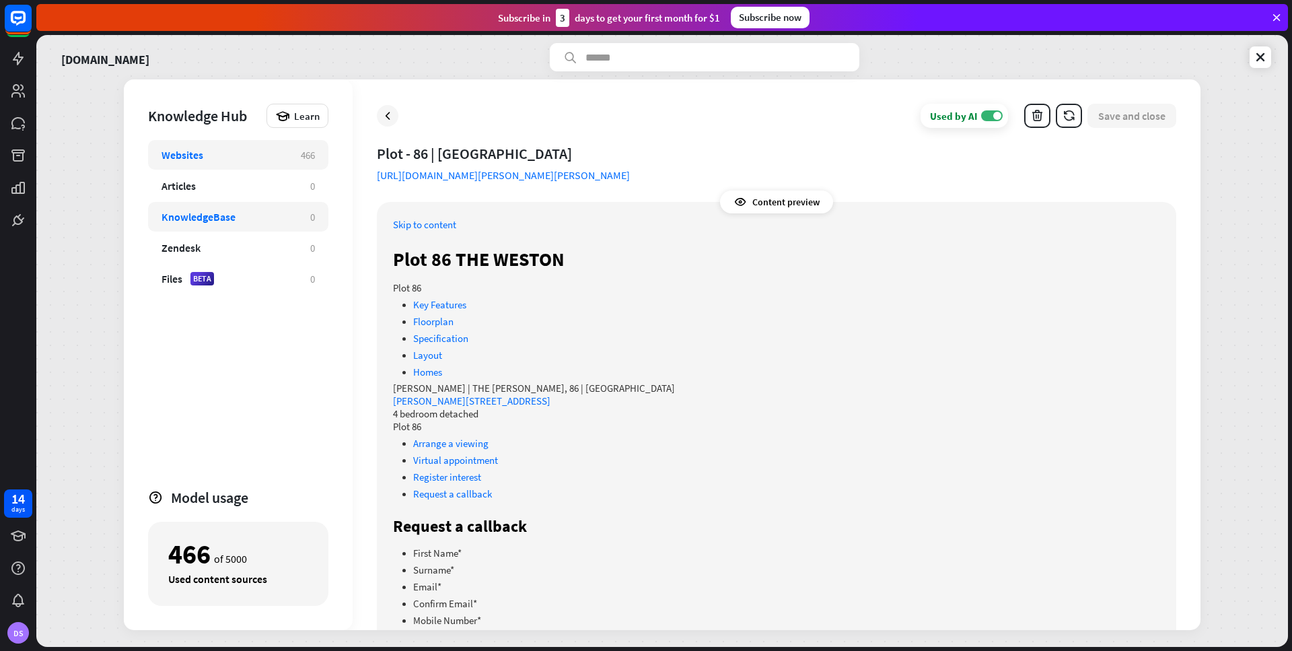
click at [190, 222] on div "KnowledgeBase" at bounding box center [198, 216] width 74 height 13
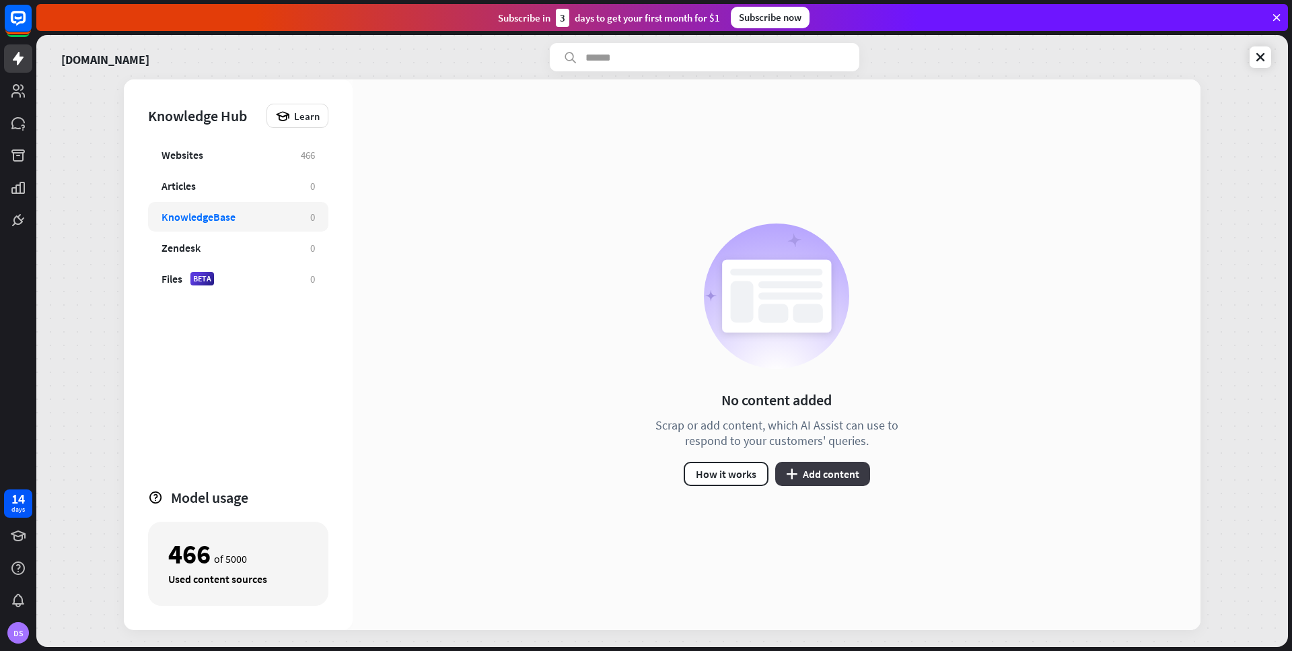
click at [799, 480] on button "plus Add content" at bounding box center [822, 474] width 95 height 24
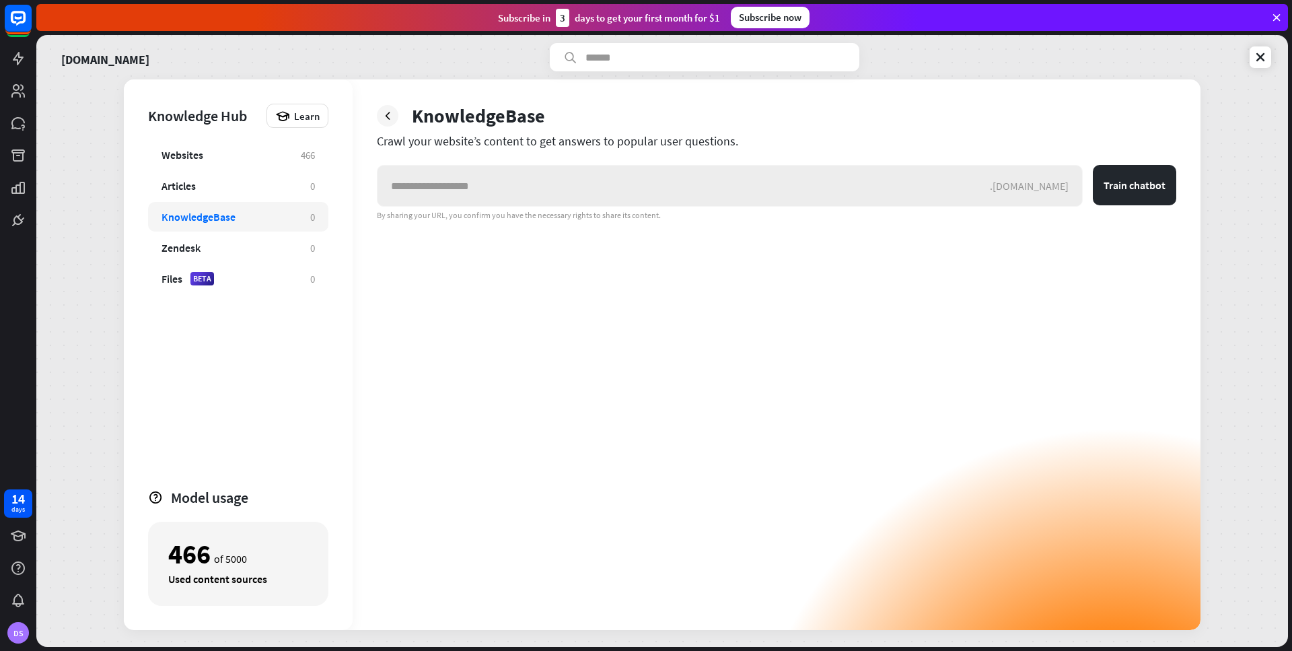
click at [1046, 188] on div ".[DOMAIN_NAME]" at bounding box center [1036, 185] width 92 height 13
click at [976, 187] on input "text" at bounding box center [683, 186] width 612 height 40
drag, startPoint x: 1071, startPoint y: 190, endPoint x: 583, endPoint y: 193, distance: 487.8
click at [645, 192] on div ".[DOMAIN_NAME]" at bounding box center [730, 186] width 706 height 42
click at [397, 217] on div "By sharing your URL, you confirm you have the necessary rights to share its con…" at bounding box center [776, 215] width 799 height 11
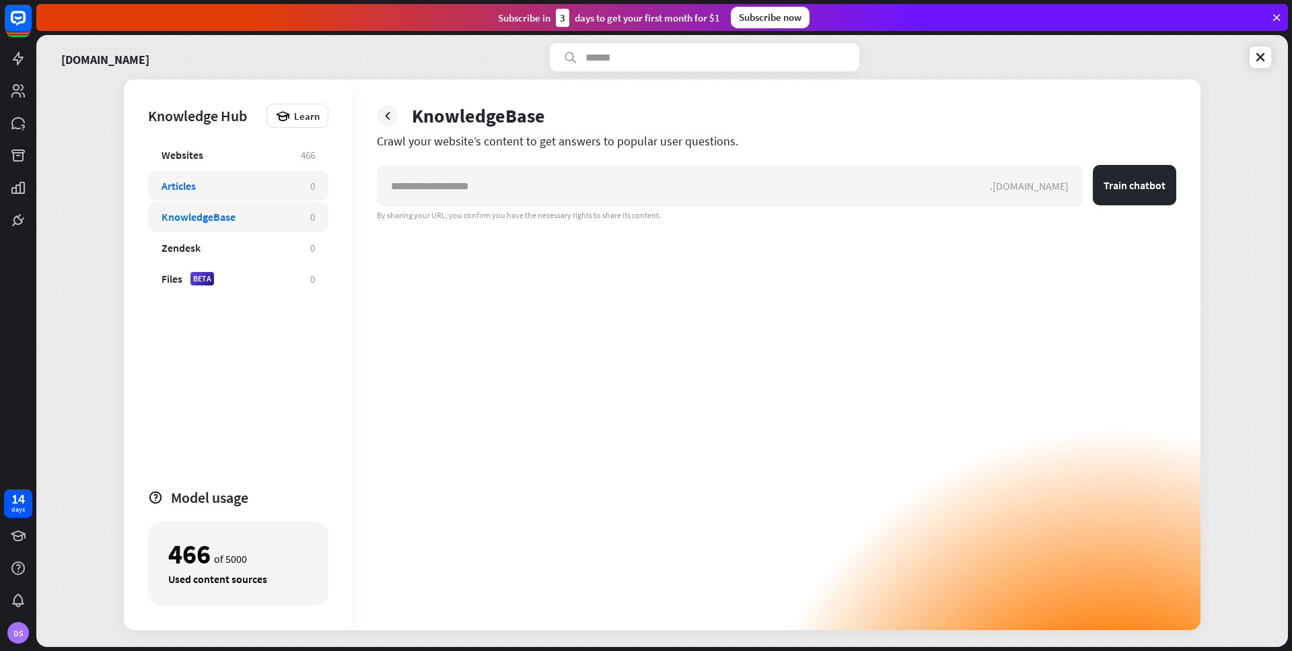
click at [194, 188] on div "Articles" at bounding box center [178, 185] width 34 height 13
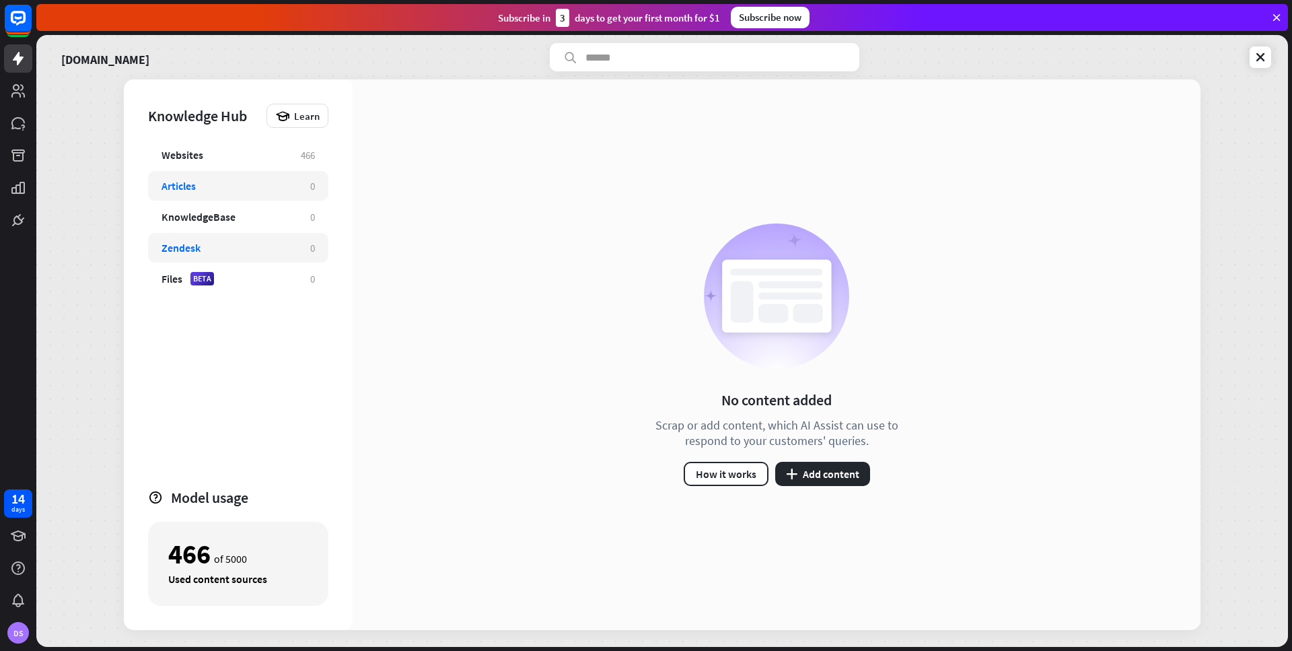
click at [173, 249] on div "Zendesk" at bounding box center [180, 247] width 39 height 13
click at [181, 279] on div "Files" at bounding box center [171, 278] width 21 height 13
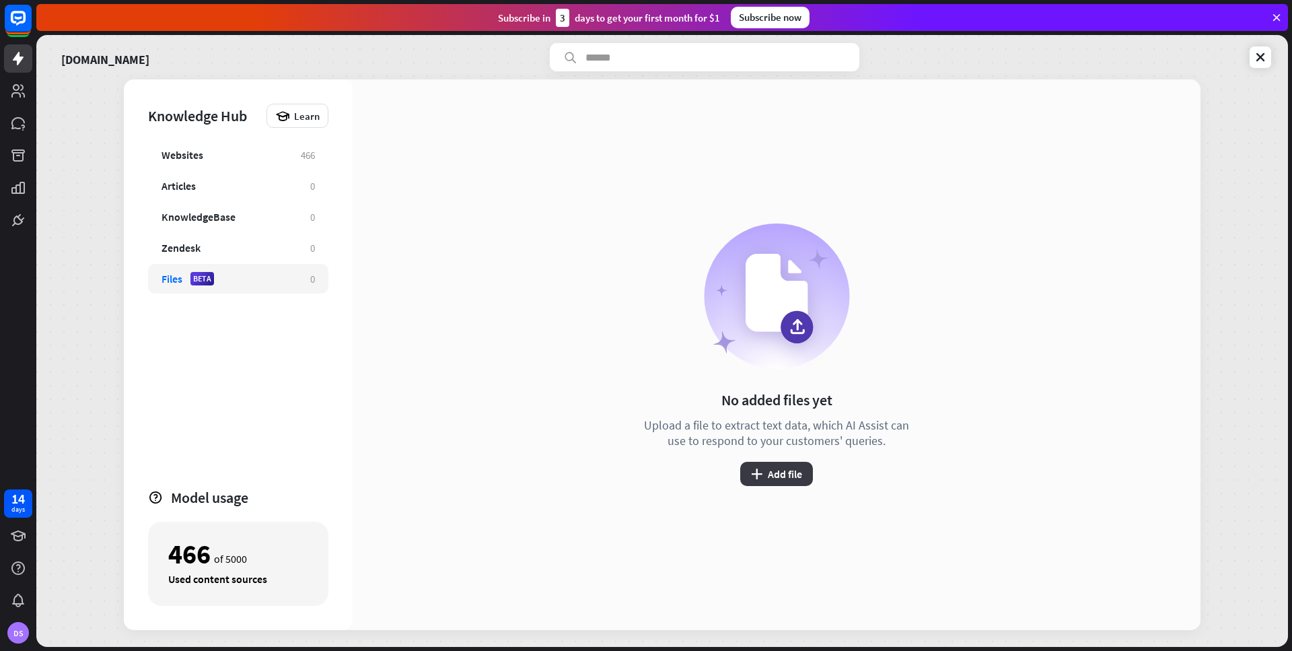
click at [787, 462] on button "plus Add file" at bounding box center [776, 474] width 73 height 24
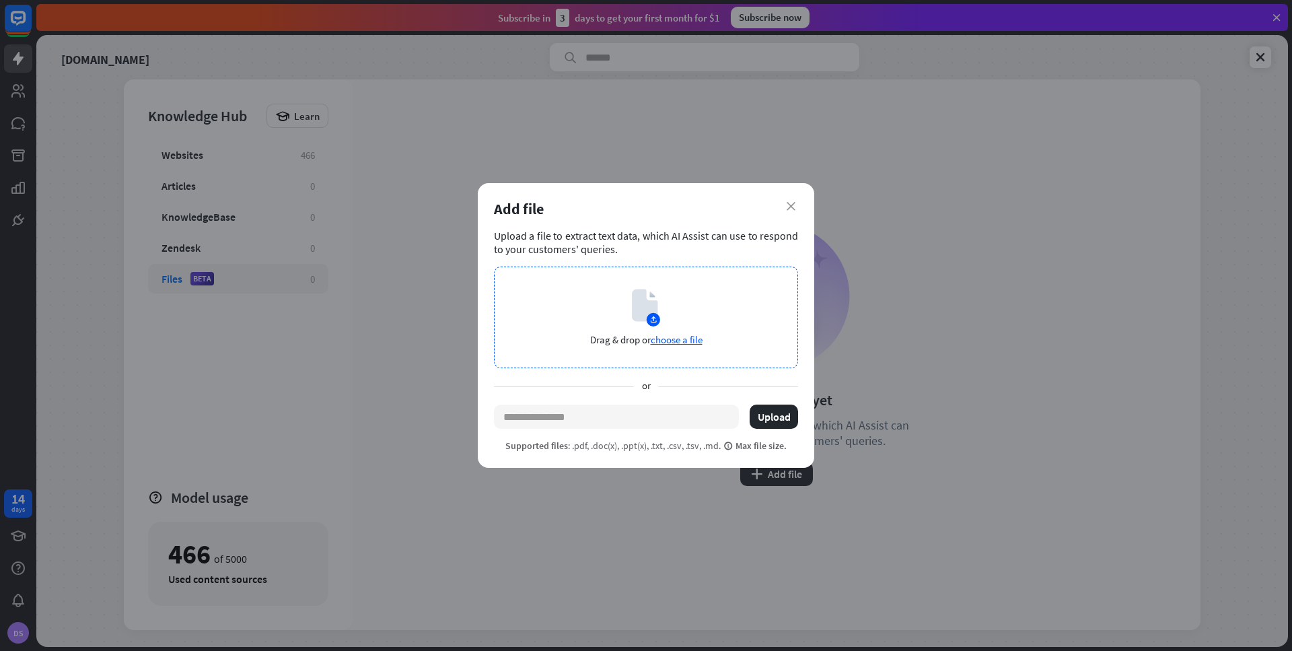
click at [674, 334] on span "choose a file" at bounding box center [677, 339] width 52 height 13
click at [695, 336] on span "choose a file" at bounding box center [677, 339] width 52 height 13
click at [692, 334] on span "choose a file" at bounding box center [677, 339] width 52 height 13
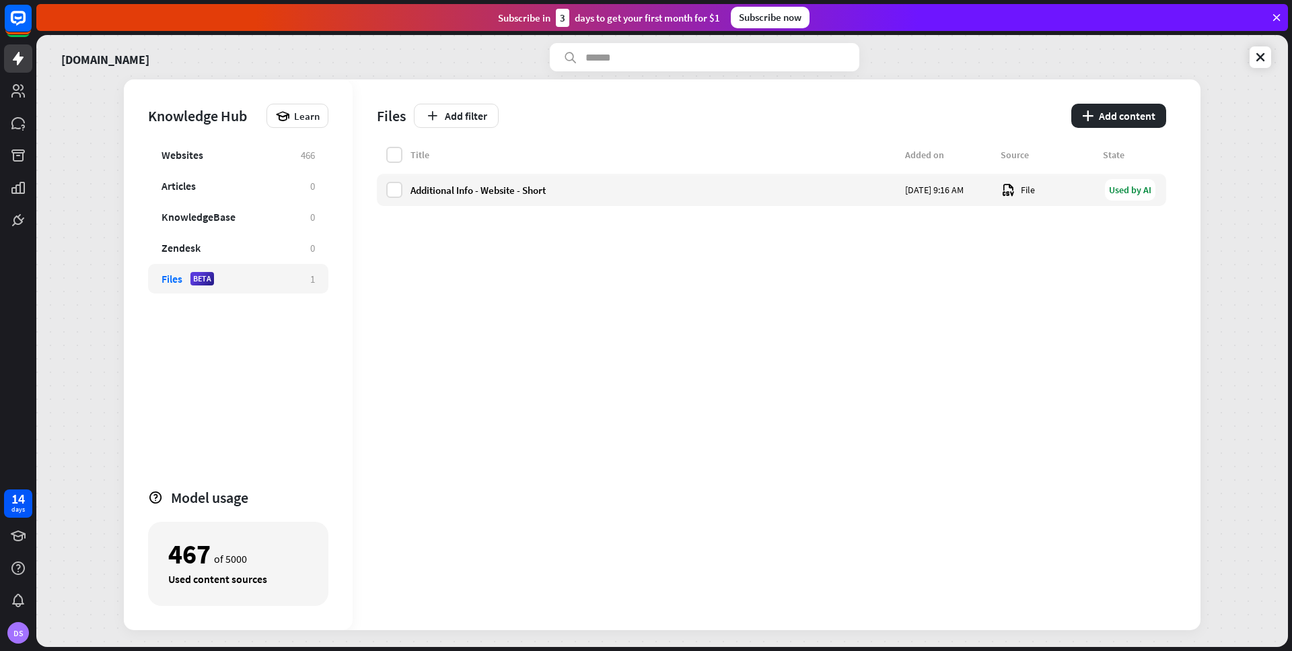
click at [81, 163] on div "[DOMAIN_NAME] Knowledge Hub Learn Websites 466 Articles 0 KnowledgeBase 0 Zende…" at bounding box center [662, 341] width 1252 height 612
click at [508, 190] on div "Additional Info - Website - Short" at bounding box center [653, 190] width 486 height 13
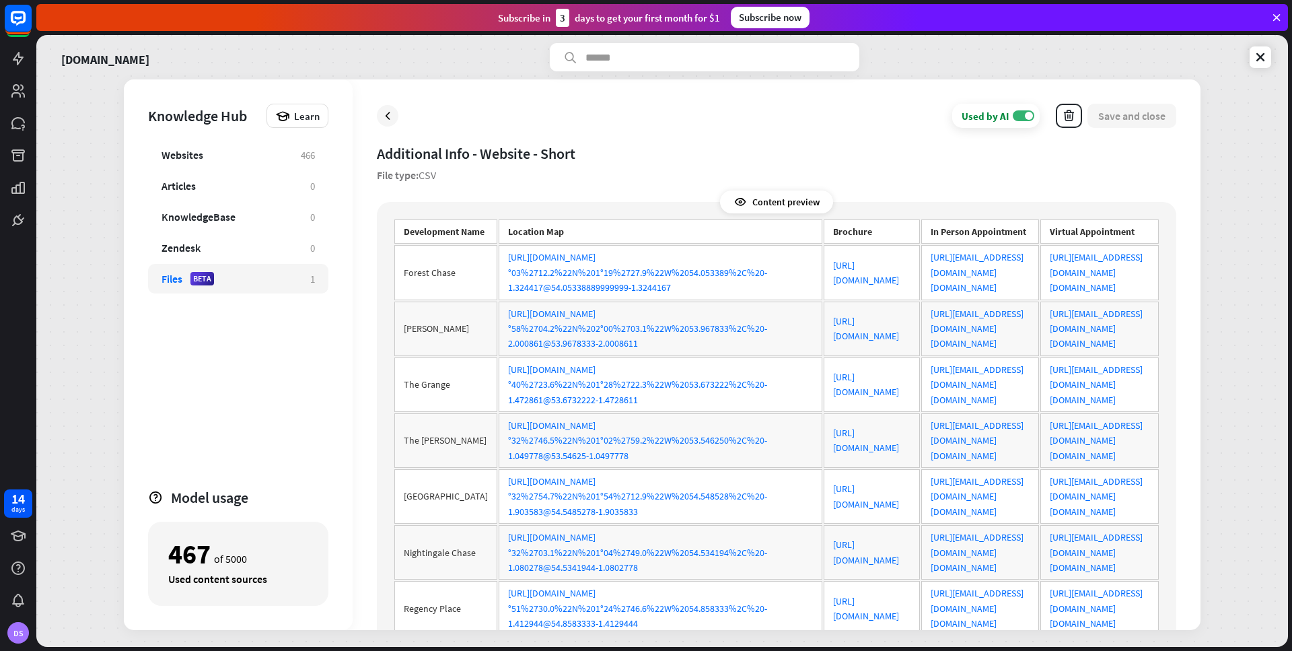
scroll to position [0, 812]
click at [921, 238] on th "In Person Appointment" at bounding box center [980, 231] width 118 height 24
drag, startPoint x: 500, startPoint y: 238, endPoint x: 573, endPoint y: 238, distance: 72.7
click at [921, 238] on th "In Person Appointment" at bounding box center [980, 231] width 118 height 24
copy th "In Person Appointment"
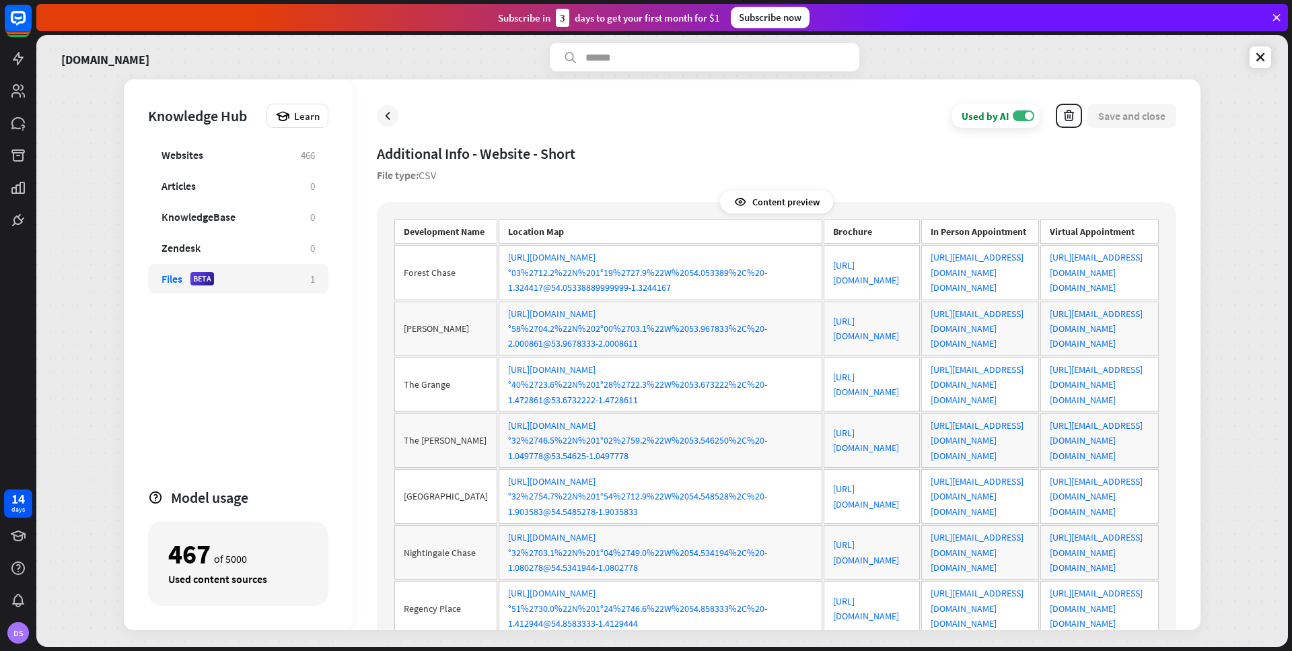
click at [163, 278] on div "Files" at bounding box center [171, 278] width 21 height 13
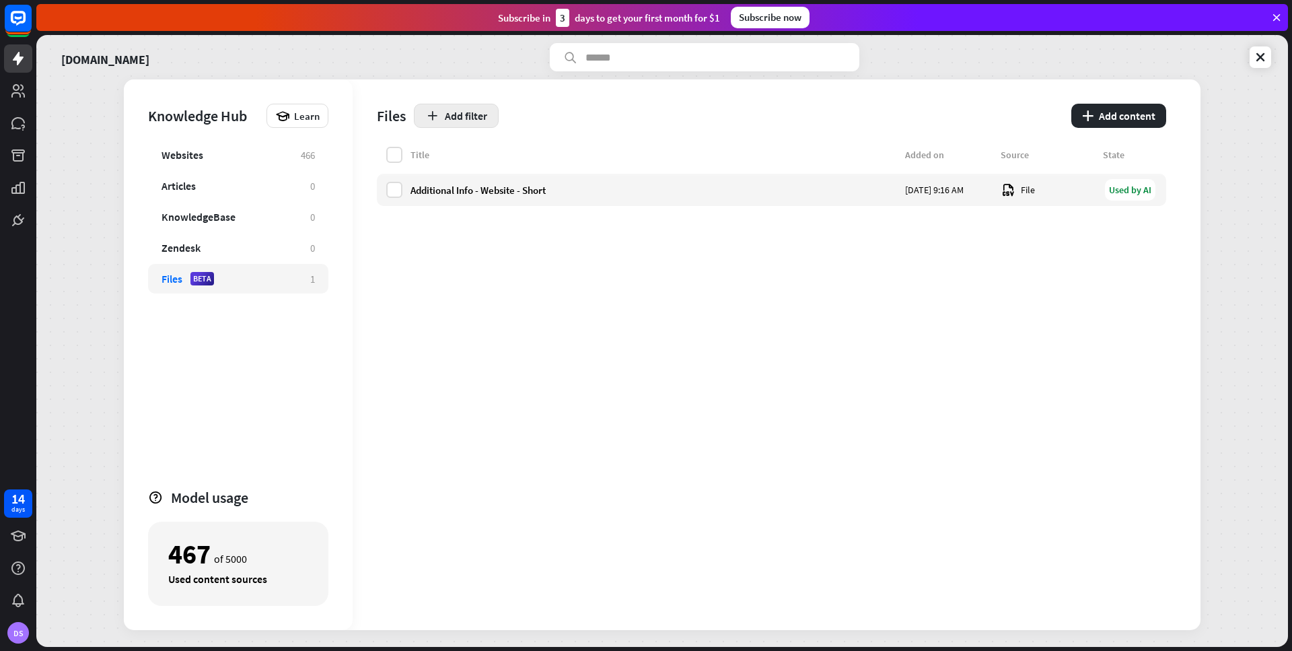
click at [444, 116] on button "Add filter" at bounding box center [456, 116] width 85 height 24
click at [577, 124] on div "Add filter" at bounding box center [738, 116] width 649 height 24
click at [188, 97] on div "Knowledge Hub Learn Websites 466 Articles 0 KnowledgeBase 0 Zendesk 0 Files BET…" at bounding box center [238, 354] width 229 height 550
click at [293, 120] on div "Learn" at bounding box center [297, 116] width 62 height 24
click at [506, 297] on div "Title Added on Source State Additional Info - Website - Short [DATE] 9:16 AM Fi…" at bounding box center [771, 388] width 789 height 483
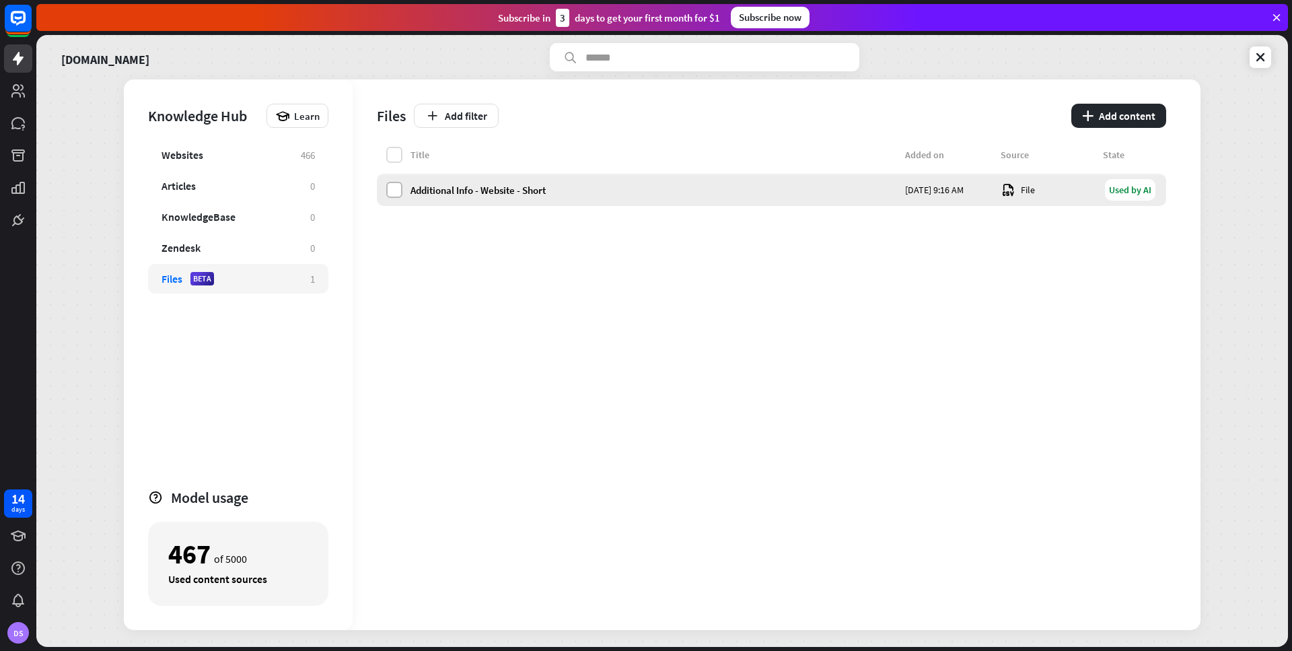
click at [395, 191] on label at bounding box center [394, 190] width 16 height 16
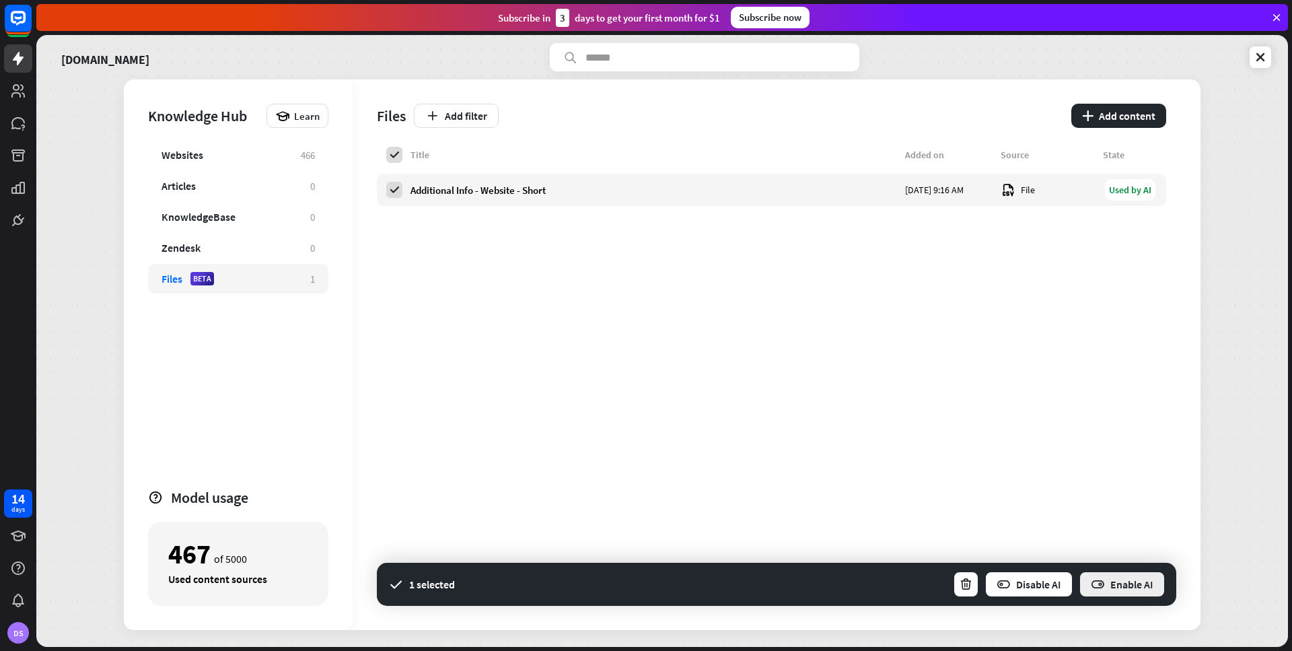
click at [1107, 584] on button "Enable AI" at bounding box center [1122, 584] width 87 height 27
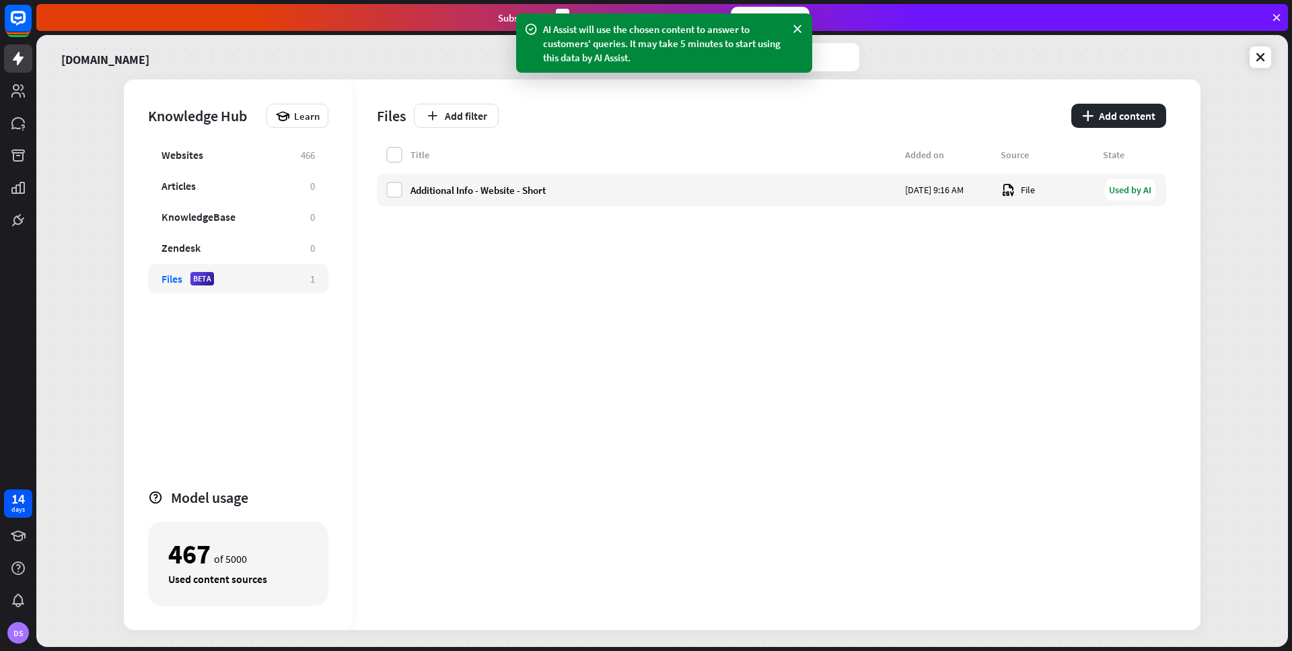
drag, startPoint x: 828, startPoint y: 126, endPoint x: 925, endPoint y: 70, distance: 112.2
click at [831, 126] on div "Add filter" at bounding box center [738, 116] width 649 height 24
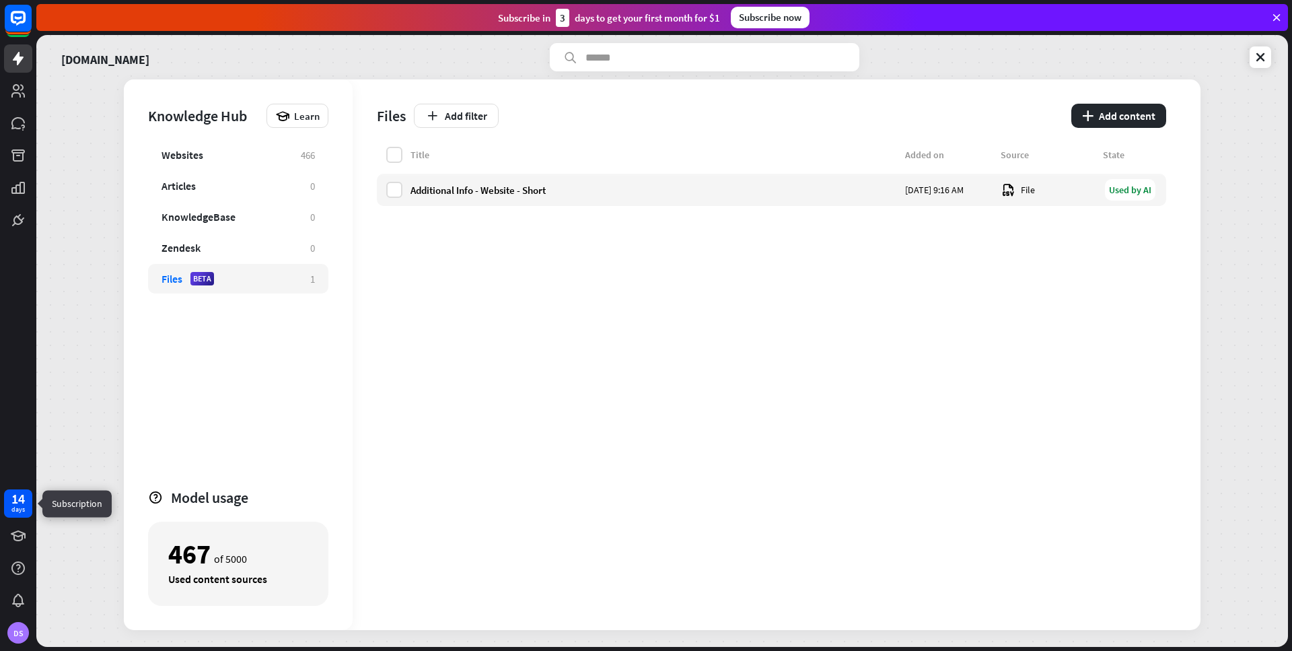
click at [21, 501] on div "14" at bounding box center [17, 499] width 13 height 12
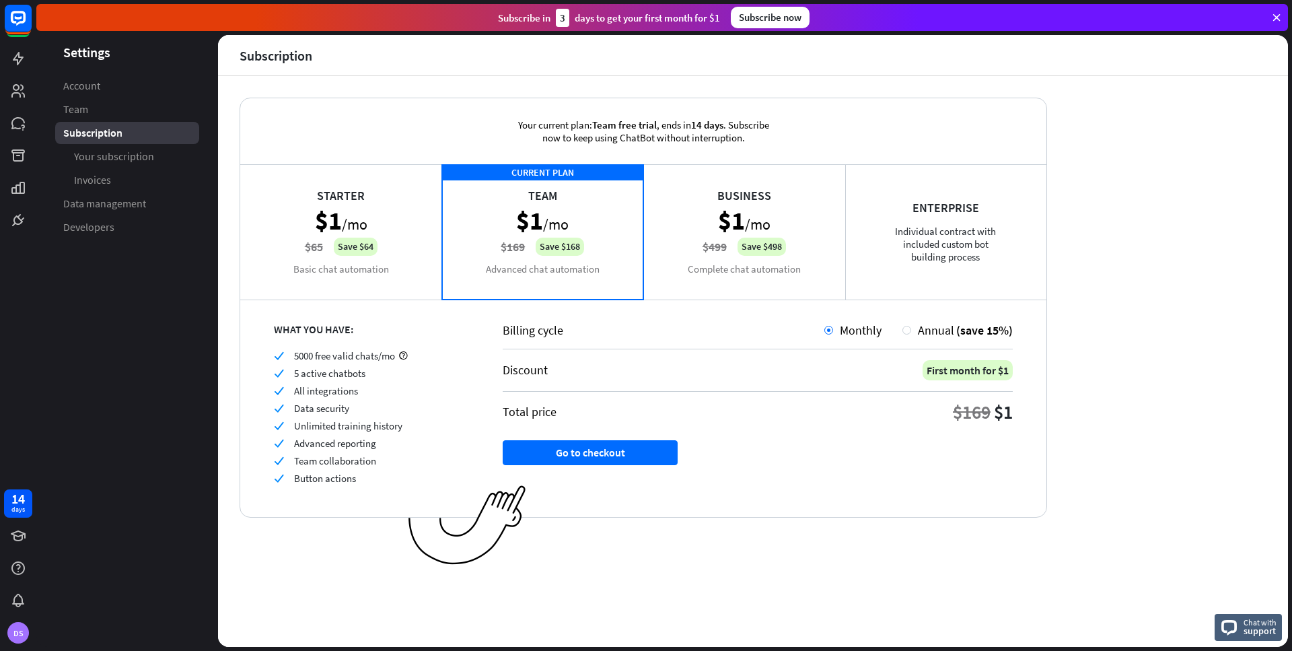
click at [676, 268] on div "Business $1 /mo $499 Save $498 Complete chat automation" at bounding box center [744, 231] width 202 height 135
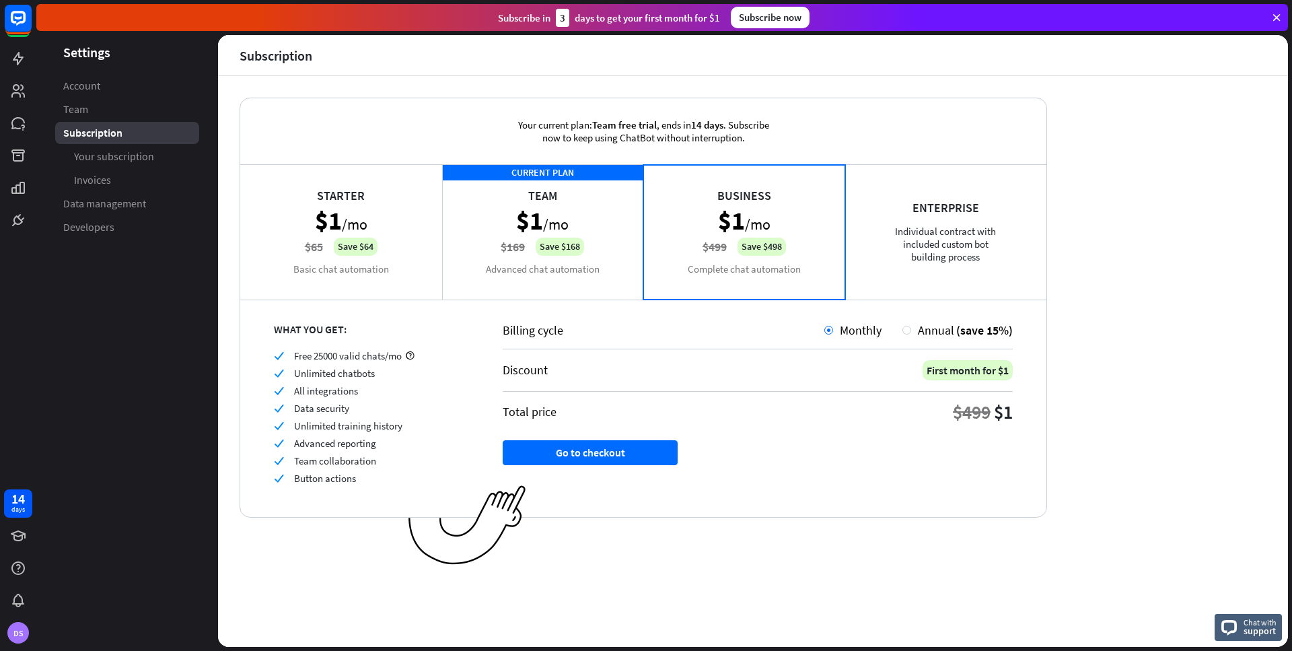
click at [566, 251] on div "CURRENT PLAN Team $1 /mo $169 Save $168 Advanced chat automation" at bounding box center [543, 231] width 202 height 135
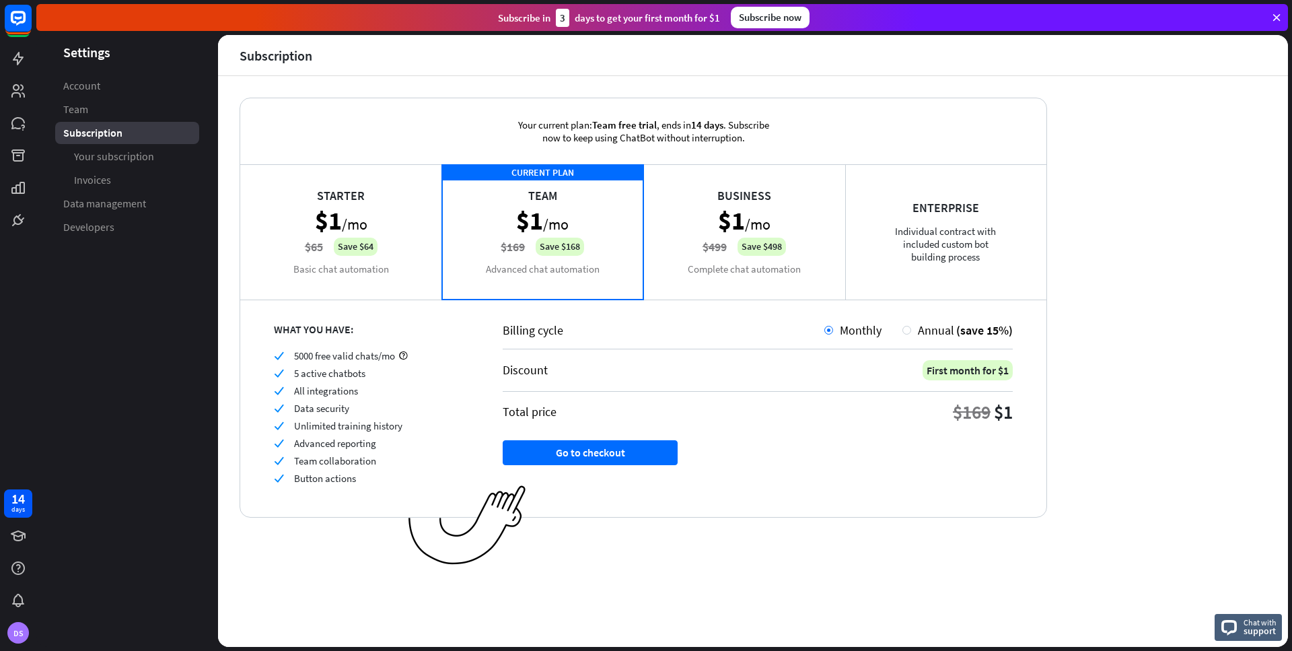
click at [678, 262] on div "Business $1 /mo $499 Save $498 Complete chat automation" at bounding box center [744, 231] width 202 height 135
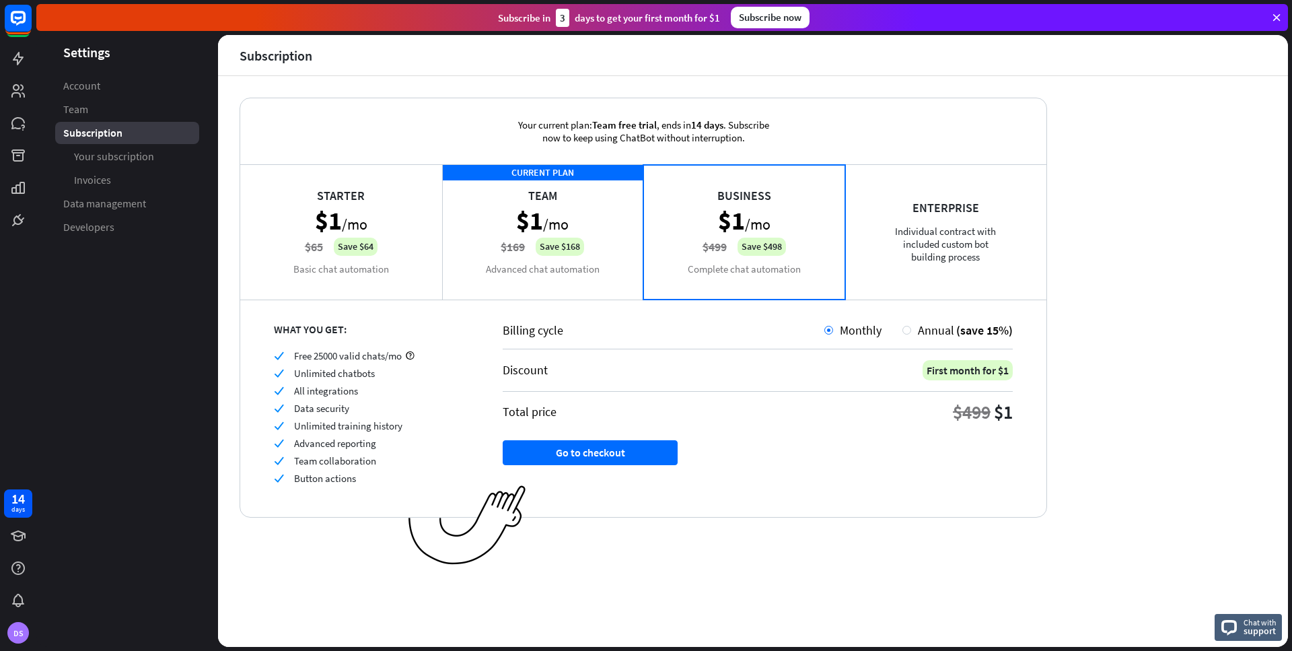
click at [600, 254] on div "CURRENT PLAN Team $1 /mo $169 Save $168 Advanced chat automation" at bounding box center [543, 231] width 202 height 135
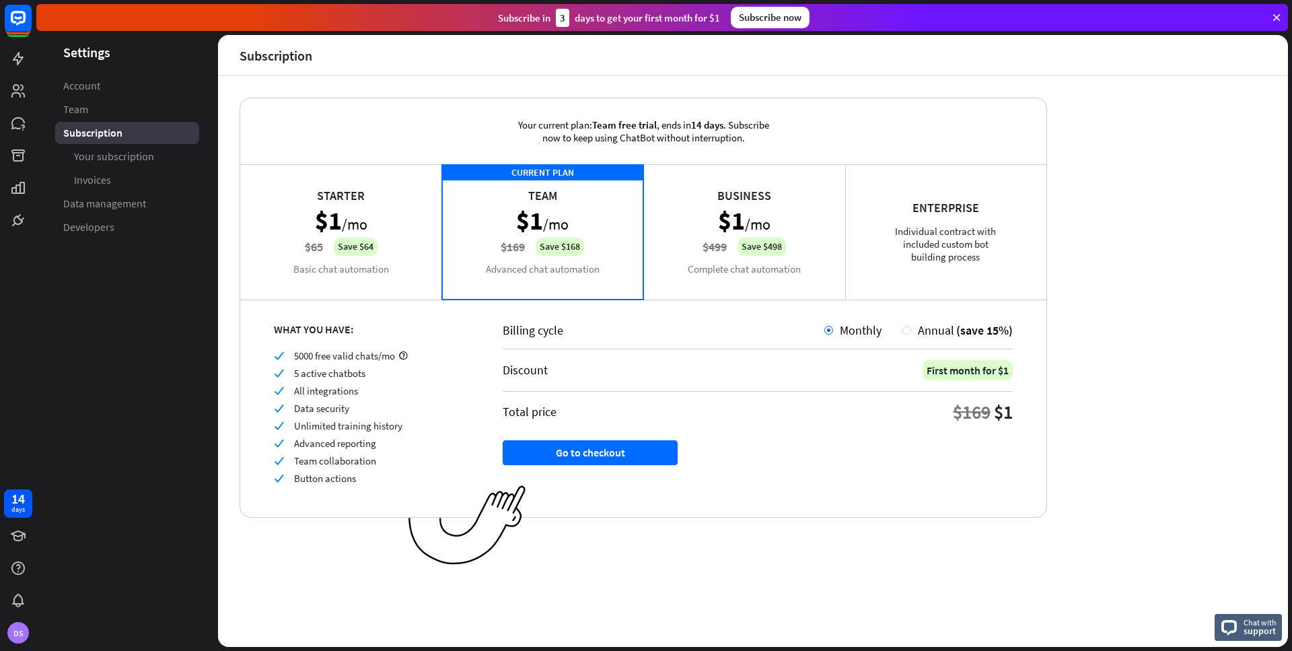
click at [674, 270] on div "Business $1 /mo $499 Save $498 Complete chat automation" at bounding box center [744, 231] width 202 height 135
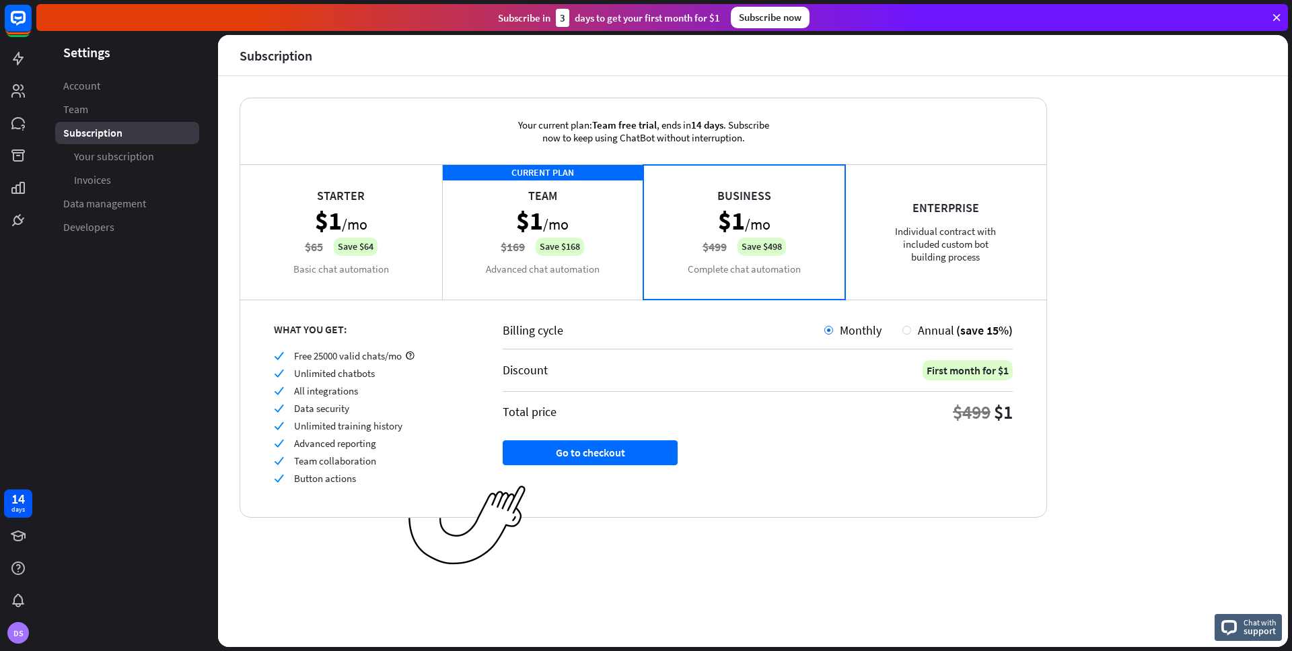
click at [599, 266] on div "CURRENT PLAN Team $1 /mo $169 Save $168 Advanced chat automation" at bounding box center [543, 231] width 202 height 135
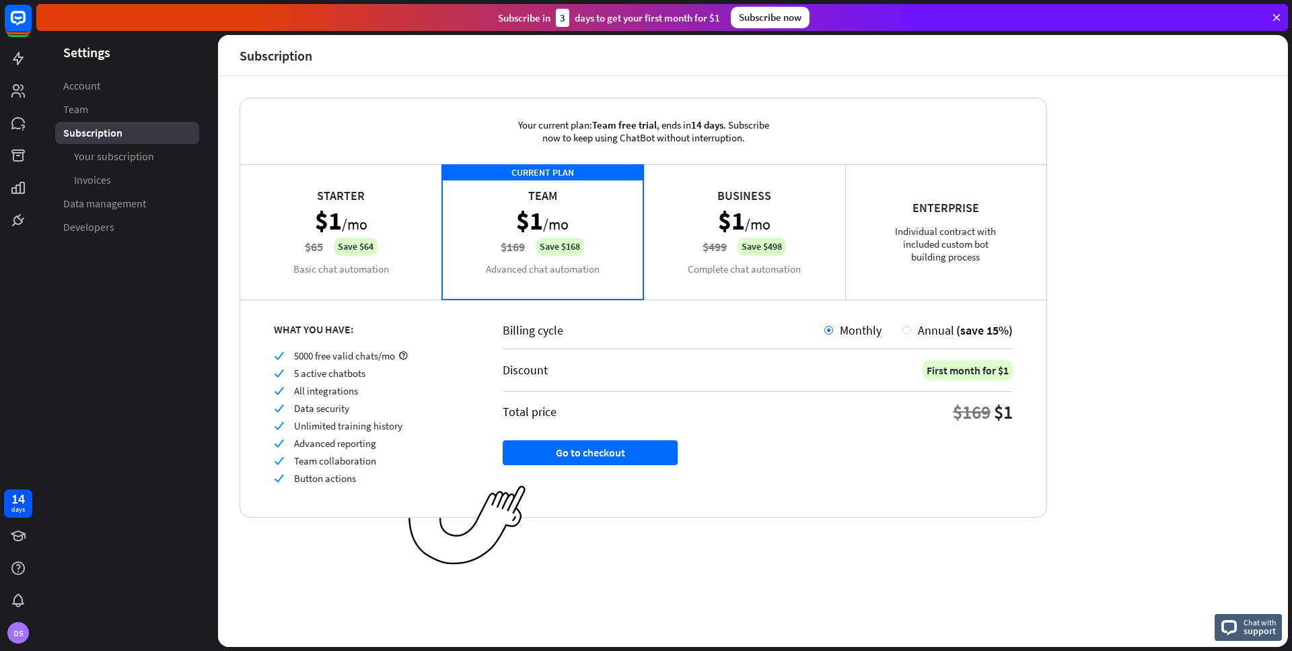
click at [399, 244] on div "Starter $1 /mo $65 Save $64 Basic chat automation" at bounding box center [341, 231] width 202 height 135
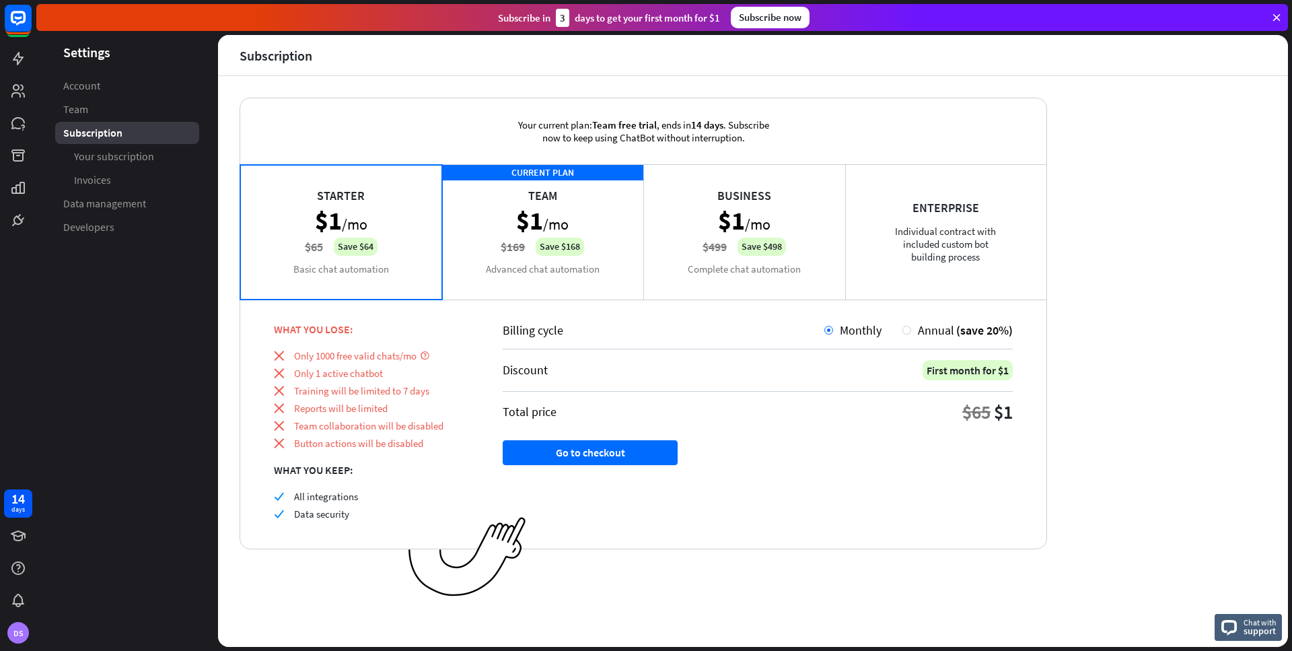
click at [491, 281] on div "CURRENT PLAN Team $1 /mo $169 Save $168 Advanced chat automation" at bounding box center [543, 231] width 202 height 135
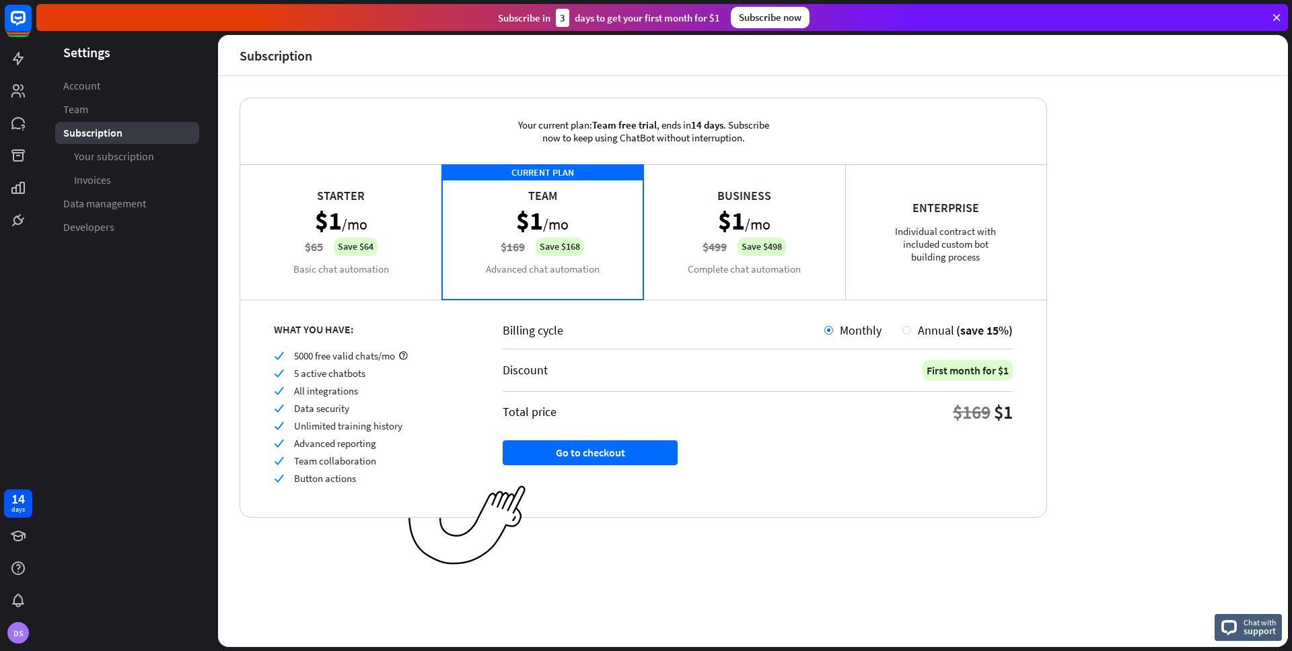
click at [833, 252] on div "Business $1 /mo $499 Save $498 Complete chat automation" at bounding box center [744, 231] width 202 height 135
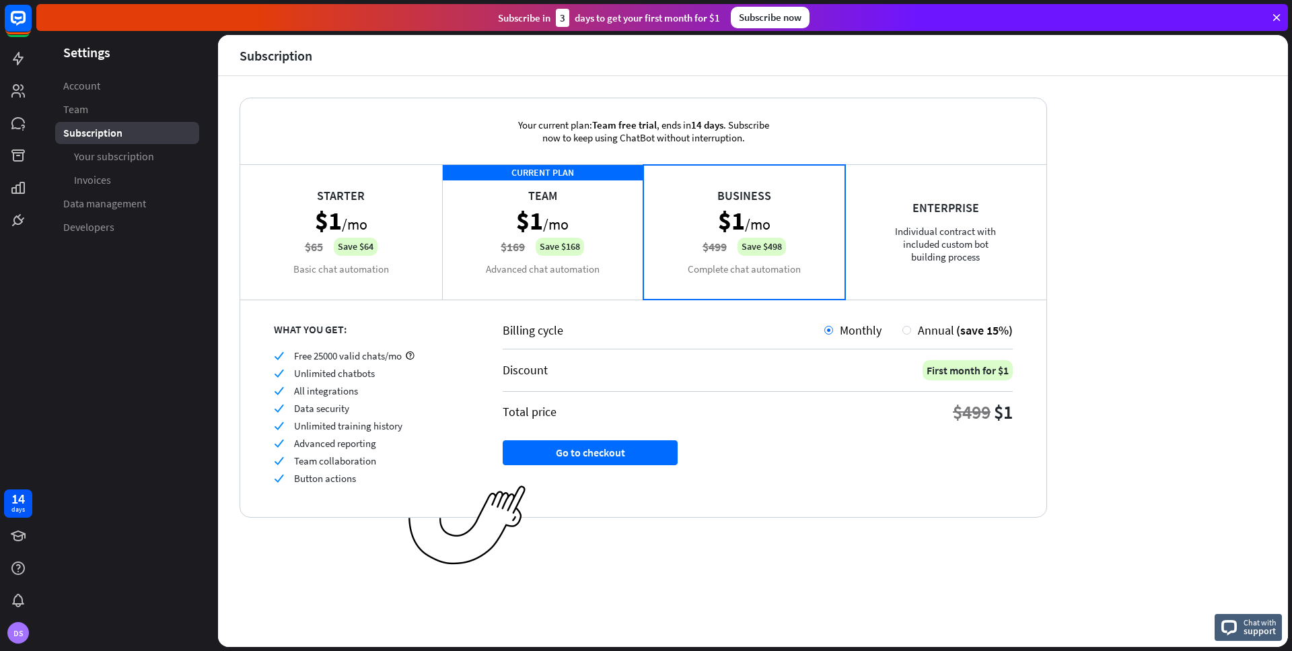
click at [910, 256] on div "Enterprise Individual contract with included custom bot building process" at bounding box center [946, 231] width 202 height 135
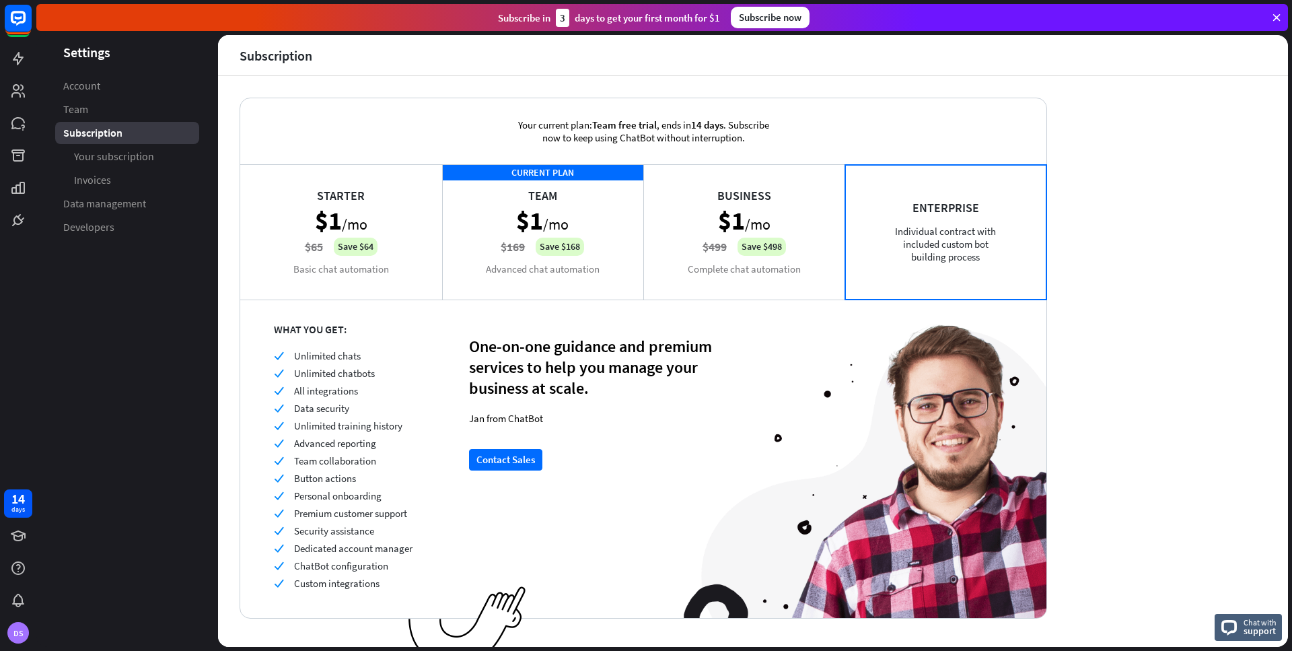
click at [832, 253] on div "Business $1 /mo $499 Save $498 Complete chat automation" at bounding box center [744, 231] width 202 height 135
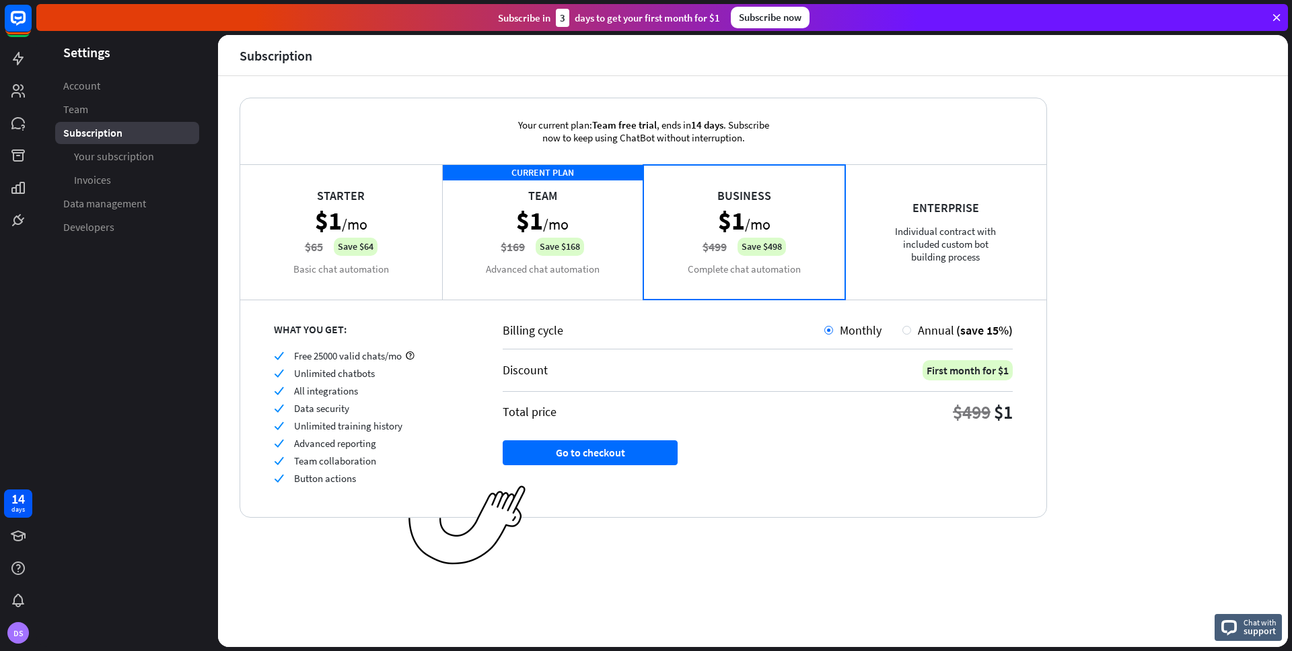
click at [624, 247] on div "CURRENT PLAN Team $1 /mo $169 Save $168 Advanced chat automation" at bounding box center [543, 231] width 202 height 135
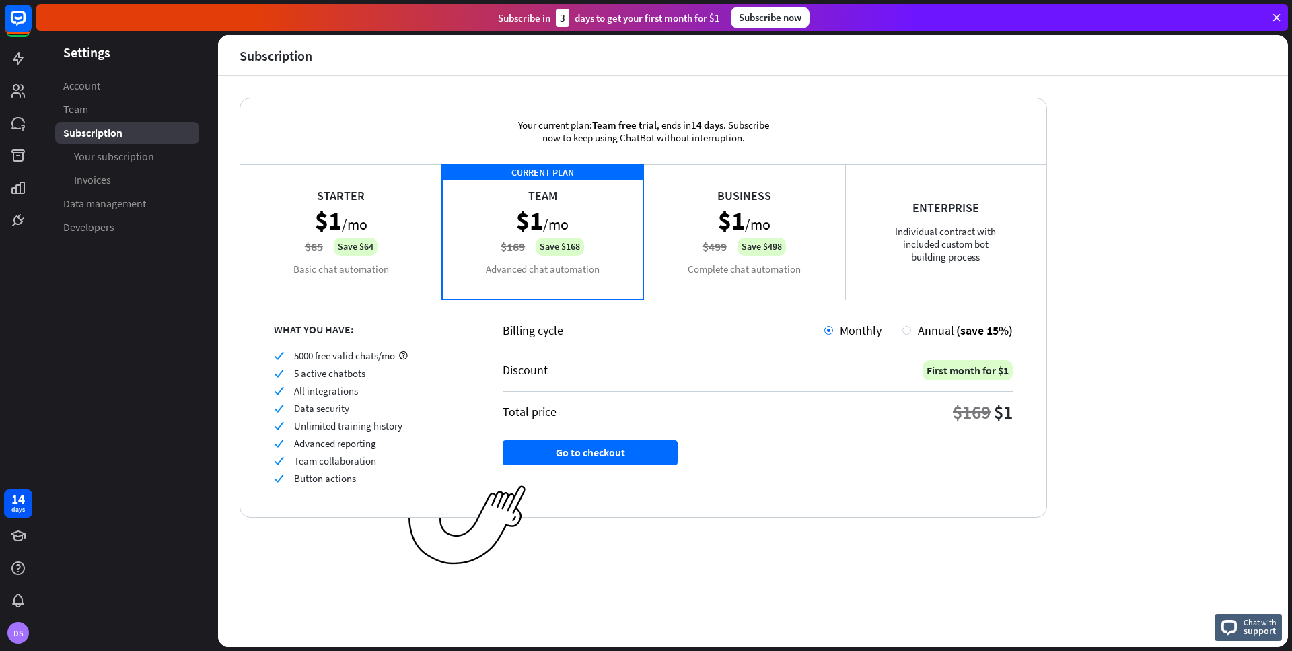
click at [678, 256] on div "Business $1 /mo $499 Save $498 Complete chat automation" at bounding box center [744, 231] width 202 height 135
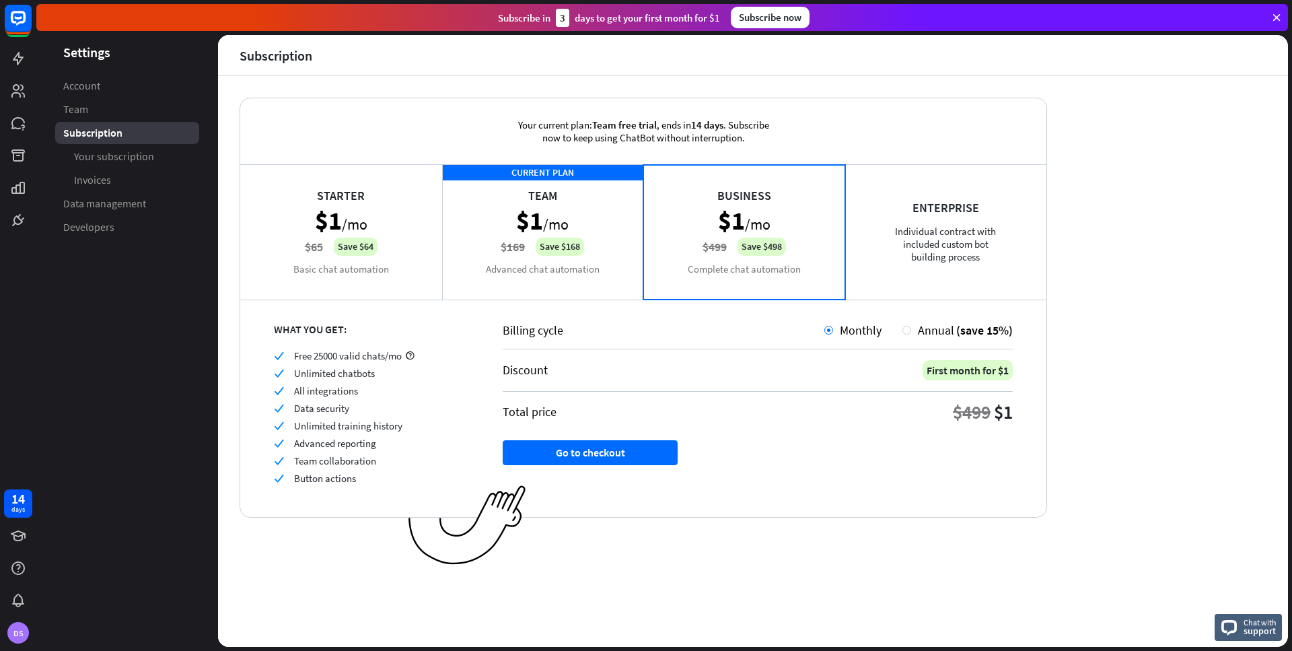
click at [613, 250] on div "CURRENT PLAN Team $1 /mo $169 Save $168 Advanced chat automation" at bounding box center [543, 231] width 202 height 135
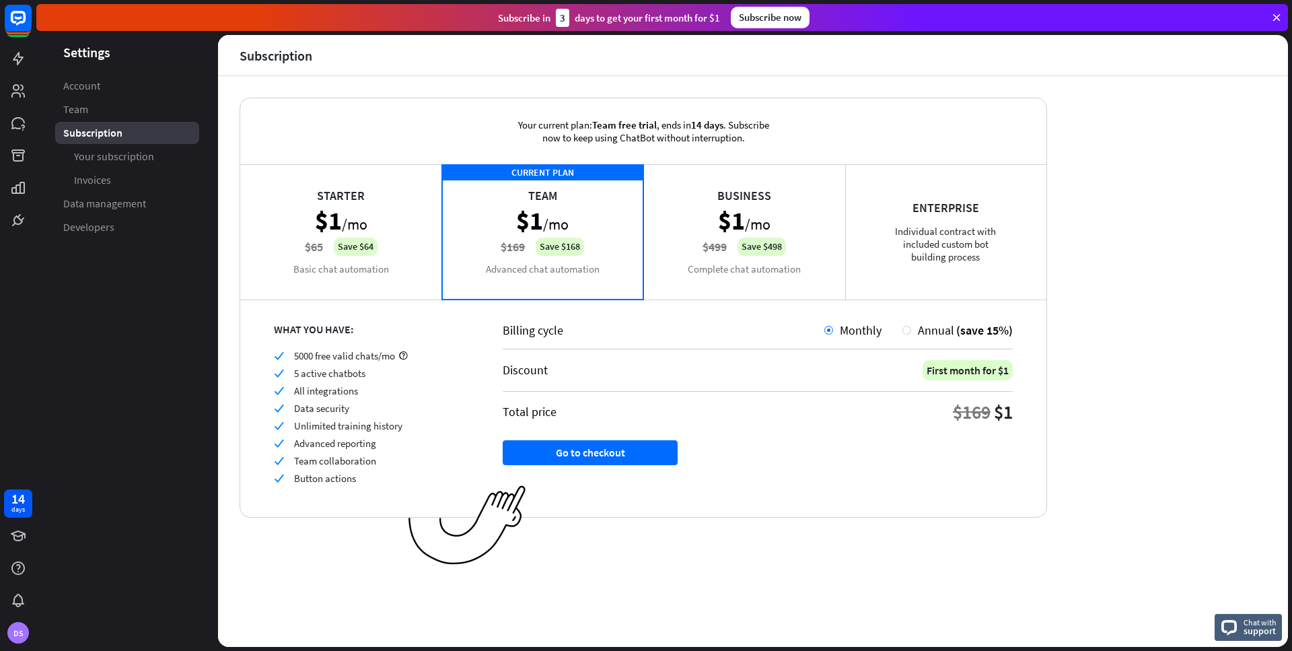
click at [1097, 148] on div "Your current plan: Team free trial , ends [DATE] . Subscribe now to keep using …" at bounding box center [753, 361] width 1070 height 571
click at [21, 63] on icon at bounding box center [18, 58] width 16 height 16
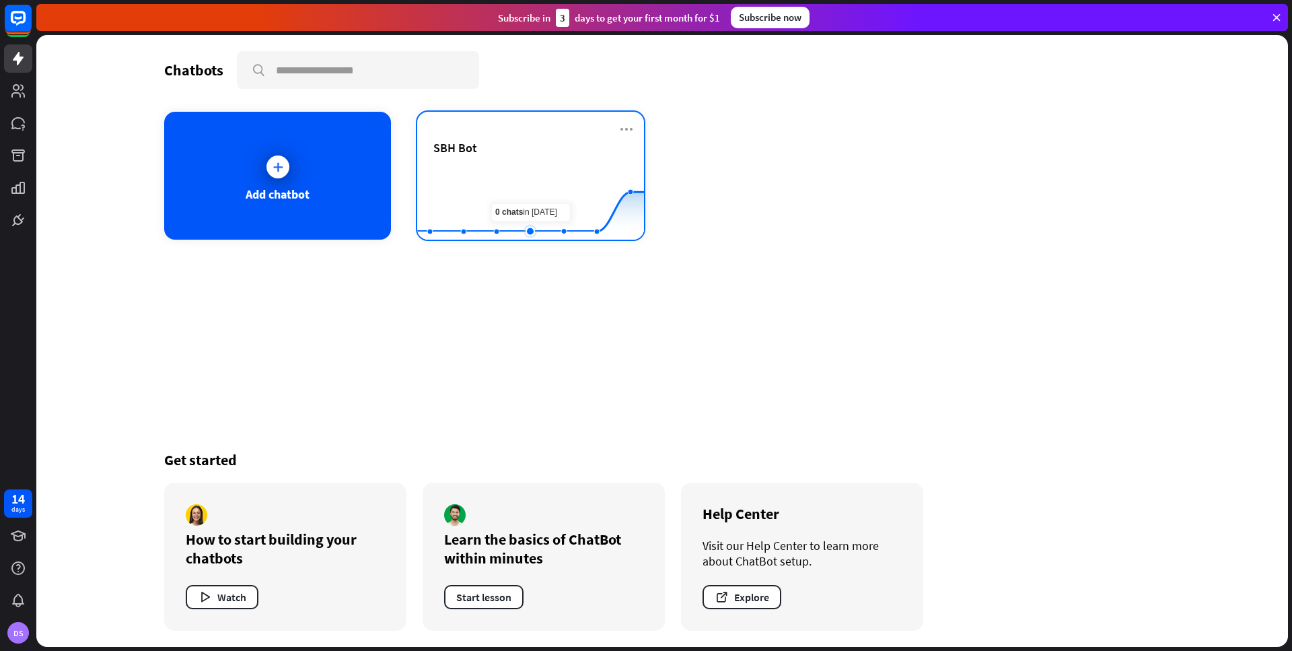
click at [524, 180] on rect at bounding box center [530, 206] width 227 height 84
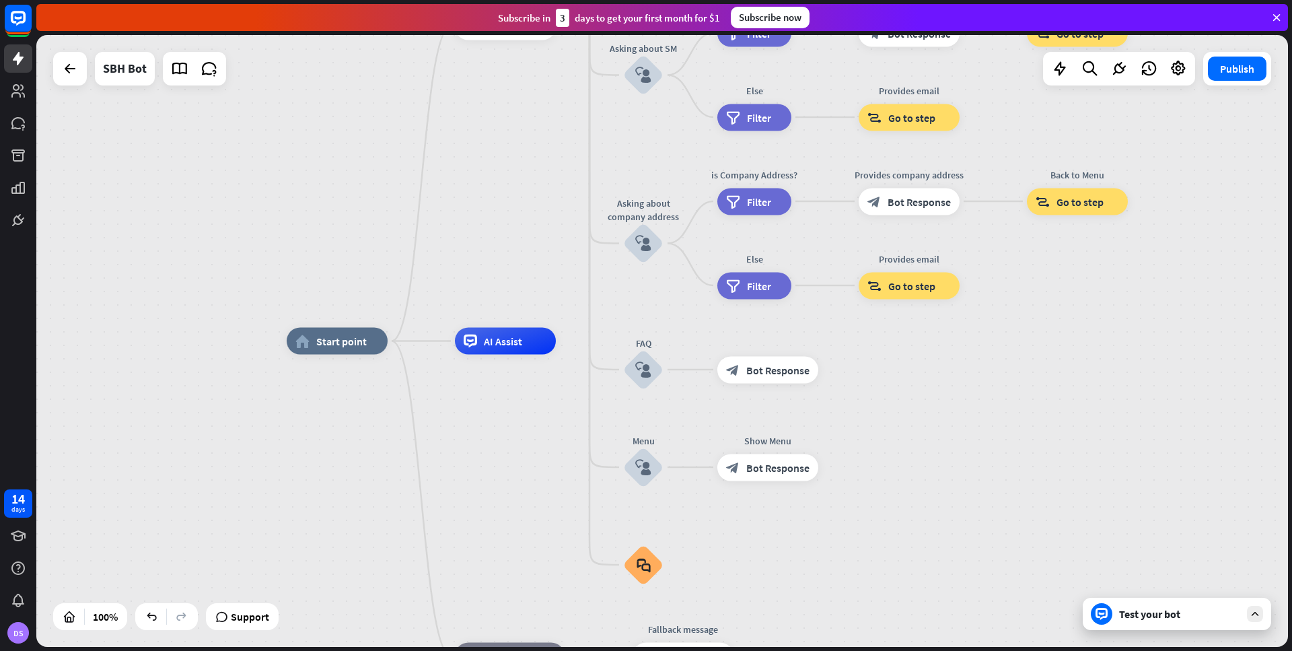
click at [1154, 629] on div "home_2 Start point Welcome message block_bot_response Bot Response About us blo…" at bounding box center [662, 341] width 1252 height 612
click at [1143, 609] on div "Test your bot" at bounding box center [1179, 613] width 121 height 13
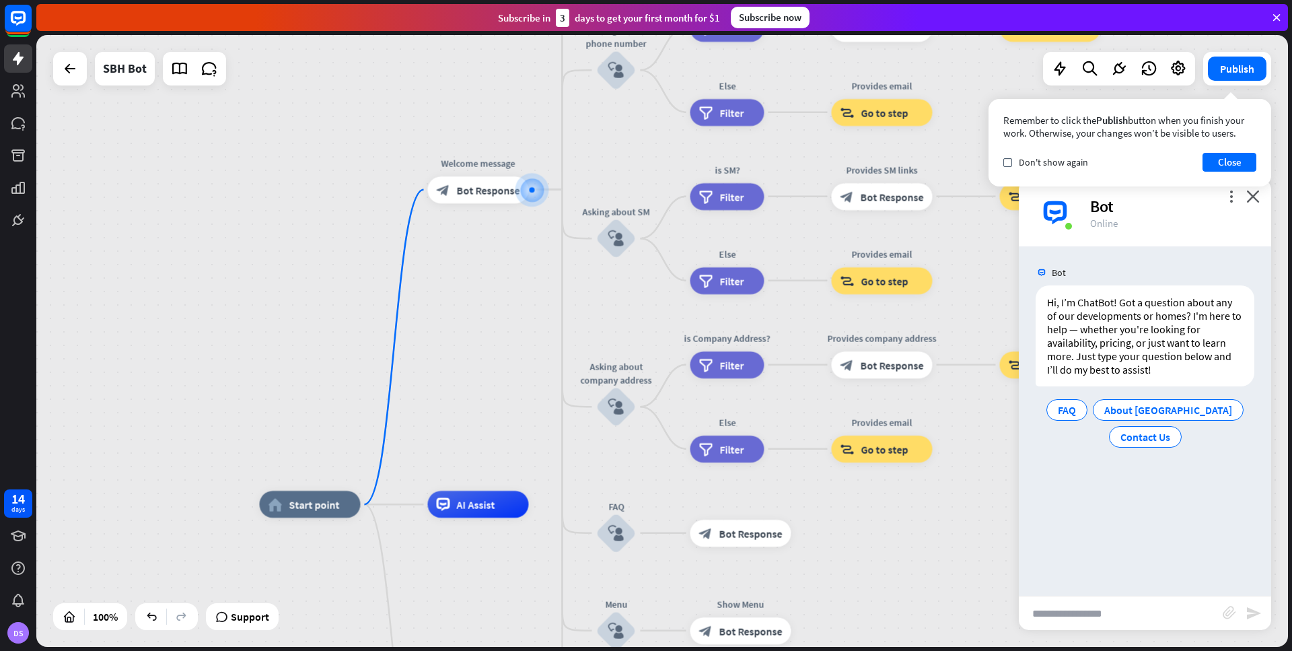
click at [1091, 606] on input "text" at bounding box center [1121, 613] width 204 height 34
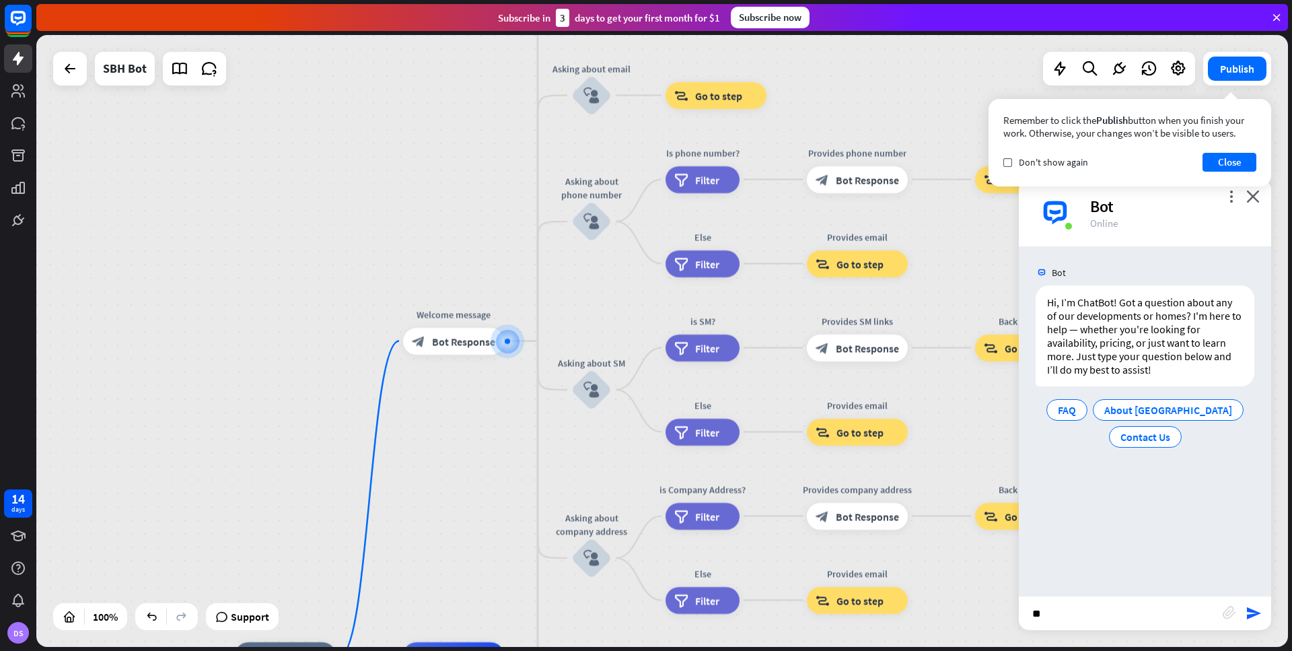
type input "*"
type input "**********"
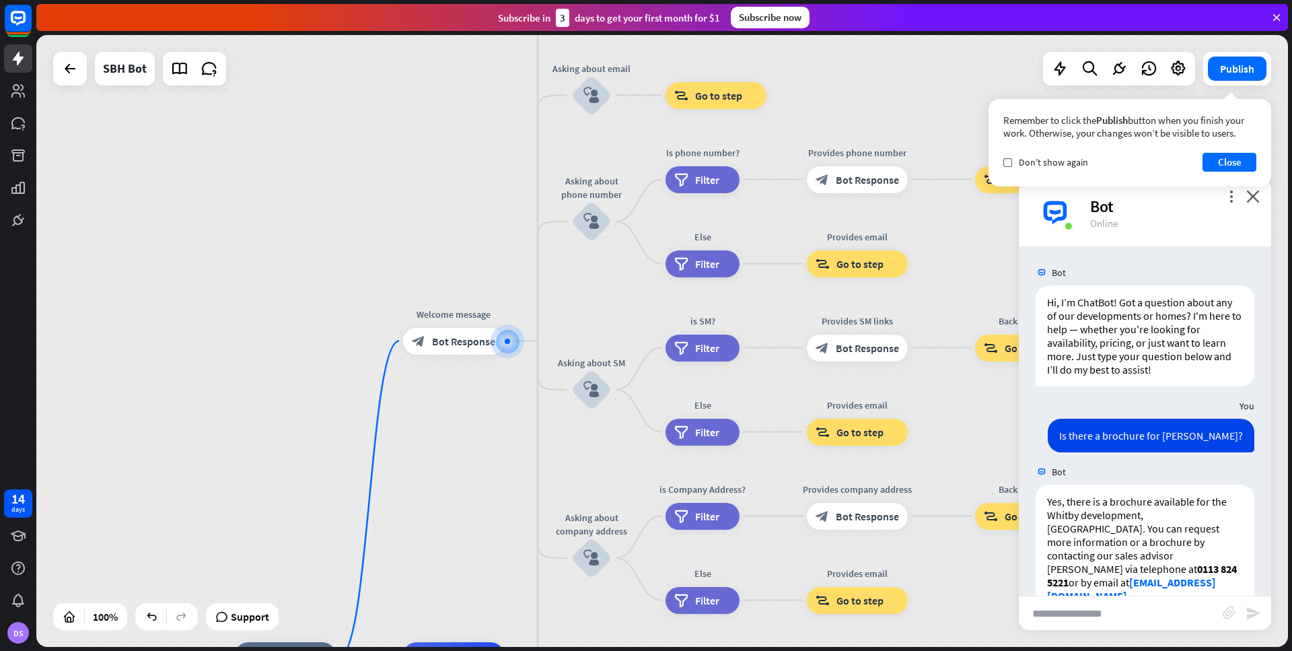
scroll to position [91, 0]
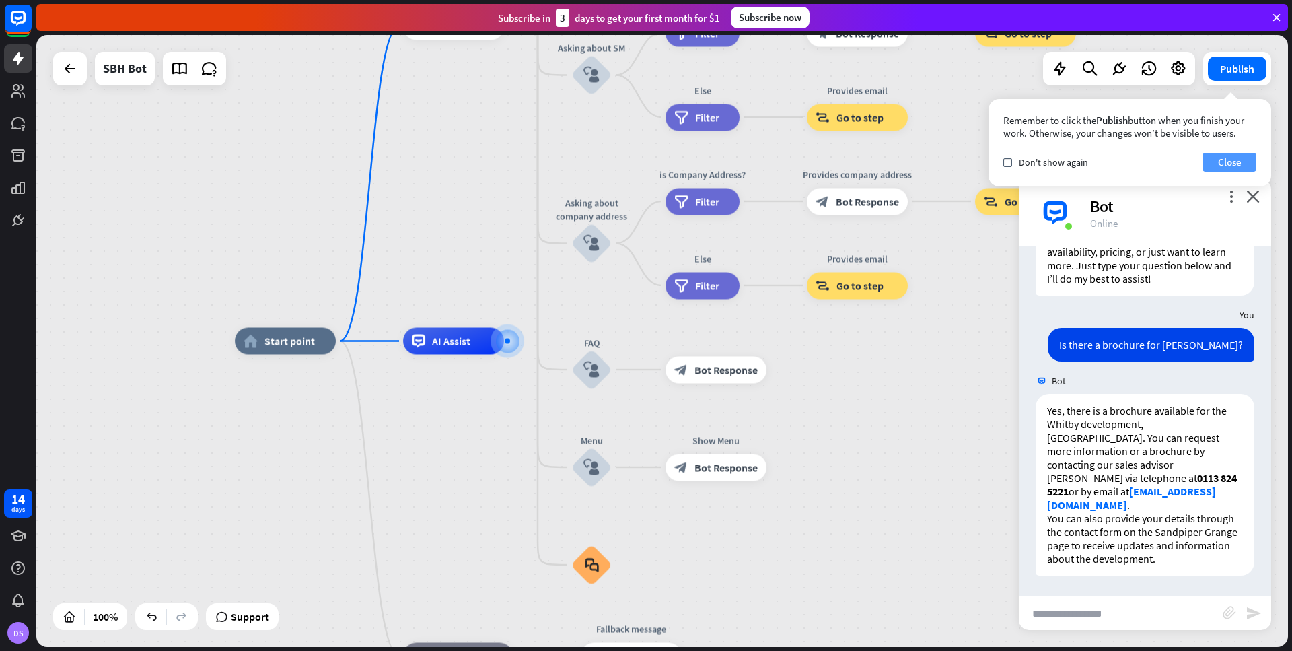
click at [1221, 166] on button "Close" at bounding box center [1229, 162] width 54 height 19
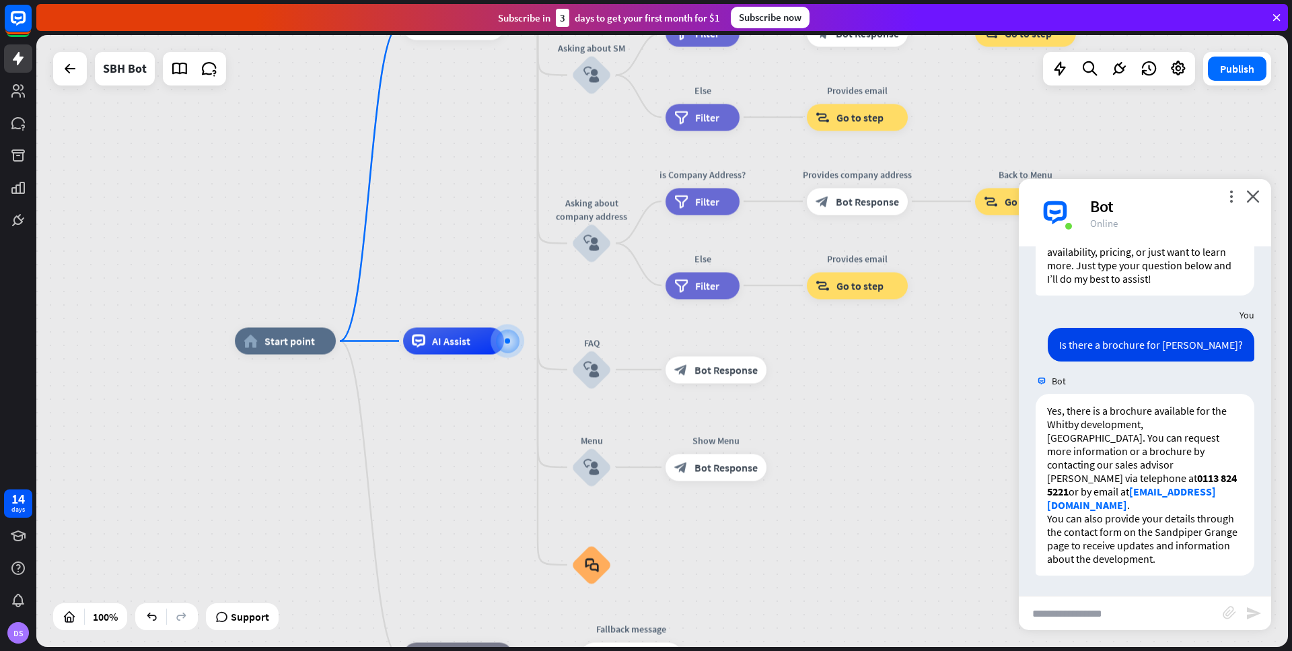
click at [1095, 609] on input "text" at bounding box center [1121, 613] width 204 height 34
type input "**********"
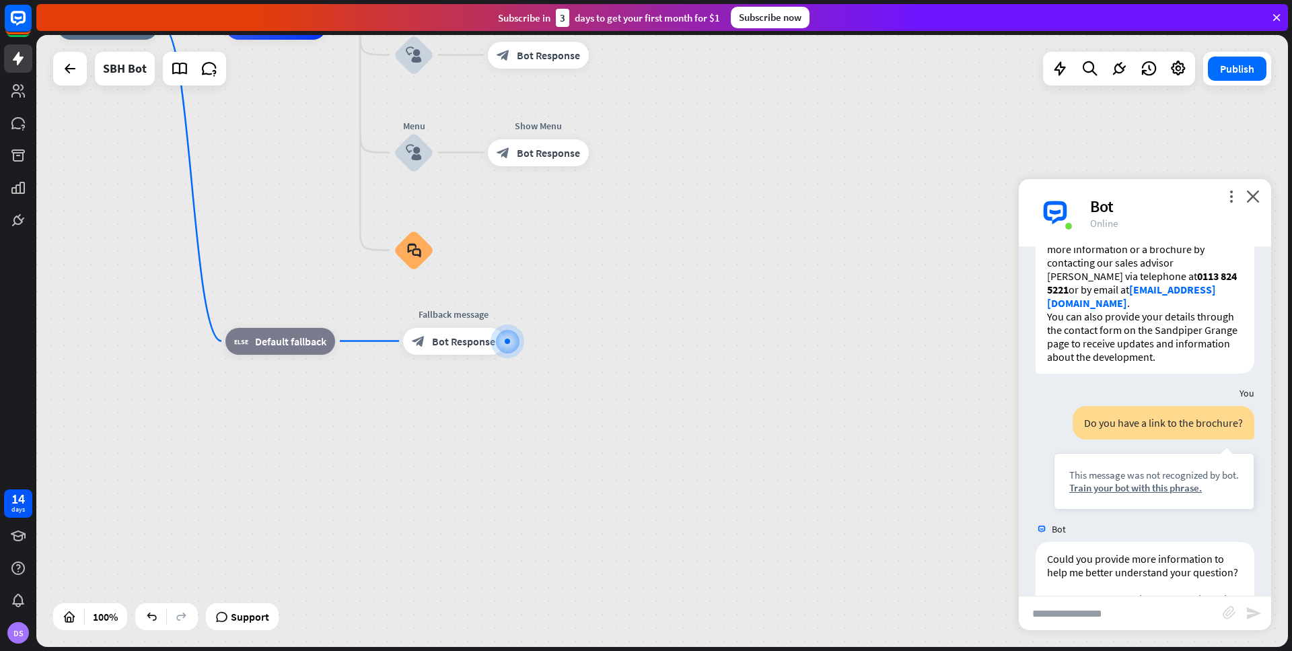
scroll to position [384, 0]
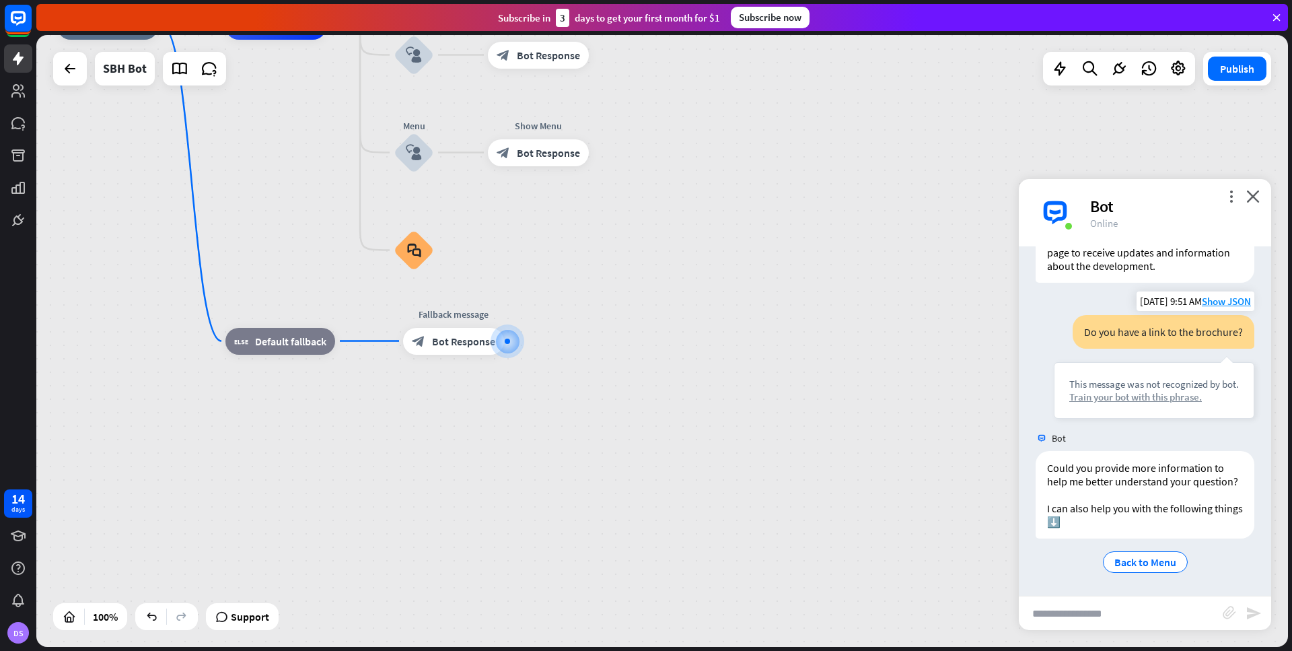
click at [1088, 398] on div "Train your bot with this phrase." at bounding box center [1154, 396] width 170 height 13
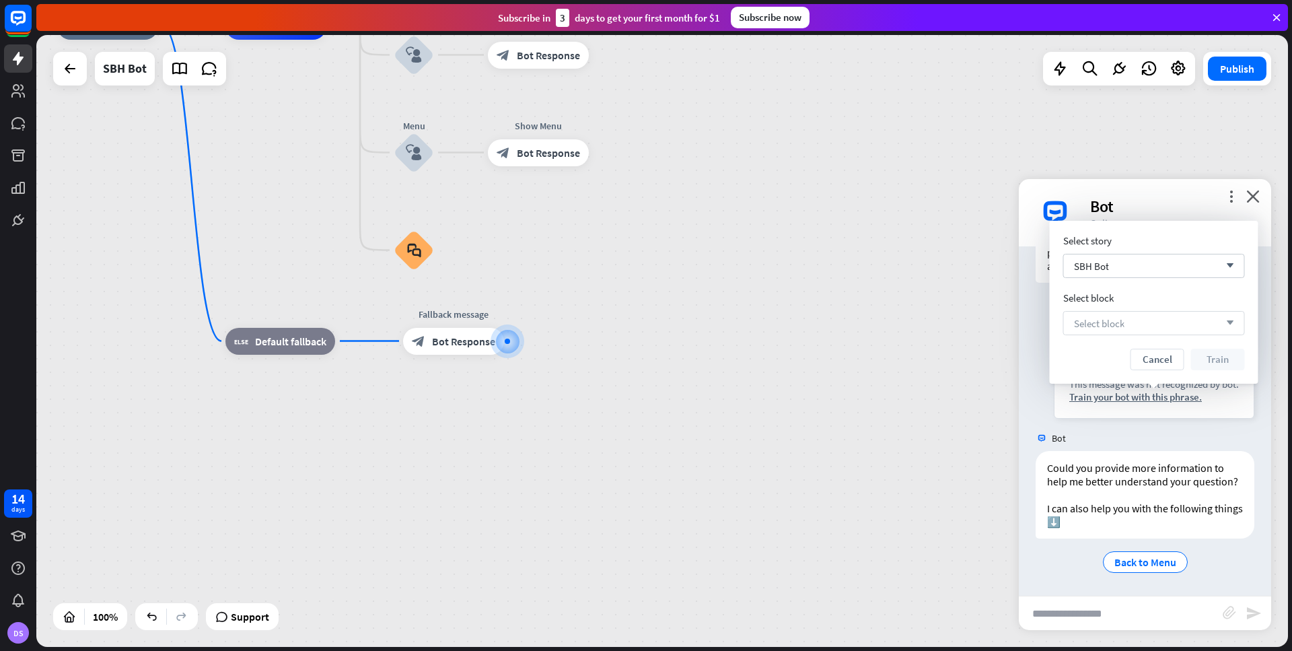
click at [1133, 324] on div "Select block arrow_down" at bounding box center [1154, 323] width 182 height 24
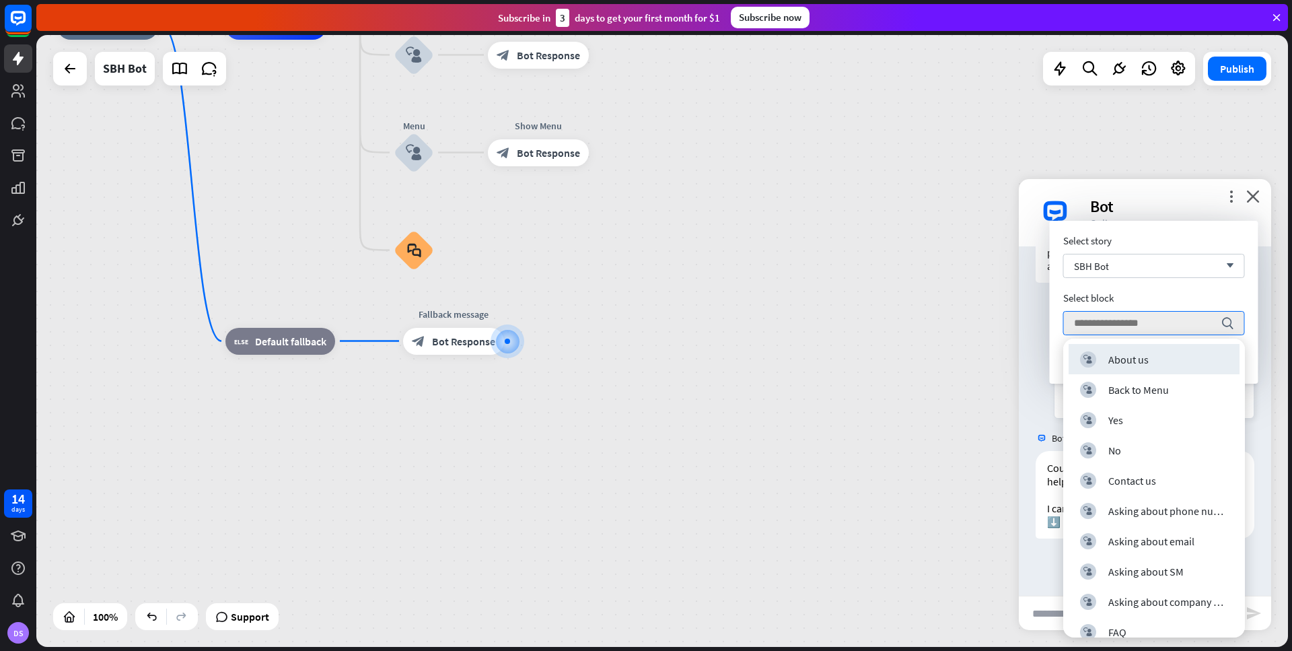
scroll to position [0, 0]
click at [1169, 282] on div "Select story SBH Bot arrow_down Select block search Cancel Train" at bounding box center [1154, 302] width 182 height 136
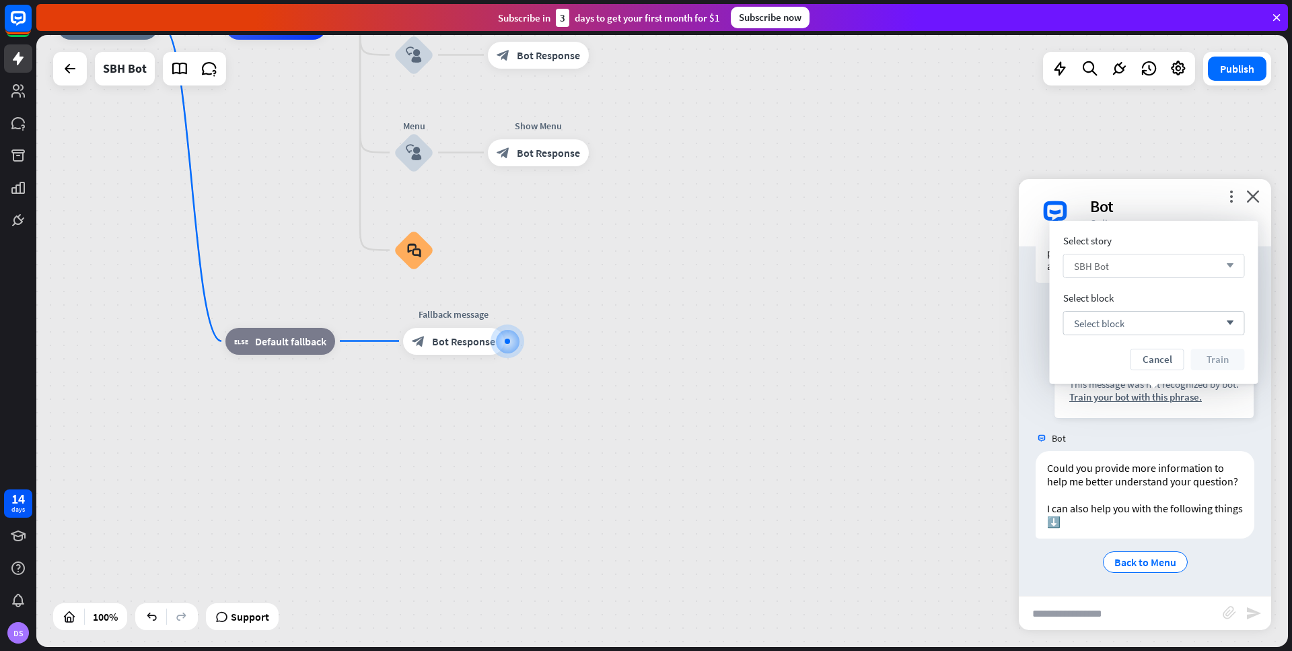
click at [1151, 261] on div "SBH Bot arrow_down" at bounding box center [1154, 266] width 182 height 24
click at [1151, 247] on div "Select story search Select block Select block arrow_down Cancel Train" at bounding box center [1154, 302] width 182 height 136
click at [1142, 324] on div "Select block arrow_down" at bounding box center [1154, 323] width 182 height 24
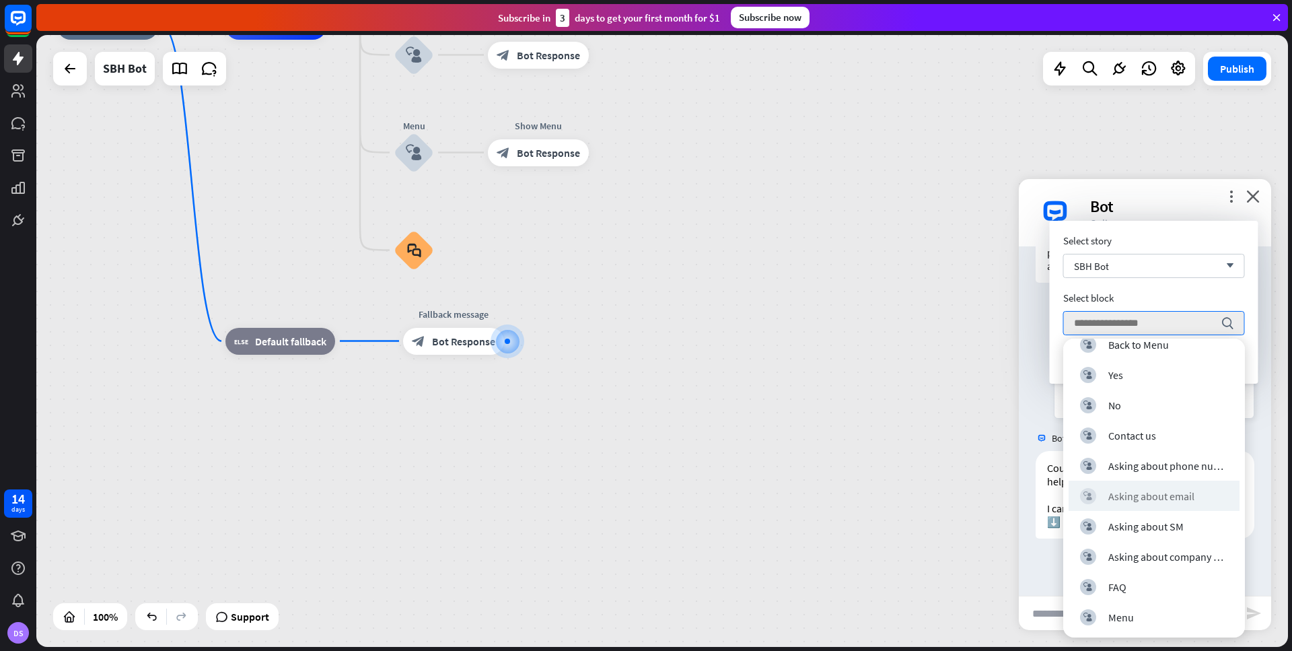
scroll to position [45, 0]
click at [1182, 294] on div "Select block" at bounding box center [1154, 297] width 182 height 13
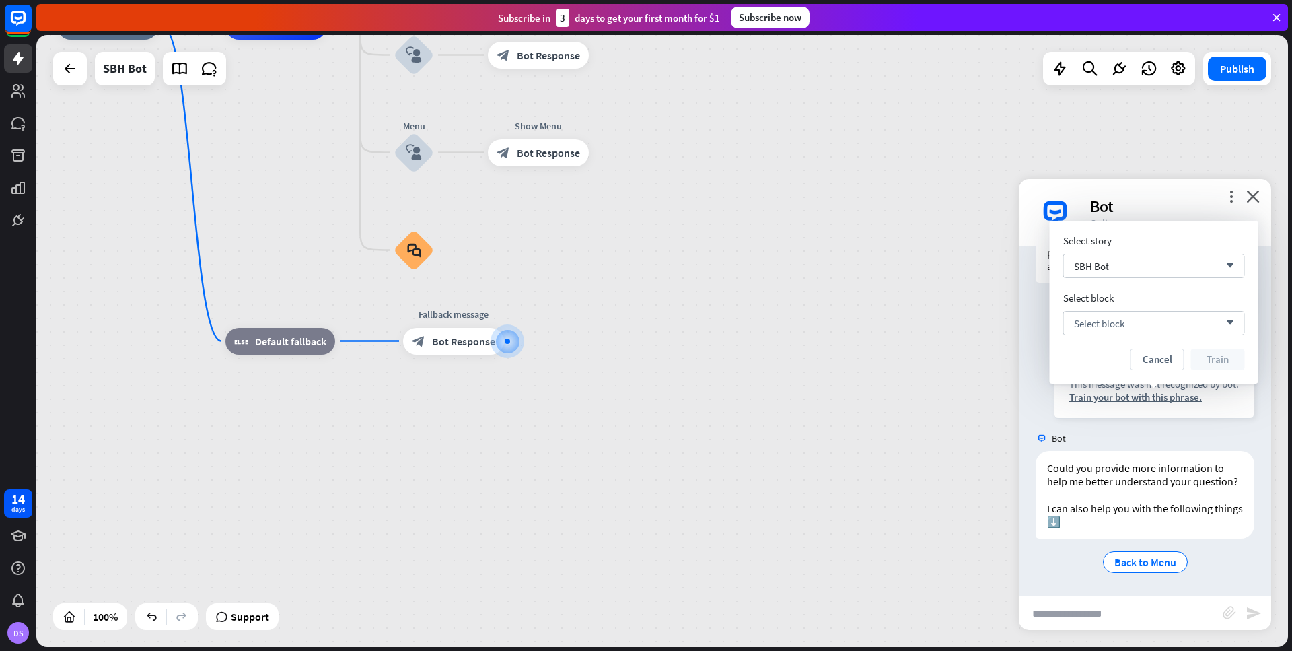
click at [1156, 358] on button "Cancel" at bounding box center [1157, 360] width 54 height 22
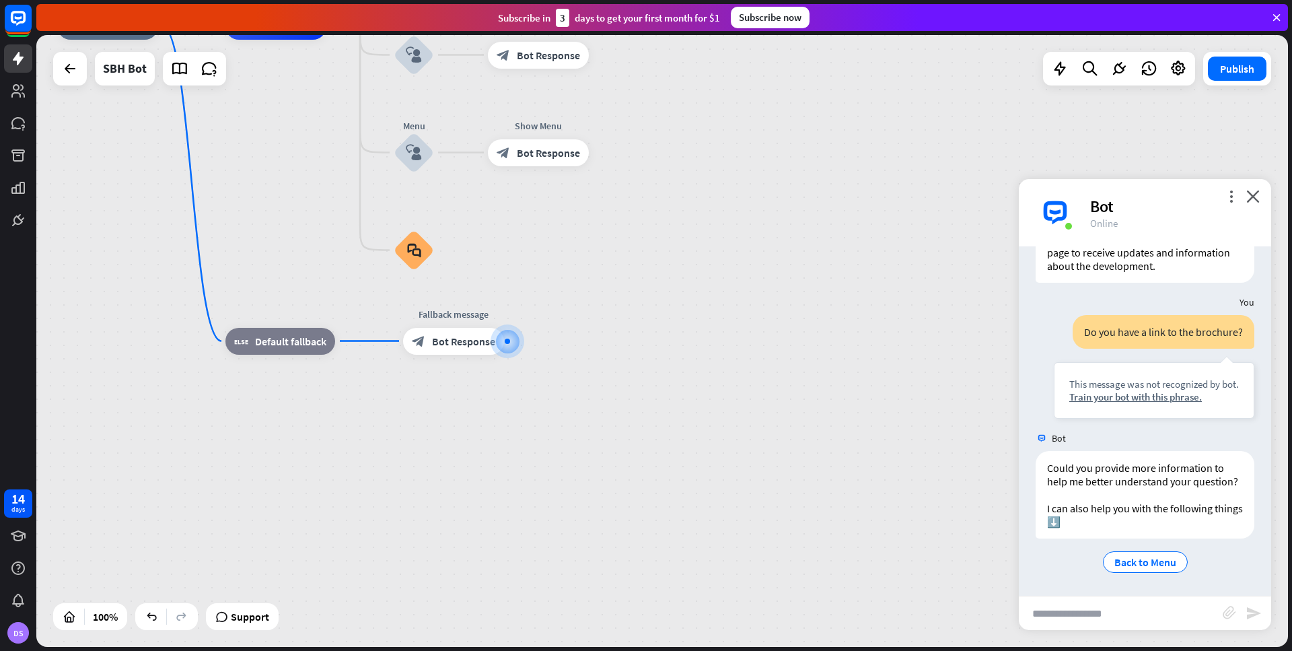
drag, startPoint x: 1123, startPoint y: 614, endPoint x: 1143, endPoint y: 606, distance: 21.1
click at [1126, 614] on input "text" at bounding box center [1121, 613] width 204 height 34
type input "**********"
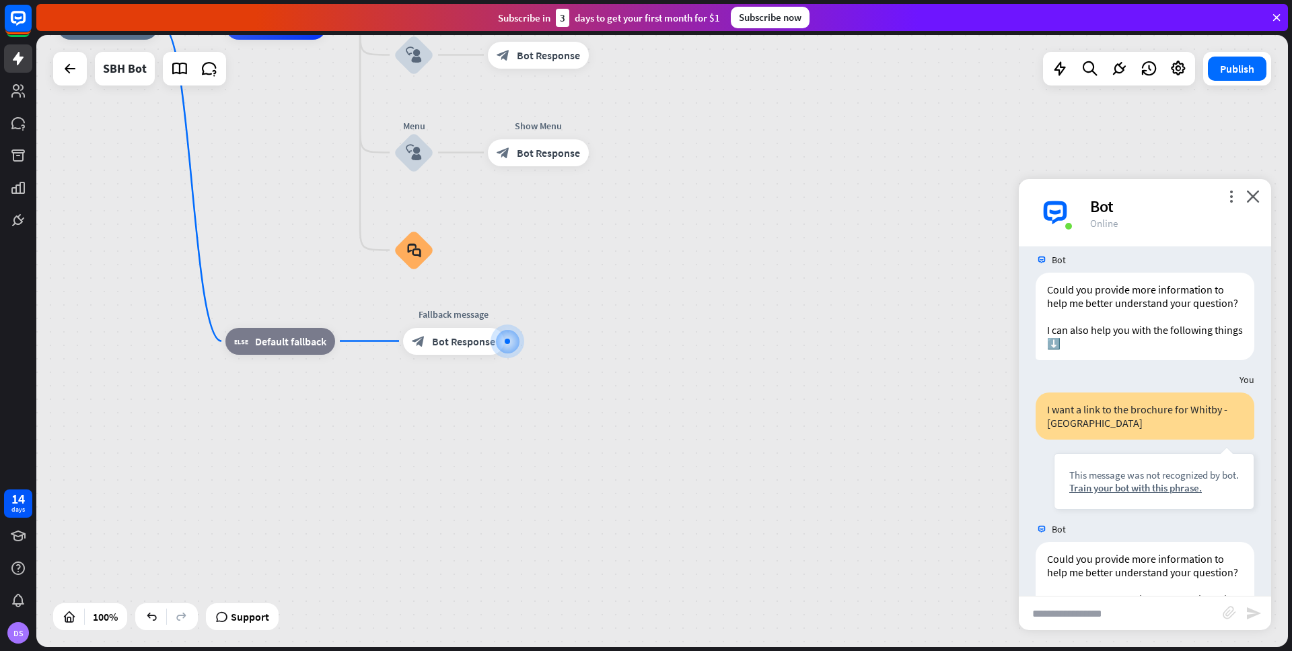
scroll to position [653, 0]
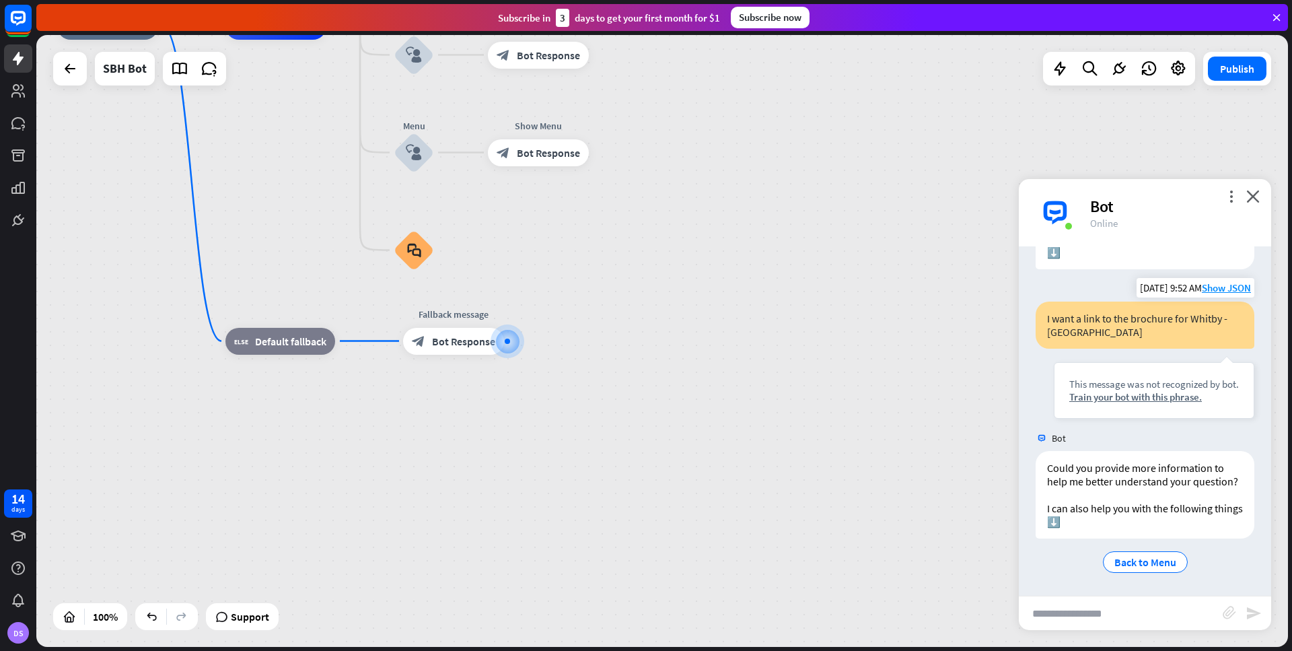
click at [1053, 320] on div "I want a link to the brochure for Whitby - [GEOGRAPHIC_DATA]" at bounding box center [1145, 324] width 219 height 47
drag, startPoint x: 1047, startPoint y: 319, endPoint x: 1153, endPoint y: 346, distance: 109.7
click at [1151, 346] on div "I want a link to the brochure for Whitby - [GEOGRAPHIC_DATA]" at bounding box center [1145, 324] width 219 height 47
copy div "I want a link to the brochure for Whitby - [GEOGRAPHIC_DATA]"
